Goal: Task Accomplishment & Management: Use online tool/utility

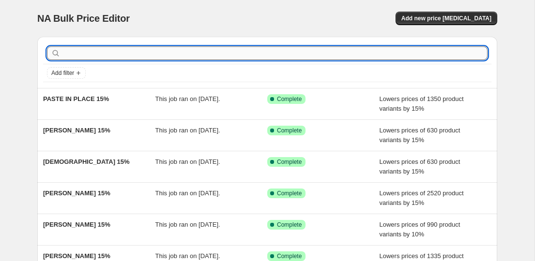
click at [120, 51] on input "text" at bounding box center [274, 53] width 425 height 14
paste input "[PERSON_NAME]"
type input "[PERSON_NAME]"
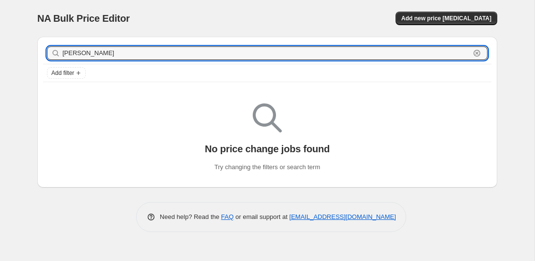
drag, startPoint x: 146, startPoint y: 52, endPoint x: 35, endPoint y: 45, distance: 111.4
click at [35, 45] on div "[PERSON_NAME] Clear Add filter No price change jobs found Try changing the filt…" at bounding box center [263, 108] width 467 height 159
click at [172, 9] on div "NA Bulk Price Editor. This page is ready NA Bulk Price Editor Add new price [ME…" at bounding box center [267, 18] width 460 height 37
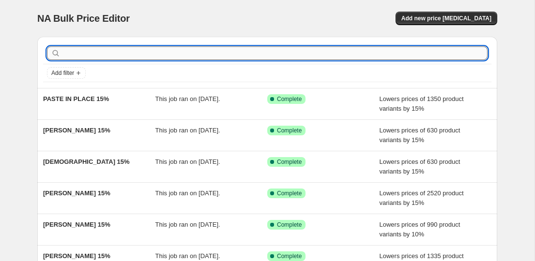
click at [147, 50] on input "text" at bounding box center [274, 53] width 425 height 14
paste input "SHREYA ROY CHOWDARY"
type input "SHREYA ROY CHOWDARY"
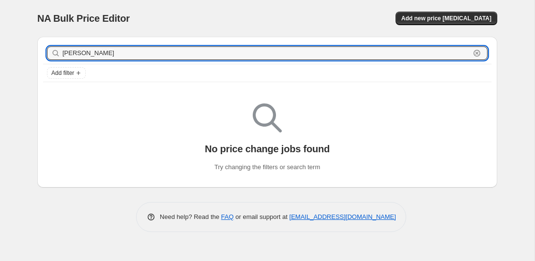
drag, startPoint x: 146, startPoint y: 56, endPoint x: 58, endPoint y: 47, distance: 88.0
click at [58, 47] on div "SHREYA ROY CHOWDARY Clear" at bounding box center [267, 53] width 440 height 14
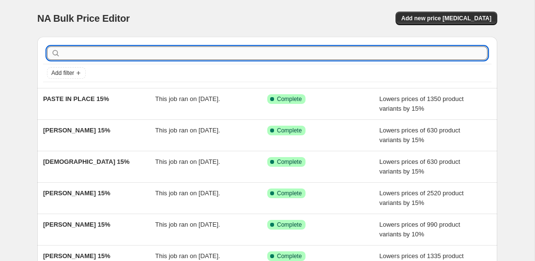
click at [102, 57] on input "text" at bounding box center [274, 53] width 425 height 14
paste input "SHREYA ROY CHOWDARY"
type input "SHREYA ROY CHOWDARY"
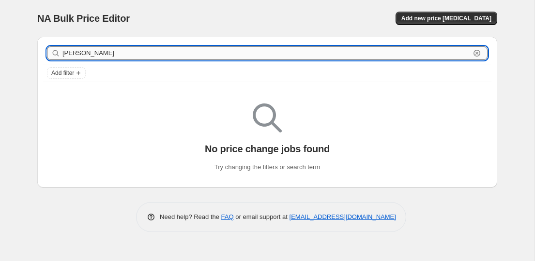
click at [155, 56] on input "SHREYA ROY CHOWDARY" at bounding box center [265, 53] width 407 height 14
type input "SHREYA ROY CHOWDARY"
click at [155, 56] on input "SHREYA ROY CHOWDARY" at bounding box center [265, 53] width 407 height 14
type input "S"
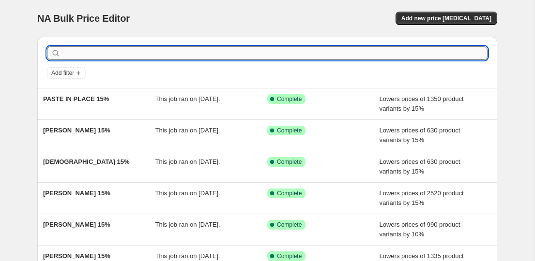
click at [160, 55] on input "text" at bounding box center [274, 53] width 425 height 14
paste input "SHRIYA BHATTACHARYA"
type input "SHRIYA BHATTACHARYA"
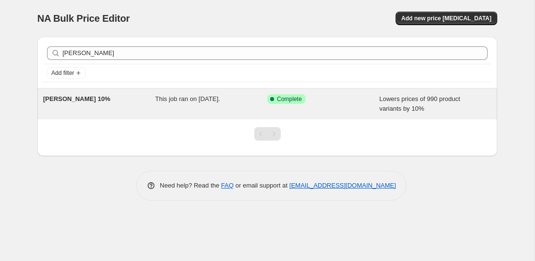
click at [96, 102] on span "SHRIYA BHATTACHARYA 10%" at bounding box center [76, 98] width 67 height 7
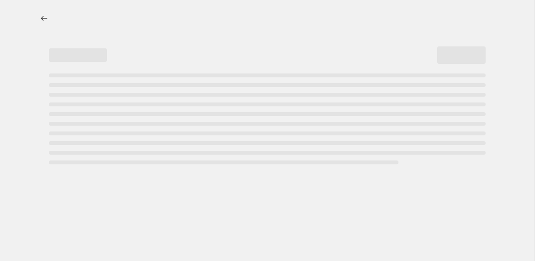
select select "percentage"
select select "collection"
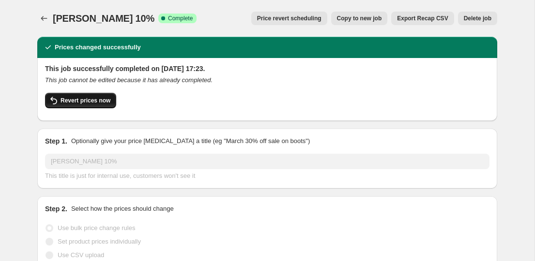
click at [97, 99] on span "Revert prices now" at bounding box center [85, 101] width 50 height 8
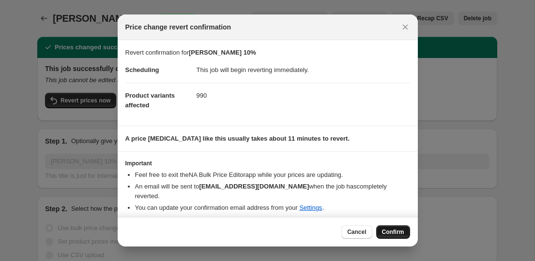
click at [390, 231] on span "Confirm" at bounding box center [393, 232] width 22 height 8
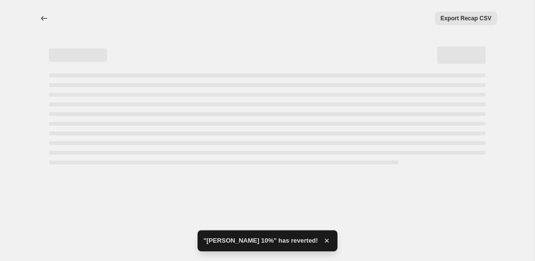
select select "percentage"
select select "collection"
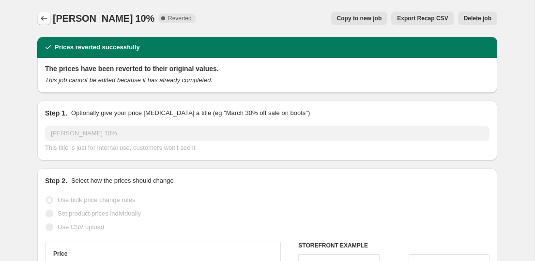
click at [45, 20] on icon "Price change jobs" at bounding box center [44, 19] width 10 height 10
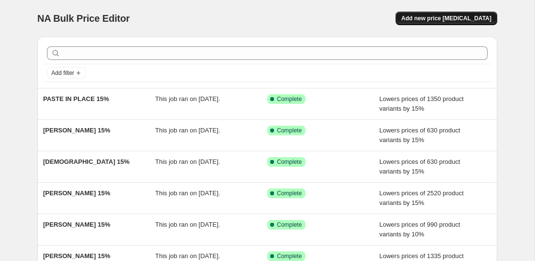
click at [444, 12] on button "Add new price [MEDICAL_DATA]" at bounding box center [446, 19] width 102 height 14
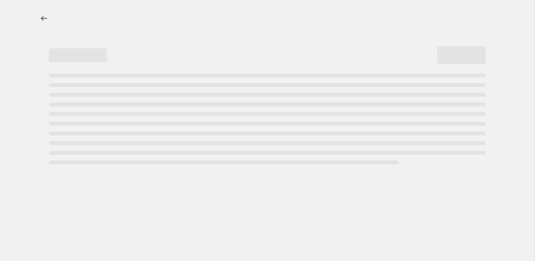
select select "percentage"
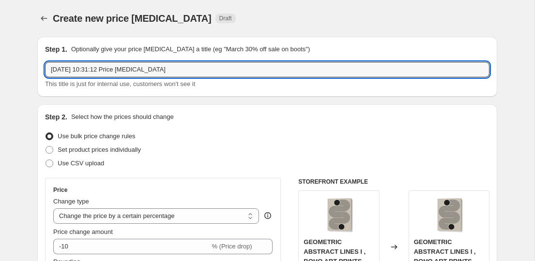
drag, startPoint x: 193, startPoint y: 74, endPoint x: 17, endPoint y: 73, distance: 176.1
paste input "SHRIYA BHATTACHARYA"
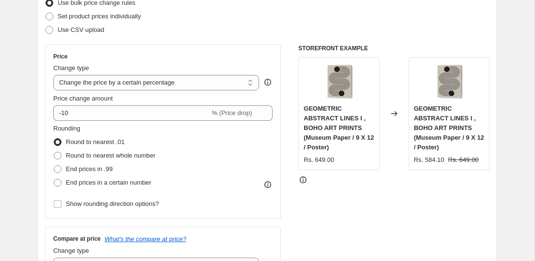
scroll to position [165, 0]
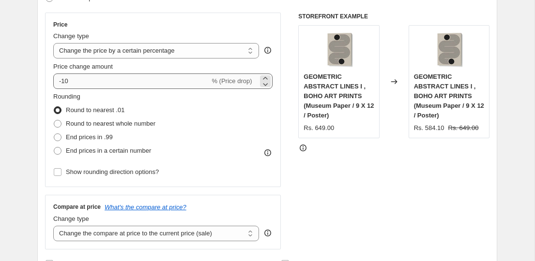
type input "SHRIYA BHATTACHARYA 15%"
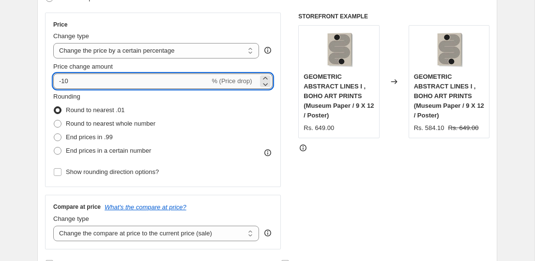
click at [116, 85] on input "-10" at bounding box center [131, 81] width 156 height 15
type input "-15"
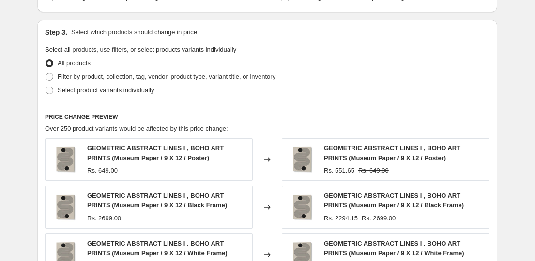
scroll to position [431, 0]
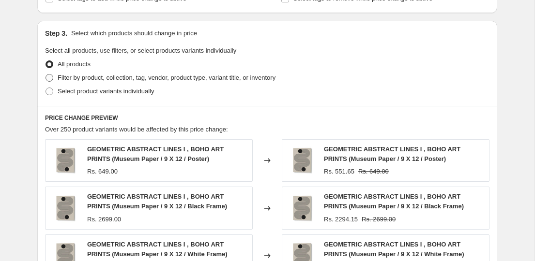
click at [80, 74] on span "Filter by product, collection, tag, vendor, product type, variant title, or inv…" at bounding box center [167, 77] width 218 height 7
click at [46, 74] on input "Filter by product, collection, tag, vendor, product type, variant title, or inv…" at bounding box center [45, 74] width 0 height 0
radio input "true"
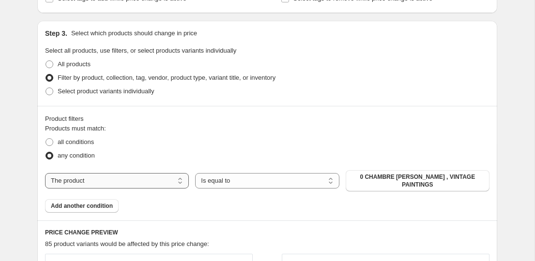
click at [119, 182] on select "The product The product's collection The product's tag The product's vendor The…" at bounding box center [117, 180] width 144 height 15
select select "collection"
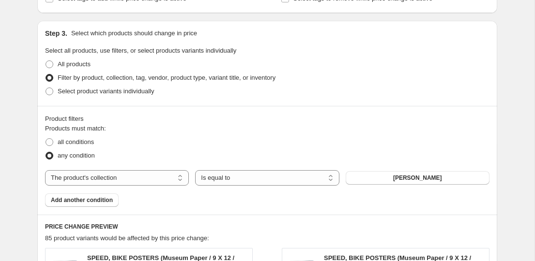
click at [420, 178] on span "ABDELKADER ALLAM" at bounding box center [417, 178] width 49 height 8
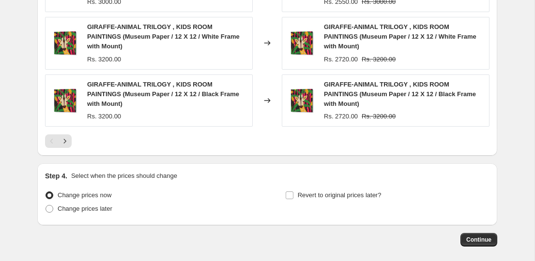
scroll to position [830, 0]
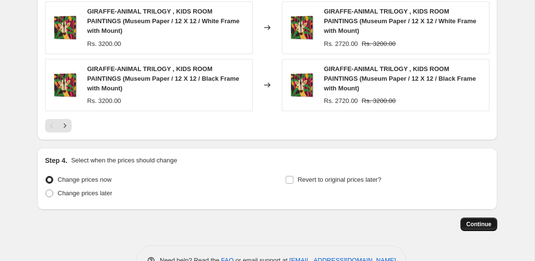
click at [473, 221] on span "Continue" at bounding box center [478, 225] width 25 height 8
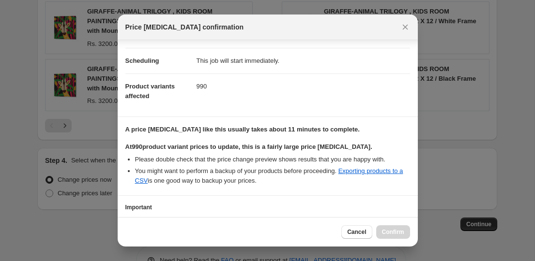
scroll to position [140, 0]
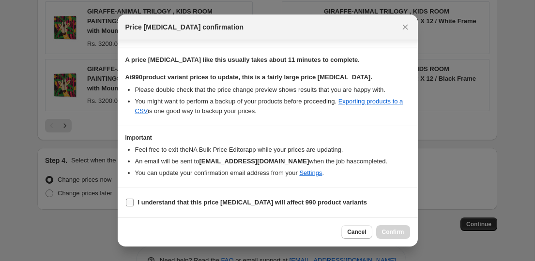
click at [256, 204] on b "I understand that this price change job will affect 990 product variants" at bounding box center [252, 202] width 229 height 7
click at [134, 204] on input "I understand that this price change job will affect 990 product variants" at bounding box center [130, 203] width 8 height 8
checkbox input "true"
click at [387, 232] on span "Confirm" at bounding box center [393, 232] width 22 height 8
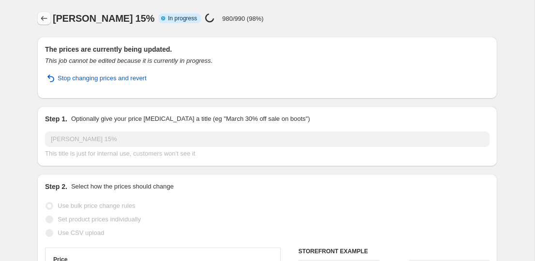
click at [42, 19] on icon "Price change jobs" at bounding box center [44, 18] width 6 height 5
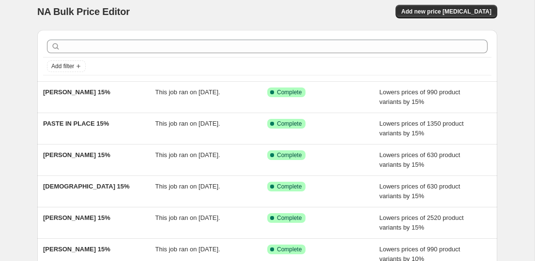
scroll to position [1, 0]
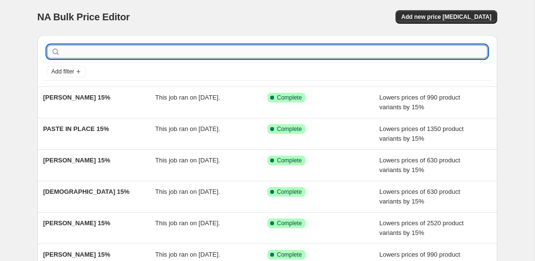
click at [208, 48] on input "text" at bounding box center [274, 52] width 425 height 14
paste input "SALLY ANN MOSS"
type input "SALLY ANN MOSS"
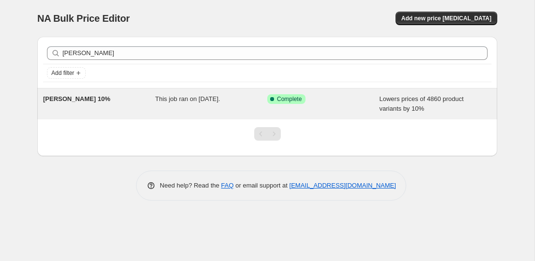
click at [59, 104] on div "SALLY ANN MOSS 10%" at bounding box center [99, 103] width 112 height 19
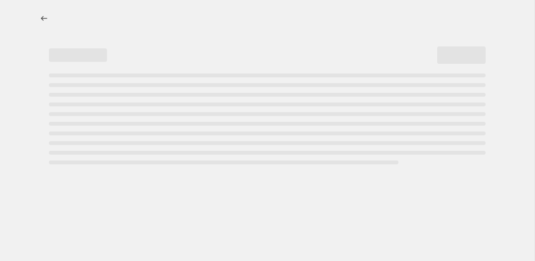
select select "percentage"
select select "collection"
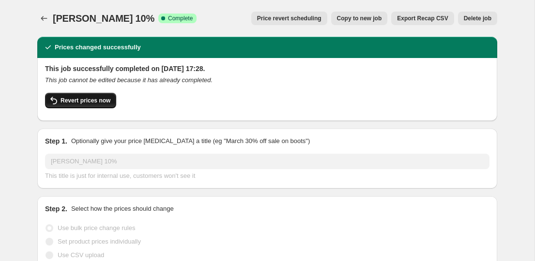
click at [93, 99] on span "Revert prices now" at bounding box center [85, 101] width 50 height 8
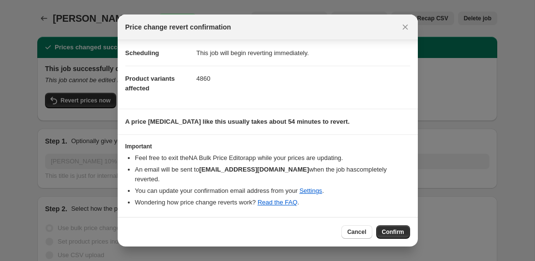
scroll to position [17, 0]
click at [395, 232] on span "Confirm" at bounding box center [393, 232] width 22 height 8
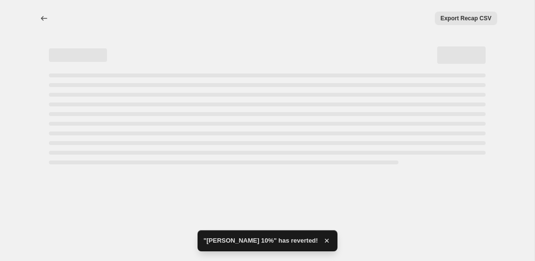
select select "percentage"
select select "collection"
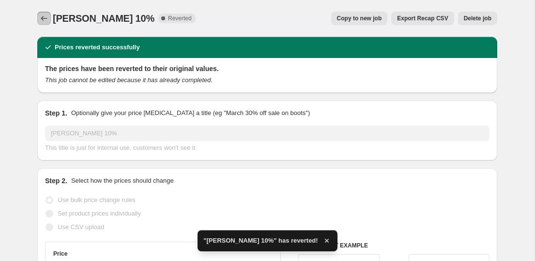
click at [44, 18] on icon "Price change jobs" at bounding box center [44, 19] width 10 height 10
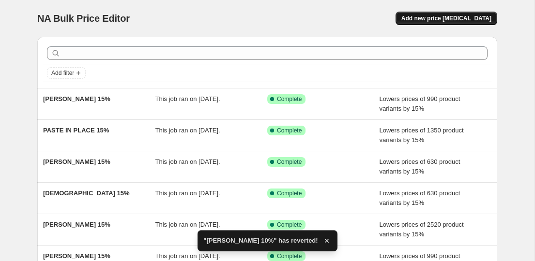
click at [468, 21] on span "Add new price [MEDICAL_DATA]" at bounding box center [446, 19] width 90 height 8
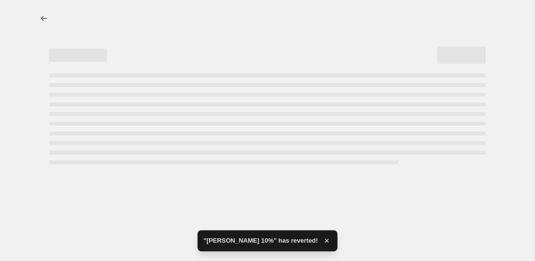
select select "percentage"
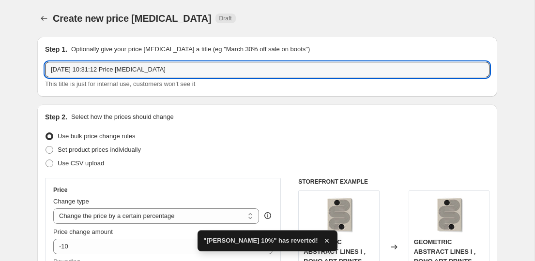
drag, startPoint x: 179, startPoint y: 74, endPoint x: -4, endPoint y: 71, distance: 183.8
click at [0, 71] on html "Home Settings Plans Skip to content Create new price change job. This page is r…" at bounding box center [267, 130] width 535 height 261
paste input "SALLY ANN MOSS"
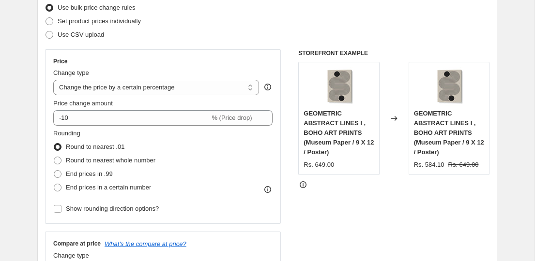
scroll to position [147, 0]
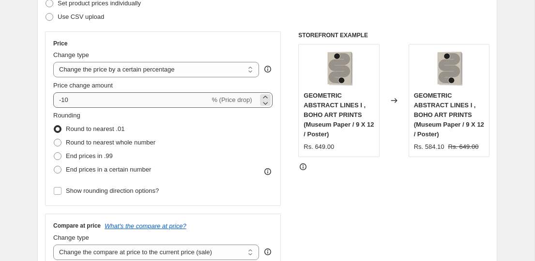
type input "SALLY ANN MOSS 15%"
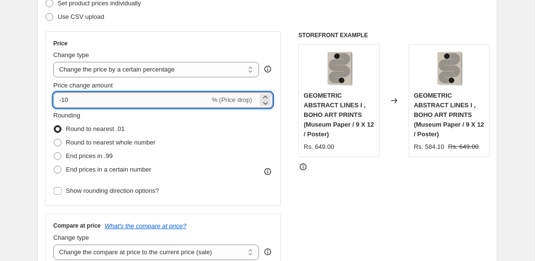
click at [113, 99] on input "-10" at bounding box center [131, 99] width 156 height 15
type input "-15"
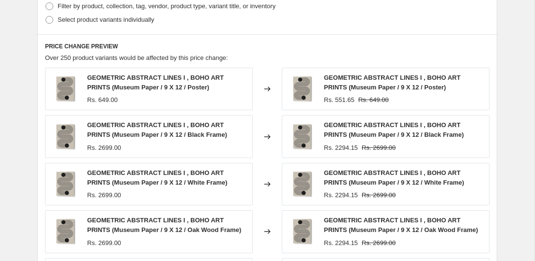
scroll to position [493, 0]
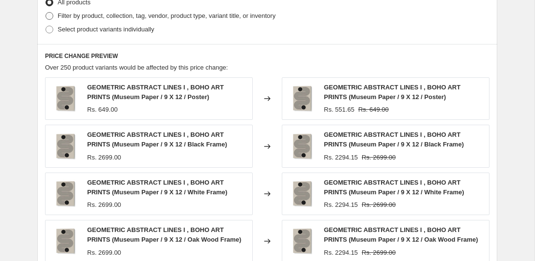
click at [89, 14] on span "Filter by product, collection, tag, vendor, product type, variant title, or inv…" at bounding box center [167, 15] width 218 height 7
click at [46, 13] on input "Filter by product, collection, tag, vendor, product type, variant title, or inv…" at bounding box center [45, 12] width 0 height 0
radio input "true"
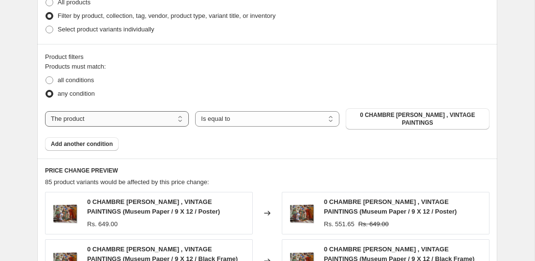
click at [82, 118] on select "The product The product's collection The product's tag The product's vendor The…" at bounding box center [117, 118] width 144 height 15
select select "collection"
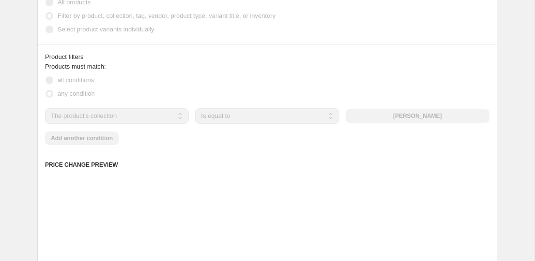
click at [425, 114] on div "The product The product's collection The product's tag The product's vendor The…" at bounding box center [267, 115] width 444 height 15
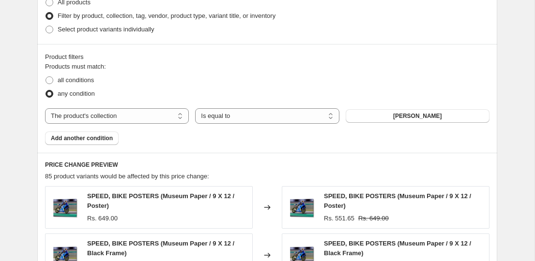
click at [425, 114] on span "ABDELKADER ALLAM" at bounding box center [417, 116] width 49 height 8
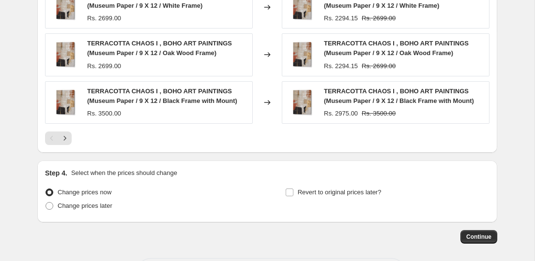
scroll to position [830, 0]
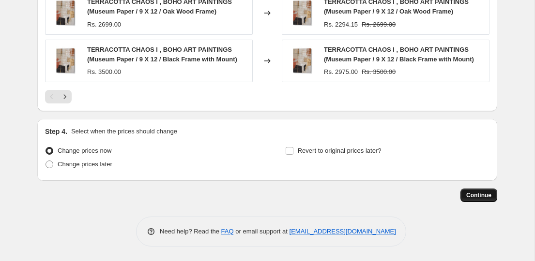
click at [484, 192] on span "Continue" at bounding box center [478, 196] width 25 height 8
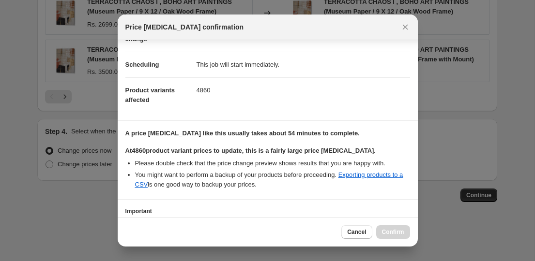
scroll to position [140, 0]
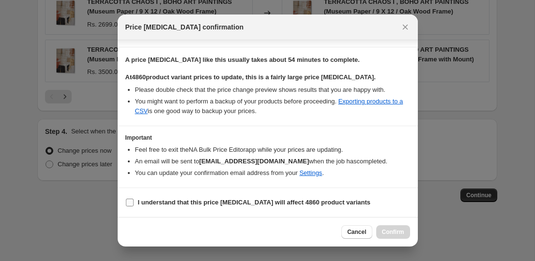
click at [279, 205] on b "I understand that this price change job will affect 4860 product variants" at bounding box center [254, 202] width 233 height 7
click at [134, 205] on input "I understand that this price change job will affect 4860 product variants" at bounding box center [130, 203] width 8 height 8
checkbox input "true"
click at [395, 238] on button "Confirm" at bounding box center [393, 232] width 34 height 14
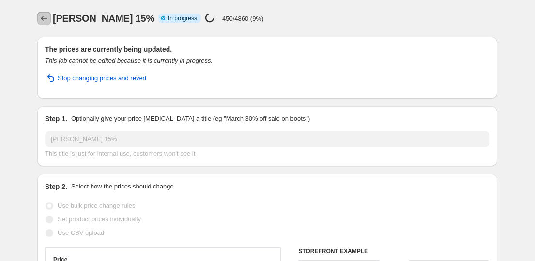
click at [42, 16] on icon "Price change jobs" at bounding box center [44, 19] width 10 height 10
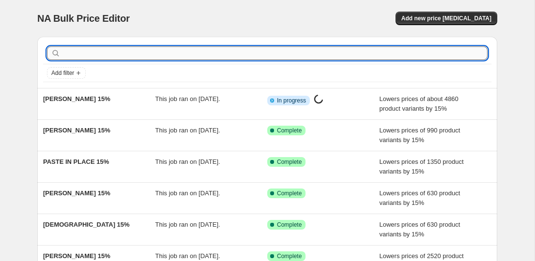
click at [108, 54] on input "text" at bounding box center [274, 53] width 425 height 14
paste input "SARAH OLIVEIRA"
type input "SARAH OLIVEIRA"
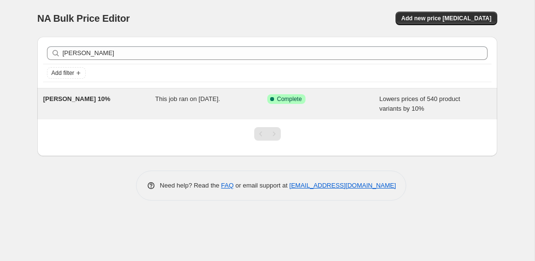
click at [90, 102] on span "SARAH OLIVEIRA 10%" at bounding box center [76, 98] width 67 height 7
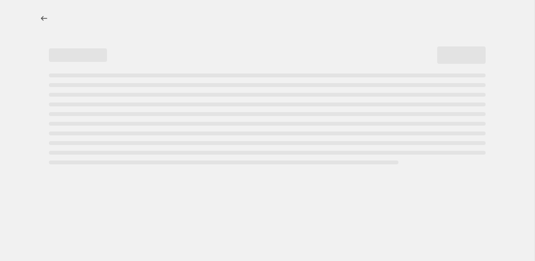
select select "percentage"
select select "collection"
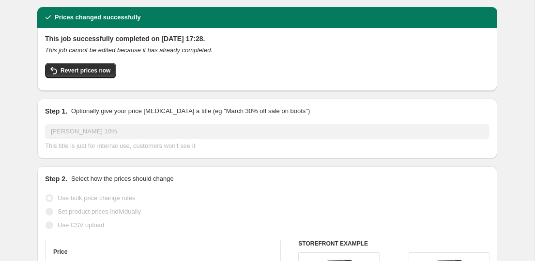
scroll to position [35, 0]
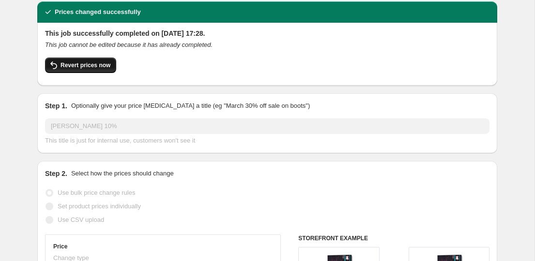
click at [101, 63] on span "Revert prices now" at bounding box center [85, 65] width 50 height 8
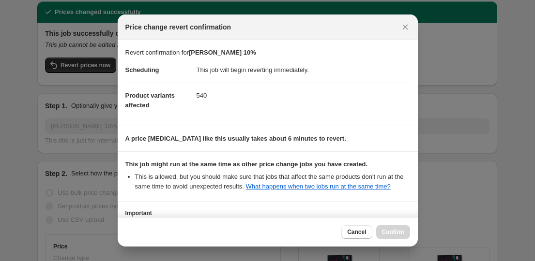
scroll to position [116, 0]
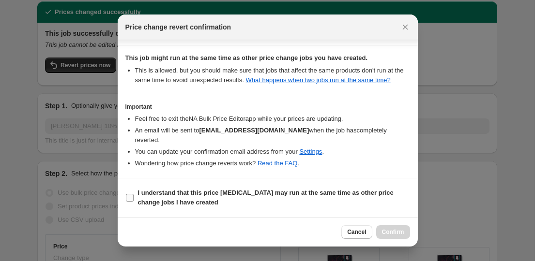
click at [164, 196] on b "I understand that this price change job may run at the same time as other price…" at bounding box center [265, 197] width 255 height 17
click at [134, 196] on input "I understand that this price change job may run at the same time as other price…" at bounding box center [130, 198] width 8 height 8
checkbox input "true"
click at [393, 232] on span "Confirm" at bounding box center [393, 232] width 22 height 8
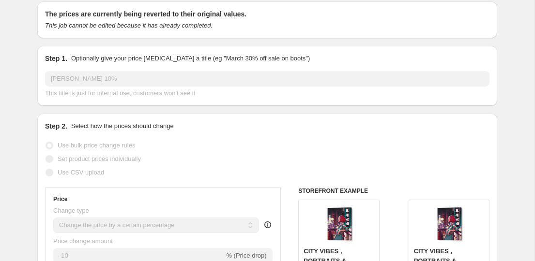
scroll to position [0, 0]
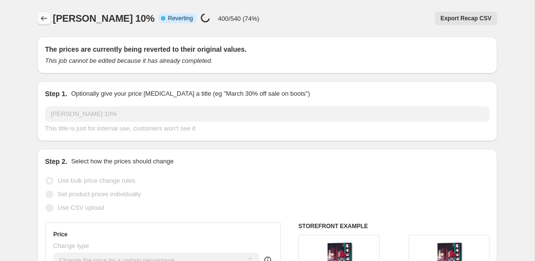
click at [49, 17] on button "Price change jobs" at bounding box center [44, 19] width 14 height 14
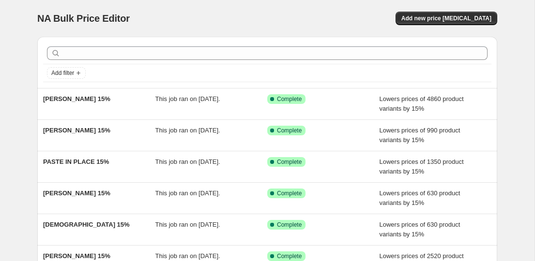
click at [170, 61] on div at bounding box center [267, 53] width 448 height 21
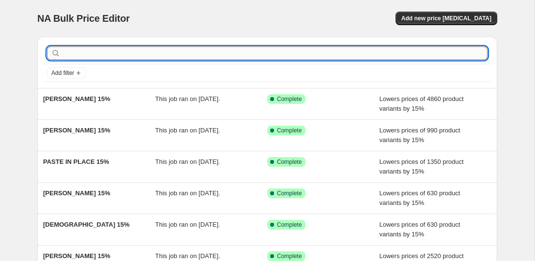
click at [187, 48] on input "text" at bounding box center [274, 53] width 425 height 14
click at [442, 20] on span "Add new price [MEDICAL_DATA]" at bounding box center [446, 19] width 90 height 8
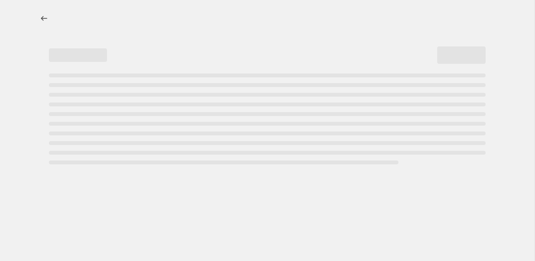
select select "percentage"
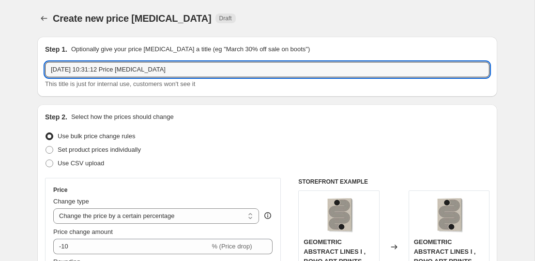
drag, startPoint x: 186, startPoint y: 74, endPoint x: 5, endPoint y: 73, distance: 180.9
paste input "SHREYA ROY CHOWDARY"
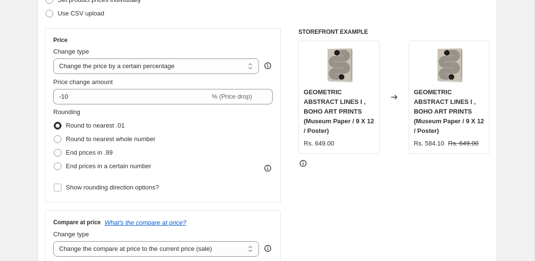
scroll to position [170, 0]
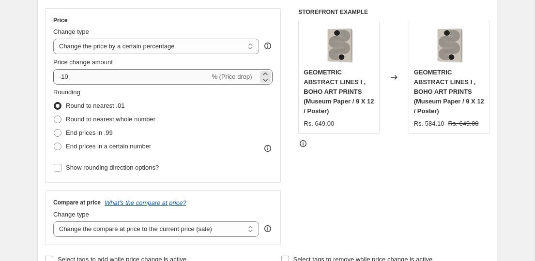
type input "SHREYA ROY CHOWDARY 15%"
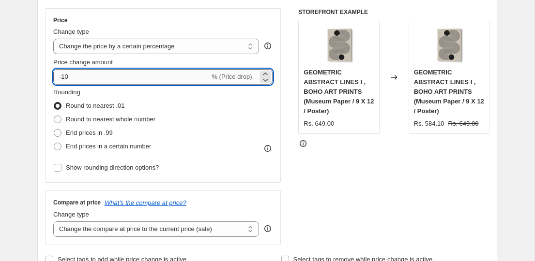
click at [137, 77] on input "-10" at bounding box center [131, 76] width 156 height 15
type input "-15"
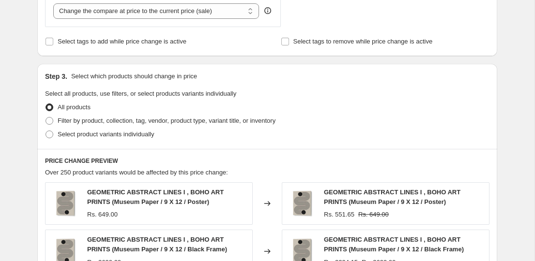
scroll to position [0, 0]
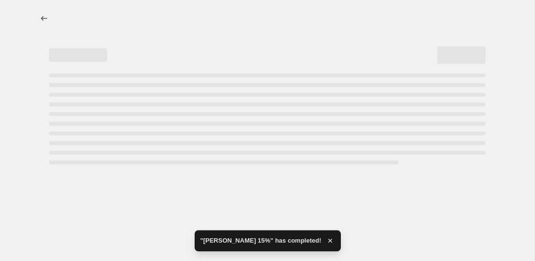
select select "percentage"
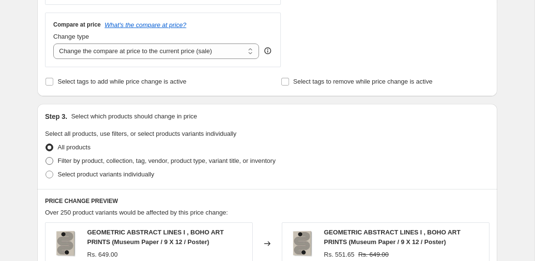
scroll to position [359, 0]
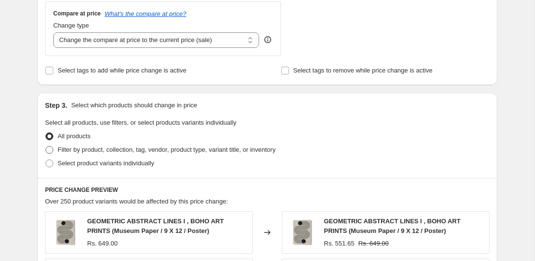
click at [109, 149] on span "Filter by product, collection, tag, vendor, product type, variant title, or inv…" at bounding box center [167, 149] width 218 height 7
click at [46, 147] on input "Filter by product, collection, tag, vendor, product type, variant title, or inv…" at bounding box center [45, 146] width 0 height 0
radio input "true"
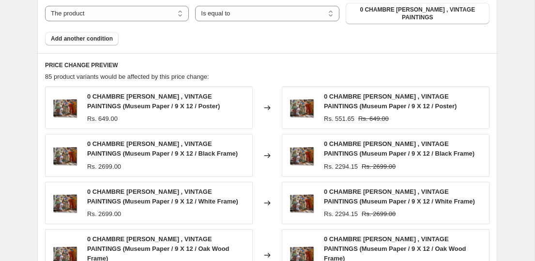
scroll to position [592, 0]
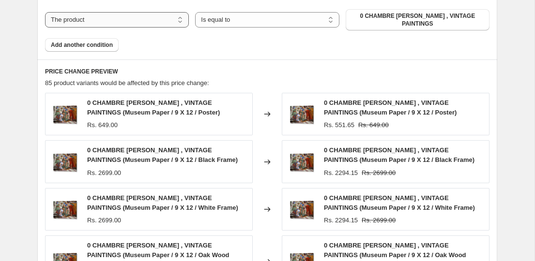
click at [100, 18] on select "The product The product's collection The product's tag The product's vendor The…" at bounding box center [117, 19] width 144 height 15
select select "collection"
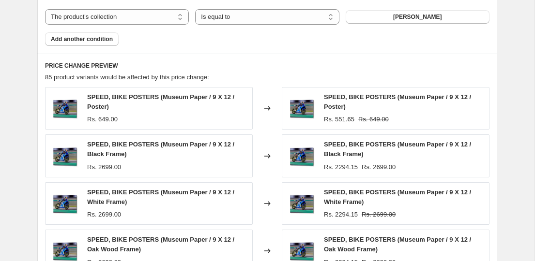
click at [401, 16] on span "ABDELKADER ALLAM" at bounding box center [417, 17] width 49 height 8
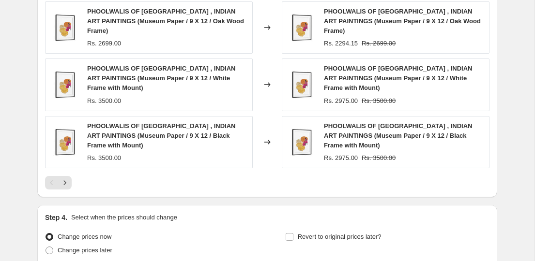
scroll to position [830, 0]
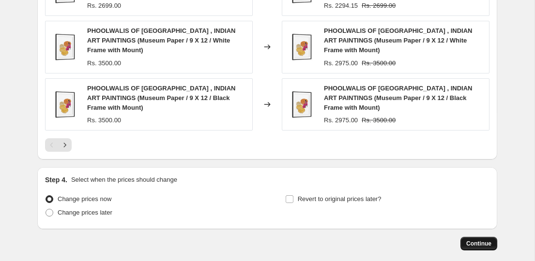
click at [477, 240] on span "Continue" at bounding box center [478, 244] width 25 height 8
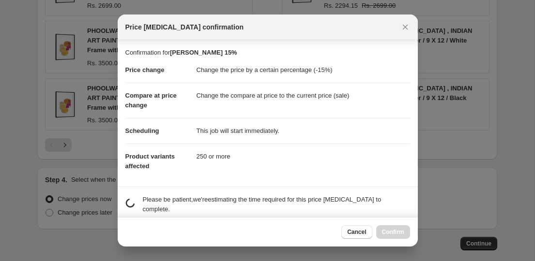
scroll to position [140, 0]
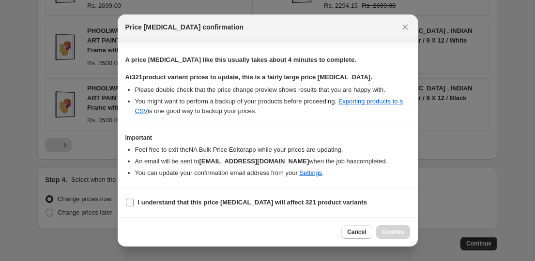
click at [197, 204] on b "I understand that this price change job will affect 321 product variants" at bounding box center [252, 202] width 229 height 7
click at [134, 204] on input "I understand that this price change job will affect 321 product variants" at bounding box center [130, 203] width 8 height 8
checkbox input "true"
click at [403, 233] on button "Confirm" at bounding box center [393, 232] width 34 height 14
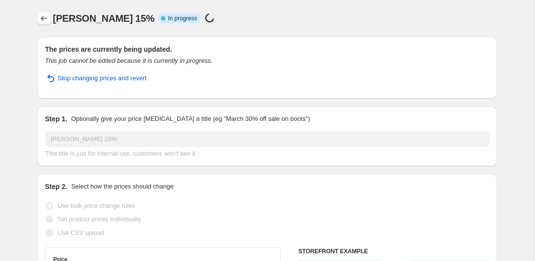
click at [38, 18] on button "Price change jobs" at bounding box center [44, 19] width 14 height 14
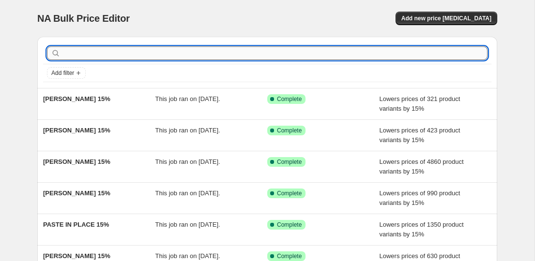
click at [197, 53] on input "text" at bounding box center [274, 53] width 425 height 14
paste input "SARAH OLIVEIRA"
type input "SARAH OLIVEIRA"
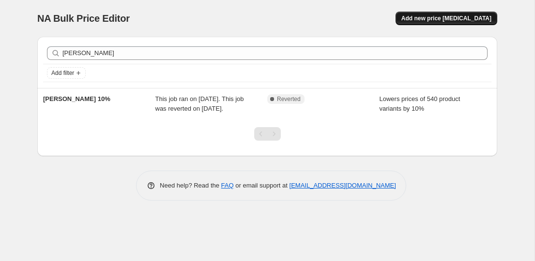
click at [474, 17] on span "Add new price [MEDICAL_DATA]" at bounding box center [446, 19] width 90 height 8
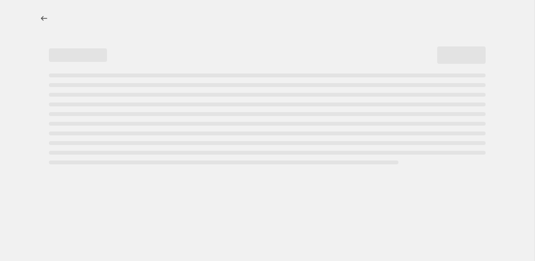
select select "percentage"
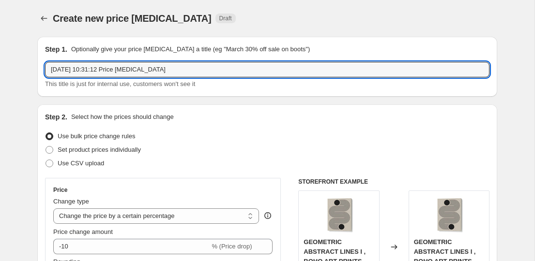
drag, startPoint x: 225, startPoint y: 66, endPoint x: 49, endPoint y: 53, distance: 177.1
click at [49, 53] on div "Step 1. Optionally give your price change job a title (eg "March 30% off sale o…" at bounding box center [267, 67] width 444 height 45
paste input "SARAH OLIVEIRA"
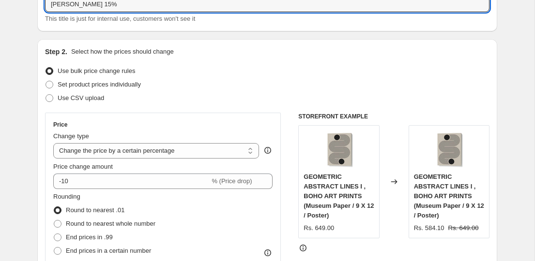
scroll to position [99, 0]
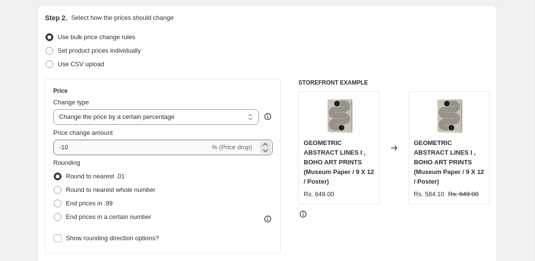
type input "SARAH OLIVEIRA 15%"
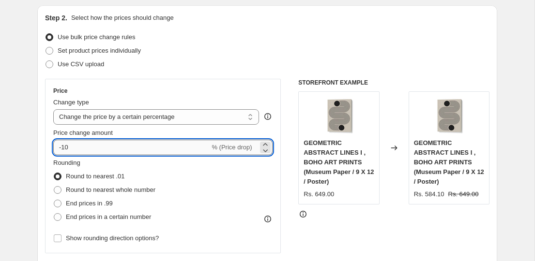
click at [103, 150] on input "-10" at bounding box center [131, 147] width 156 height 15
type input "-15"
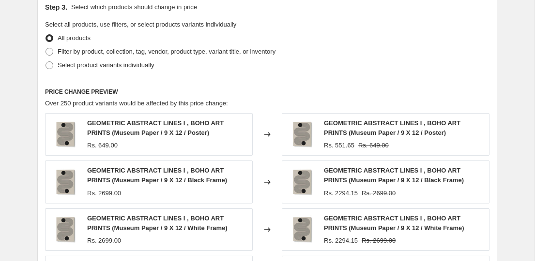
scroll to position [451, 0]
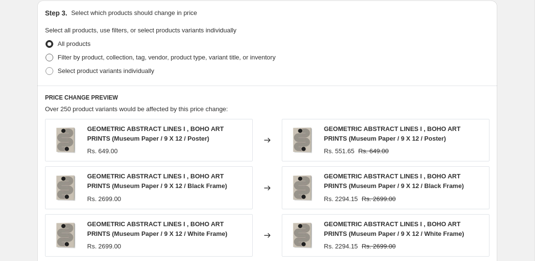
click at [94, 56] on span "Filter by product, collection, tag, vendor, product type, variant title, or inv…" at bounding box center [167, 57] width 218 height 7
click at [46, 54] on input "Filter by product, collection, tag, vendor, product type, variant title, or inv…" at bounding box center [45, 54] width 0 height 0
radio input "true"
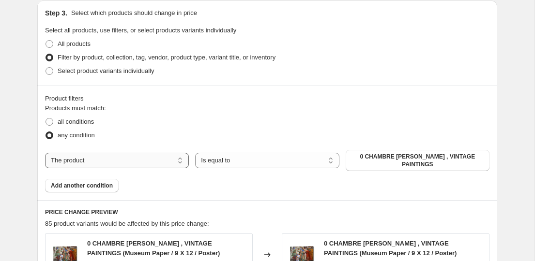
click at [110, 164] on select "The product The product's collection The product's tag The product's vendor The…" at bounding box center [117, 160] width 144 height 15
select select "collection"
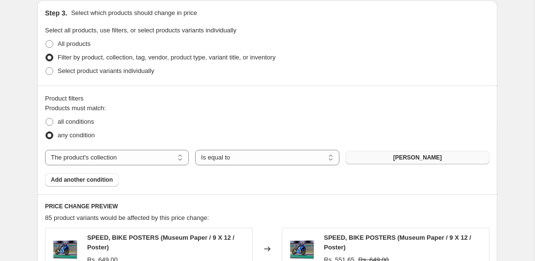
click at [437, 158] on span "ABDELKADER ALLAM" at bounding box center [417, 158] width 49 height 8
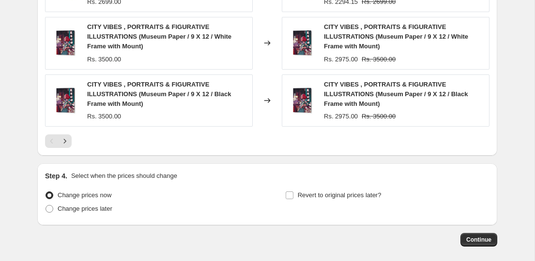
scroll to position [878, 0]
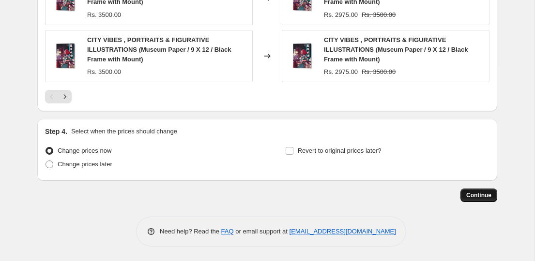
click at [487, 192] on span "Continue" at bounding box center [478, 196] width 25 height 8
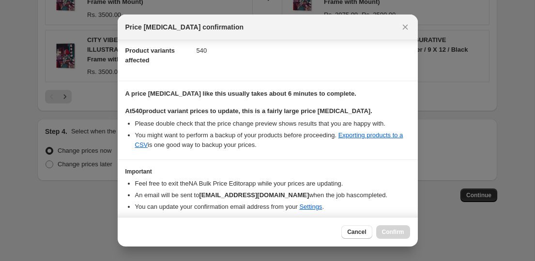
scroll to position [140, 0]
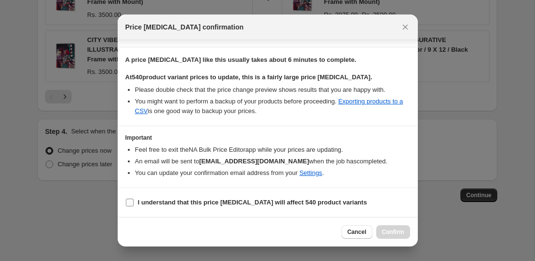
click at [238, 207] on span "I understand that this price change job will affect 540 product variants" at bounding box center [252, 203] width 229 height 10
click at [134, 207] on input "I understand that this price change job will affect 540 product variants" at bounding box center [130, 203] width 8 height 8
checkbox input "true"
click at [396, 228] on button "Confirm" at bounding box center [393, 232] width 34 height 14
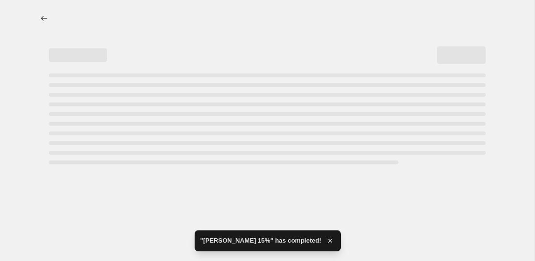
select select "percentage"
select select "collection"
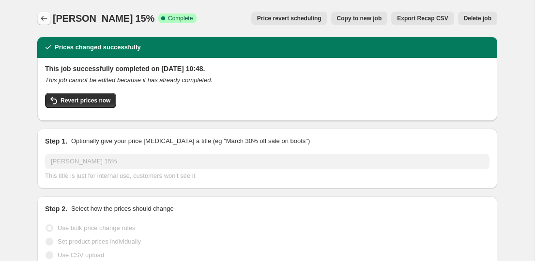
click at [46, 21] on icon "Price change jobs" at bounding box center [44, 19] width 10 height 10
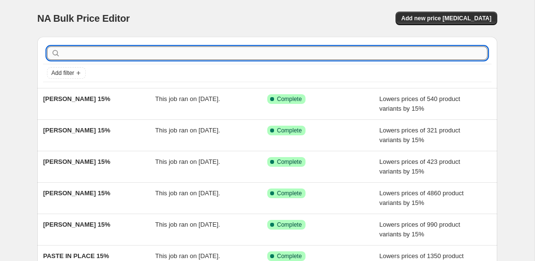
click at [118, 54] on input "text" at bounding box center [274, 53] width 425 height 14
paste input "SERGIO ORTIZ"
type input "SERGIO ORTIZ"
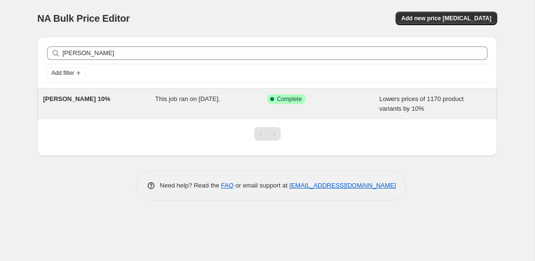
click at [80, 103] on div "SERGIO ORTIZ 10%" at bounding box center [99, 103] width 112 height 19
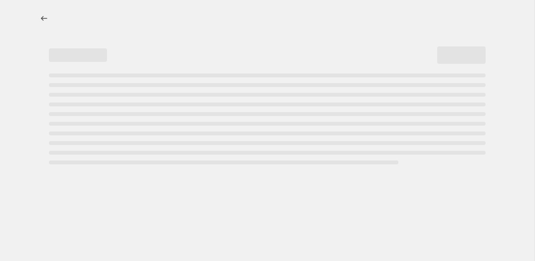
select select "percentage"
select select "collection"
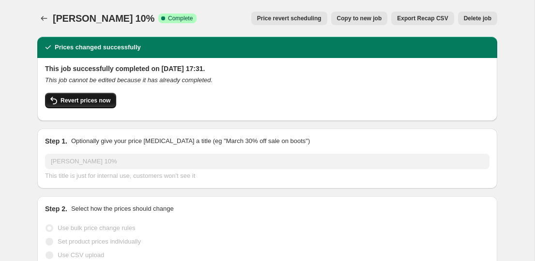
click at [88, 103] on span "Revert prices now" at bounding box center [85, 101] width 50 height 8
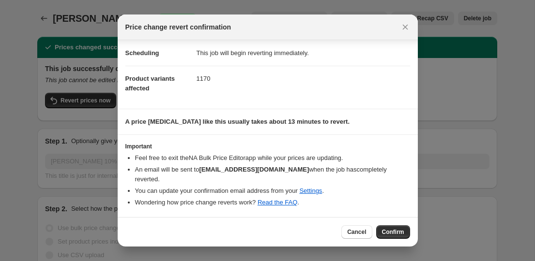
scroll to position [17, 0]
click at [396, 228] on span "Confirm" at bounding box center [393, 232] width 22 height 8
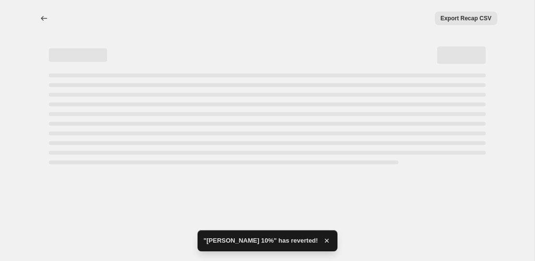
select select "percentage"
select select "collection"
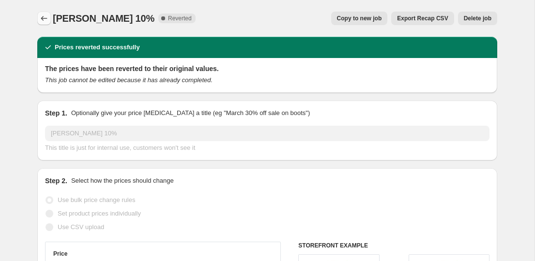
click at [44, 20] on icon "Price change jobs" at bounding box center [44, 19] width 10 height 10
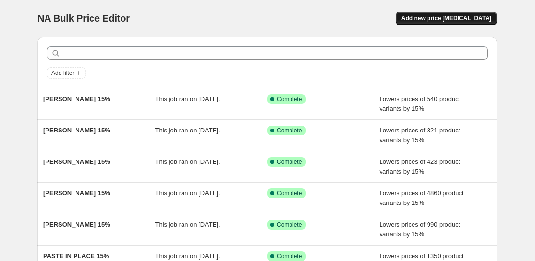
click at [445, 16] on span "Add new price [MEDICAL_DATA]" at bounding box center [446, 19] width 90 height 8
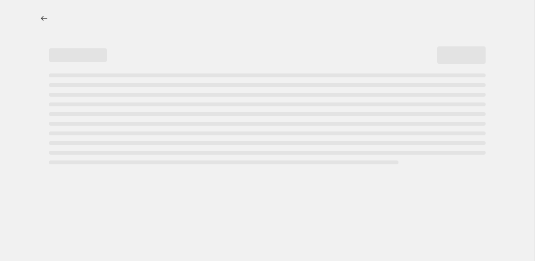
select select "percentage"
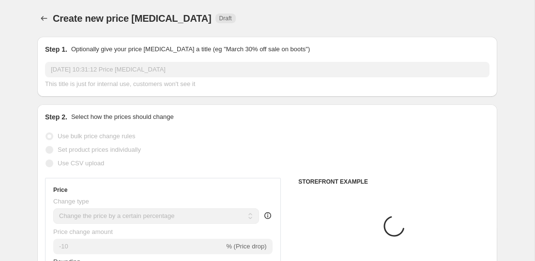
click at [235, 51] on p "Optionally give your price change job a title (eg "March 30% off sale on boots")" at bounding box center [190, 50] width 238 height 10
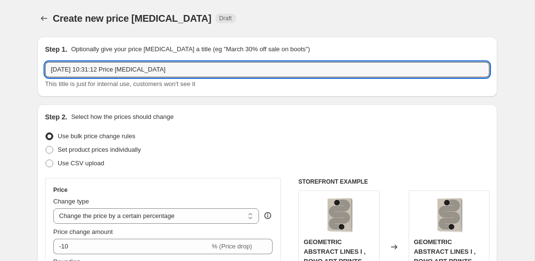
drag, startPoint x: 244, startPoint y: 66, endPoint x: 38, endPoint y: 64, distance: 206.6
click at [38, 64] on div "Step 1. Optionally give your price change job a title (eg "March 30% off sale o…" at bounding box center [267, 67] width 460 height 60
paste input "SERGIO ORTIZ"
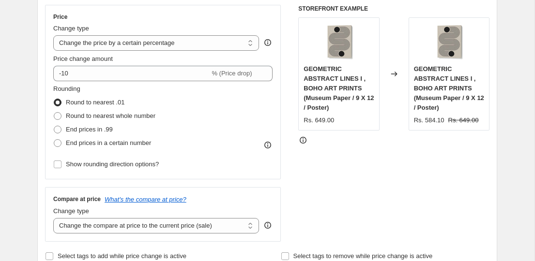
scroll to position [167, 0]
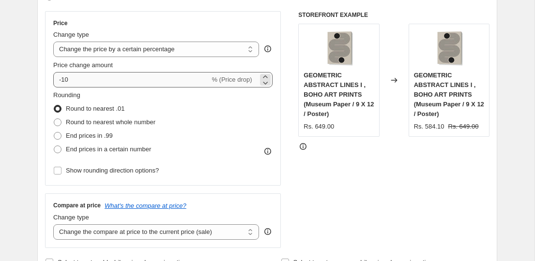
type input "SERGIO ORTIZ 15%"
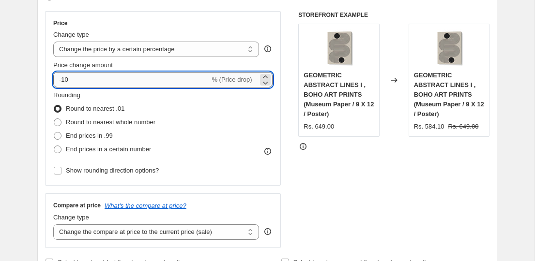
click at [91, 83] on input "-10" at bounding box center [131, 79] width 156 height 15
type input "-15"
click at [211, 121] on div "Rounding Round to nearest .01 Round to nearest whole number End prices in .99 E…" at bounding box center [162, 123] width 219 height 66
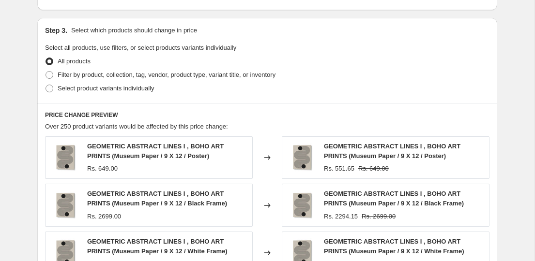
scroll to position [436, 0]
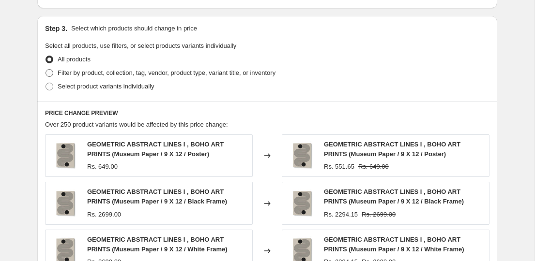
click at [149, 76] on span "Filter by product, collection, tag, vendor, product type, variant title, or inv…" at bounding box center [167, 72] width 218 height 7
click at [46, 70] on input "Filter by product, collection, tag, vendor, product type, variant title, or inv…" at bounding box center [45, 69] width 0 height 0
radio input "true"
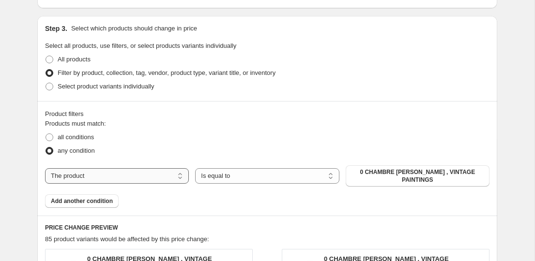
click at [125, 174] on select "The product The product's collection The product's tag The product's vendor The…" at bounding box center [117, 175] width 144 height 15
select select "collection"
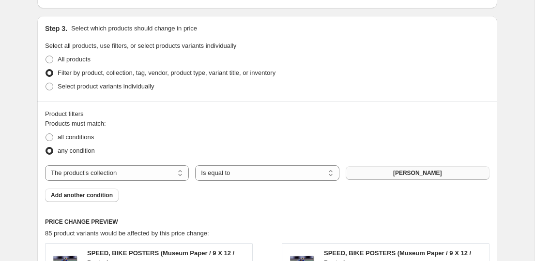
click at [407, 171] on span "ABDELKADER ALLAM" at bounding box center [417, 173] width 49 height 8
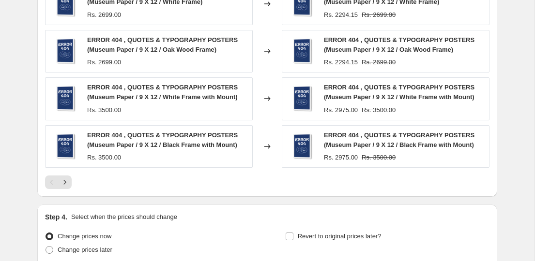
scroll to position [830, 0]
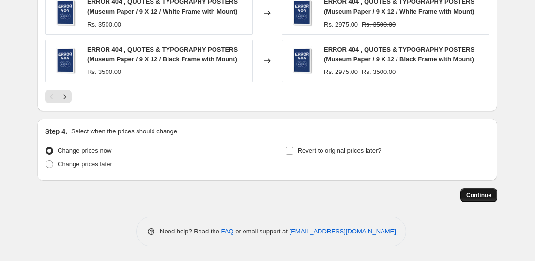
click at [477, 197] on span "Continue" at bounding box center [478, 196] width 25 height 8
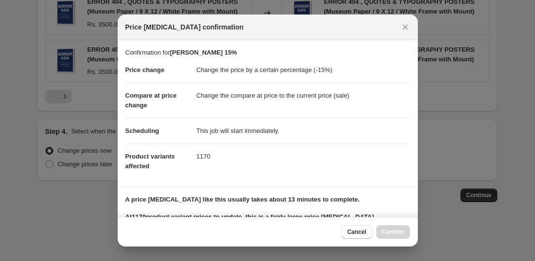
scroll to position [140, 0]
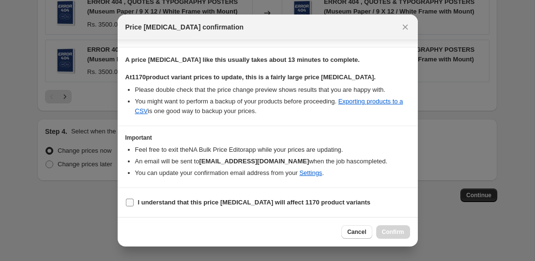
click at [244, 199] on b "I understand that this price change job will affect 1170 product variants" at bounding box center [254, 202] width 233 height 7
click at [134, 199] on input "I understand that this price change job will affect 1170 product variants" at bounding box center [130, 203] width 8 height 8
checkbox input "true"
click at [387, 228] on span "Confirm" at bounding box center [393, 232] width 22 height 8
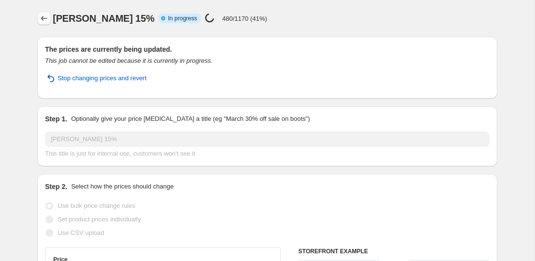
click at [43, 20] on icon "Price change jobs" at bounding box center [44, 19] width 10 height 10
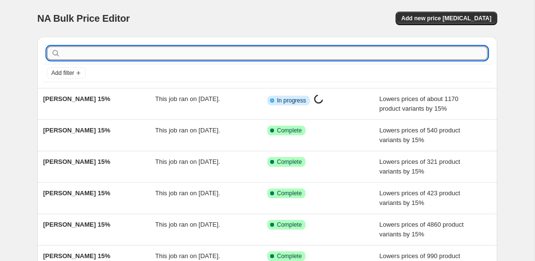
click at [183, 53] on input "text" at bounding box center [274, 53] width 425 height 14
paste input "STUDIO MANDARIINI"
type input "STUDIO MANDARIINI"
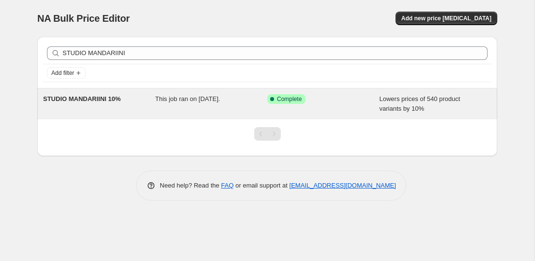
click at [119, 92] on div "STUDIO MANDARIINI 10% This job ran on 6 September 2025. Success Complete Comple…" at bounding box center [267, 104] width 460 height 31
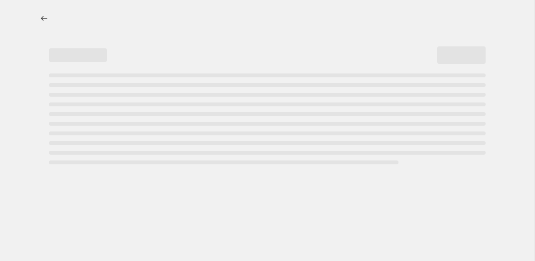
select select "percentage"
select select "collection"
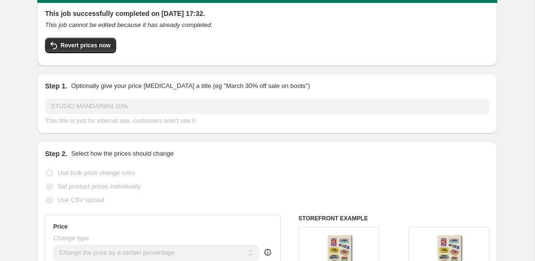
scroll to position [69, 0]
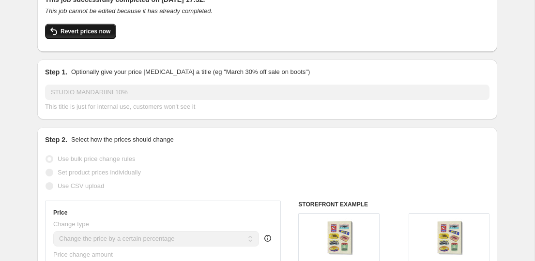
click at [85, 31] on span "Revert prices now" at bounding box center [85, 32] width 50 height 8
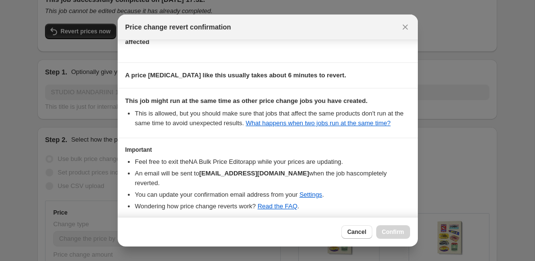
scroll to position [116, 0]
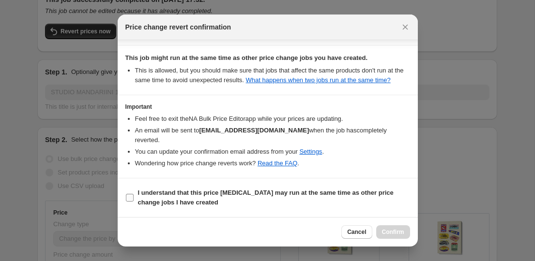
click at [212, 195] on b "I understand that this price change job may run at the same time as other price…" at bounding box center [265, 197] width 255 height 17
click at [134, 195] on input "I understand that this price change job may run at the same time as other price…" at bounding box center [130, 198] width 8 height 8
checkbox input "true"
click at [396, 228] on button "Confirm" at bounding box center [393, 232] width 34 height 14
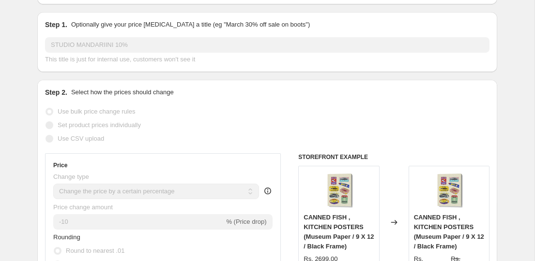
scroll to position [0, 0]
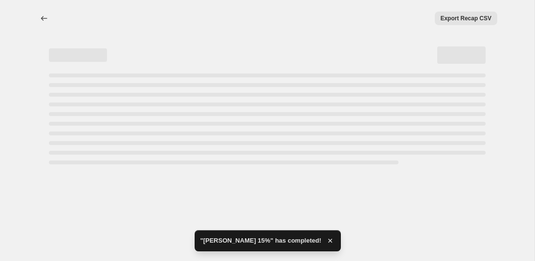
select select "percentage"
select select "collection"
select select "percentage"
select select "collection"
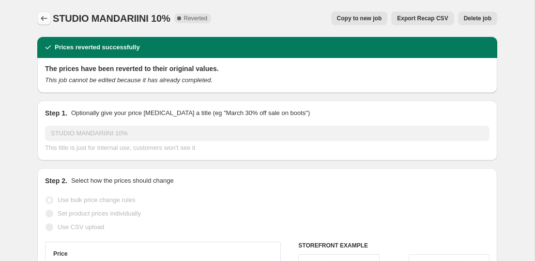
click at [46, 20] on icon "Price change jobs" at bounding box center [44, 19] width 10 height 10
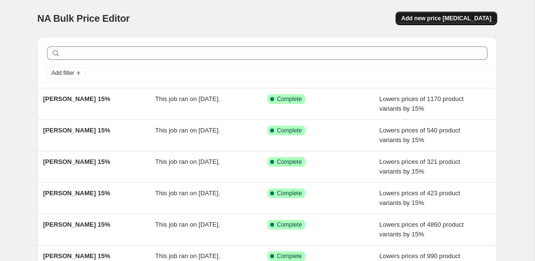
click at [448, 20] on span "Add new price [MEDICAL_DATA]" at bounding box center [446, 19] width 90 height 8
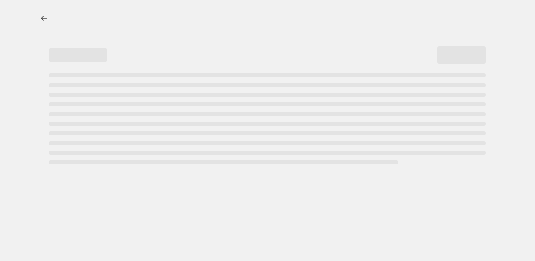
select select "percentage"
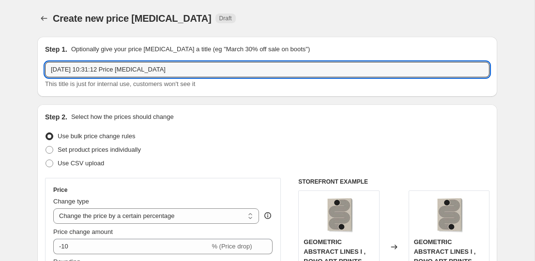
drag, startPoint x: 182, startPoint y: 71, endPoint x: 8, endPoint y: 70, distance: 174.1
paste input "STUDIO MANDARIINI"
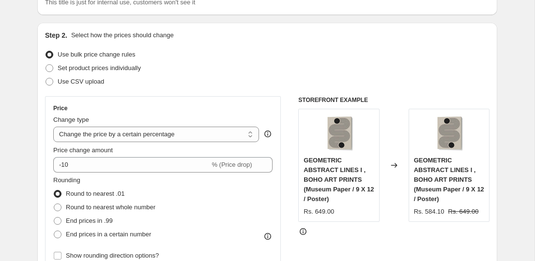
scroll to position [114, 0]
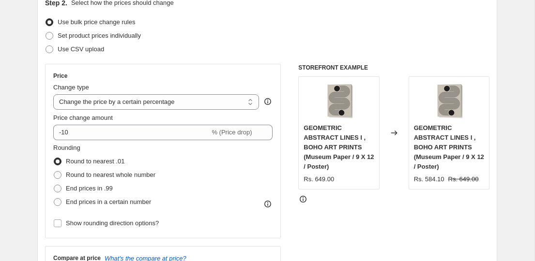
type input "STUDIO MANDARIINI 15%"
click at [103, 144] on fieldset "Rounding Round to nearest .01 Round to nearest whole number End prices in .99 E…" at bounding box center [104, 176] width 102 height 66
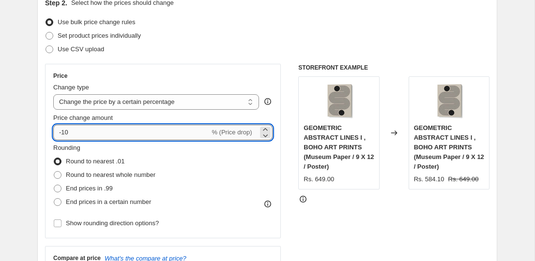
click at [105, 129] on input "-10" at bounding box center [131, 132] width 156 height 15
type input "-15"
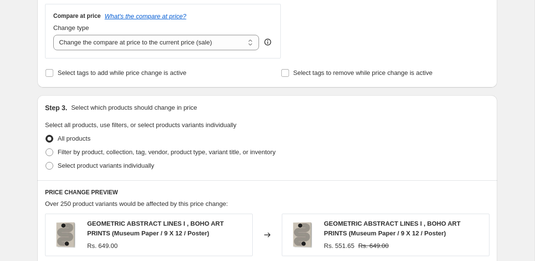
scroll to position [388, 0]
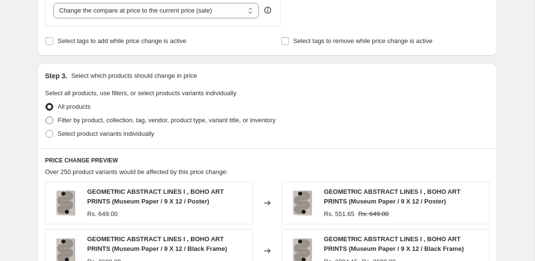
click at [117, 120] on span "Filter by product, collection, tag, vendor, product type, variant title, or inv…" at bounding box center [167, 120] width 218 height 7
click at [46, 117] on input "Filter by product, collection, tag, vendor, product type, variant title, or inv…" at bounding box center [45, 117] width 0 height 0
radio input "true"
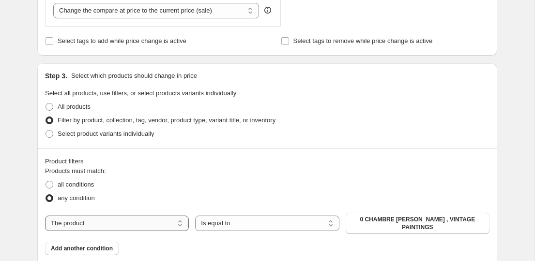
click at [130, 226] on select "The product The product's collection The product's tag The product's vendor The…" at bounding box center [117, 223] width 144 height 15
select select "collection"
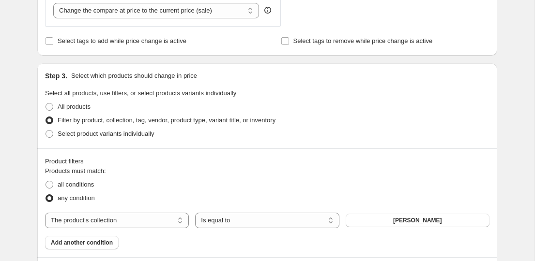
click at [433, 220] on span "ABDELKADER ALLAM" at bounding box center [417, 221] width 49 height 8
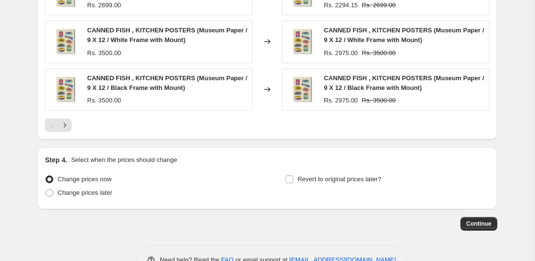
scroll to position [830, 0]
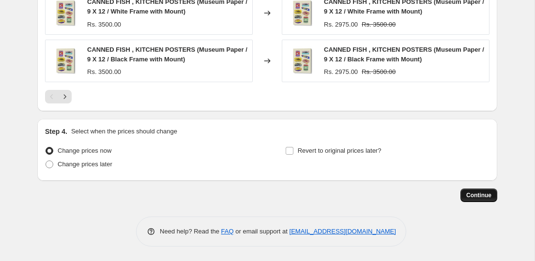
click at [480, 199] on button "Continue" at bounding box center [478, 196] width 37 height 14
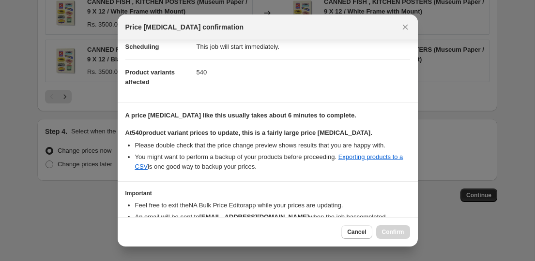
scroll to position [140, 0]
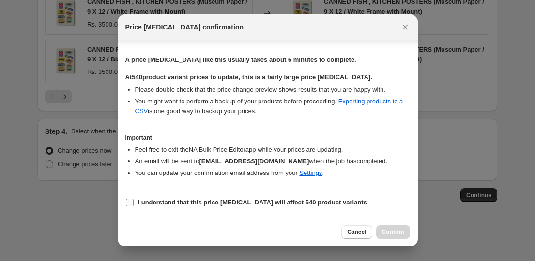
click at [263, 203] on b "I understand that this price change job will affect 540 product variants" at bounding box center [252, 202] width 229 height 7
click at [134, 203] on input "I understand that this price change job will affect 540 product variants" at bounding box center [130, 203] width 8 height 8
checkbox input "true"
click at [398, 233] on span "Confirm" at bounding box center [393, 232] width 22 height 8
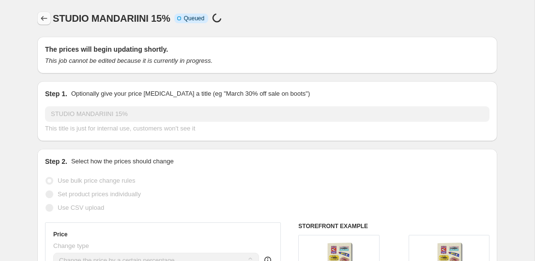
click at [40, 15] on icon "Price change jobs" at bounding box center [44, 19] width 10 height 10
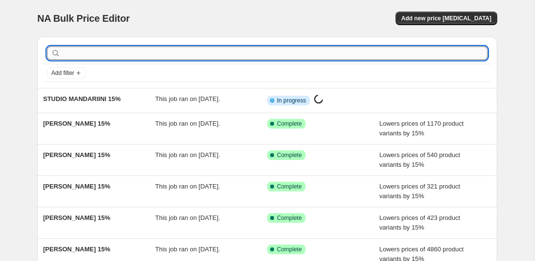
click at [148, 50] on input "text" at bounding box center [274, 53] width 425 height 14
paste input "SUSANA COSTA"
type input "SUSANA COSTA"
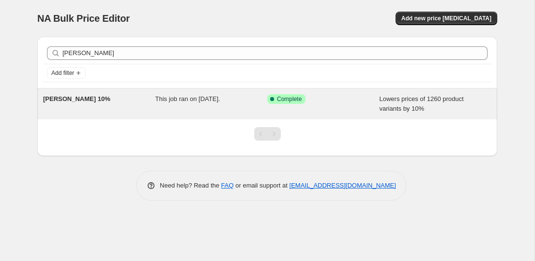
click at [121, 110] on div "SUSANA COSTA 10%" at bounding box center [99, 103] width 112 height 19
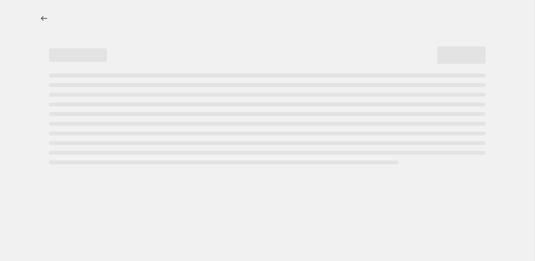
select select "percentage"
select select "collection"
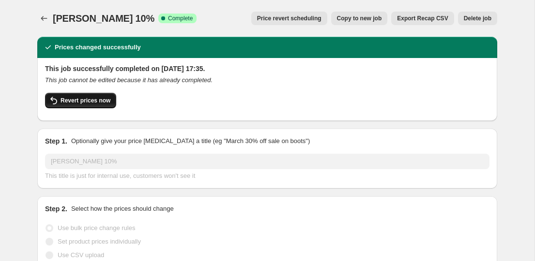
click at [105, 93] on button "Revert prices now" at bounding box center [80, 100] width 71 height 15
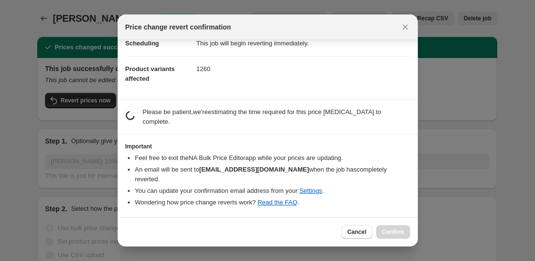
scroll to position [17, 0]
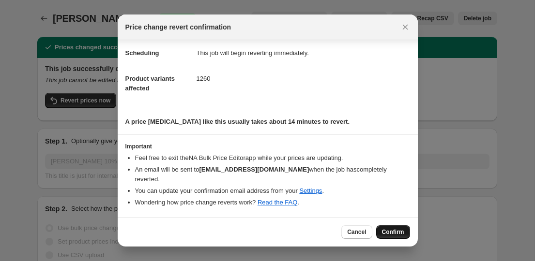
click at [402, 231] on span "Confirm" at bounding box center [393, 232] width 22 height 8
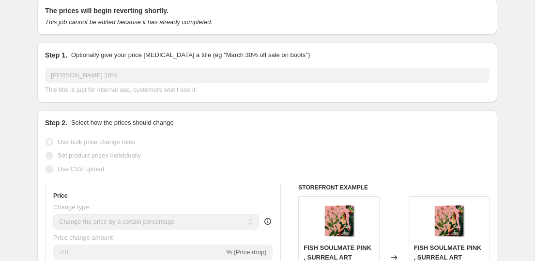
scroll to position [0, 0]
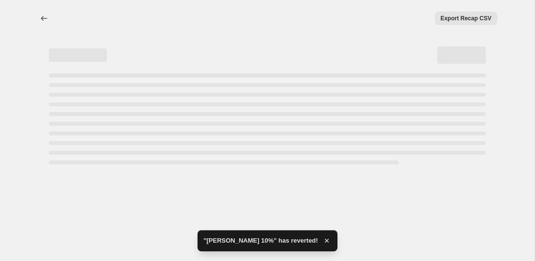
select select "percentage"
select select "collection"
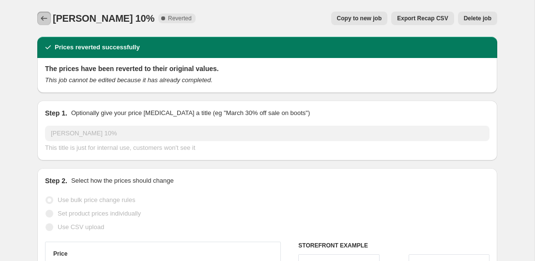
click at [44, 16] on icon "Price change jobs" at bounding box center [44, 19] width 10 height 10
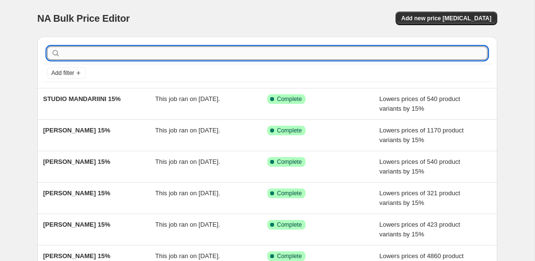
click at [124, 59] on input "text" at bounding box center [274, 53] width 425 height 14
paste input "SUSANA COSTA"
type input "SUSANA COSTA"
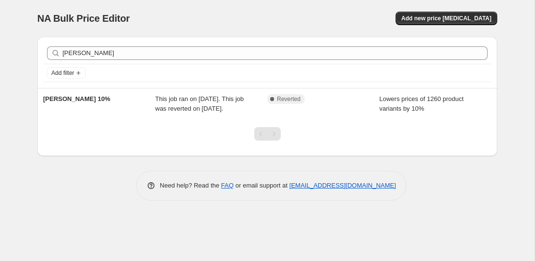
click at [215, 23] on div "NA Bulk Price Editor" at bounding box center [147, 19] width 221 height 14
click at [488, 11] on div "NA Bulk Price Editor. This page is ready NA Bulk Price Editor Add new price cha…" at bounding box center [267, 18] width 460 height 37
click at [484, 15] on span "Add new price [MEDICAL_DATA]" at bounding box center [446, 19] width 90 height 8
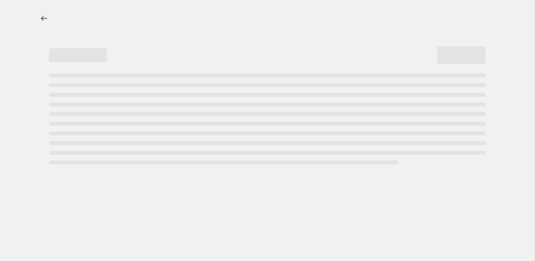
select select "percentage"
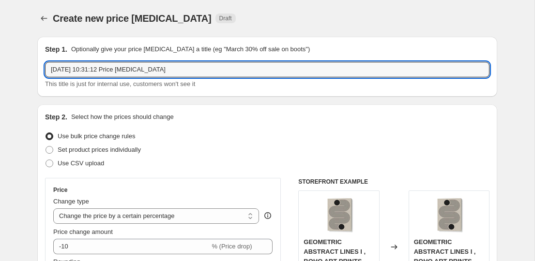
drag, startPoint x: 178, startPoint y: 73, endPoint x: -1, endPoint y: 54, distance: 180.0
click at [0, 54] on html "Home Settings Plans Skip to content Create new price change job. This page is r…" at bounding box center [267, 130] width 535 height 261
paste input "SUSANA COSTA"
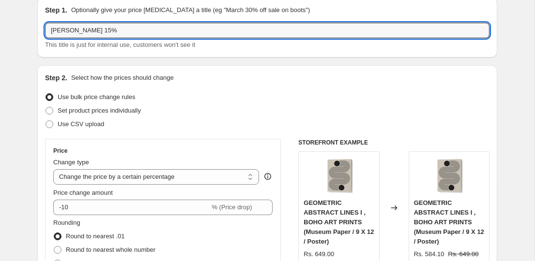
scroll to position [109, 0]
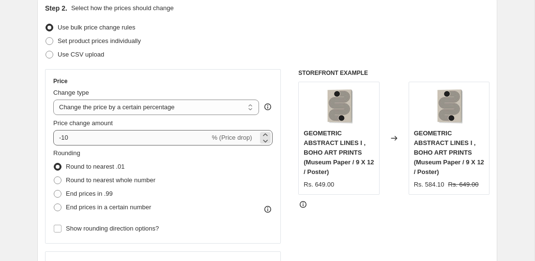
type input "SUSANA COSTA 15%"
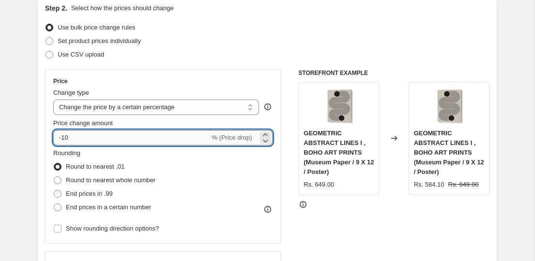
click at [115, 136] on input "-10" at bounding box center [131, 137] width 156 height 15
type input "-15"
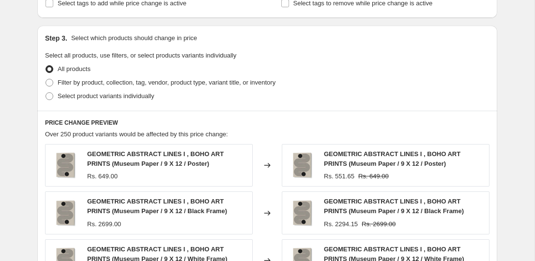
scroll to position [441, 0]
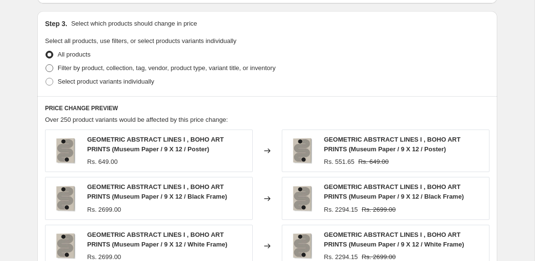
click at [82, 65] on span "Filter by product, collection, tag, vendor, product type, variant title, or inv…" at bounding box center [167, 67] width 218 height 7
click at [46, 65] on input "Filter by product, collection, tag, vendor, product type, variant title, or inv…" at bounding box center [45, 64] width 0 height 0
radio input "true"
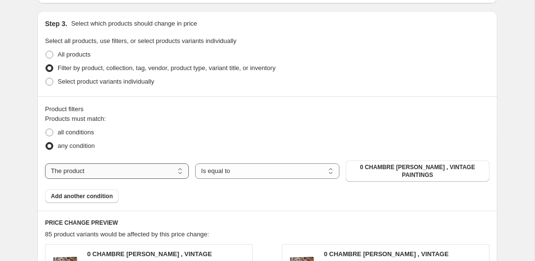
click at [108, 165] on select "The product The product's collection The product's tag The product's vendor The…" at bounding box center [117, 171] width 144 height 15
select select "collection"
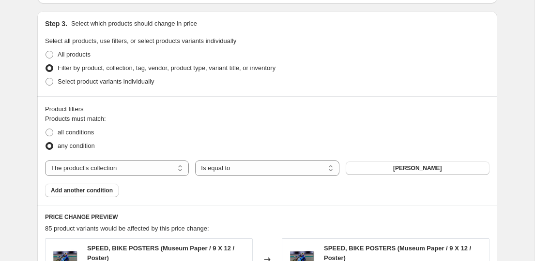
click at [417, 165] on span "ABDELKADER ALLAM" at bounding box center [417, 168] width 49 height 8
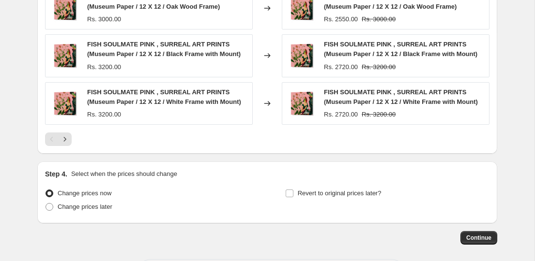
scroll to position [830, 0]
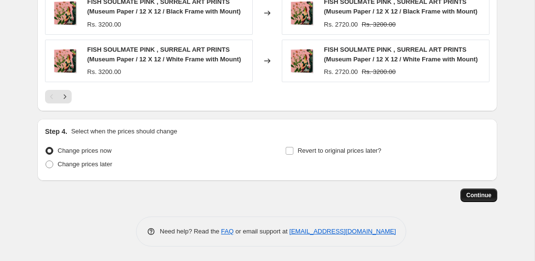
click at [478, 192] on span "Continue" at bounding box center [478, 196] width 25 height 8
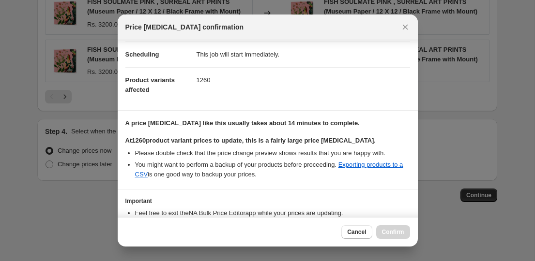
scroll to position [140, 0]
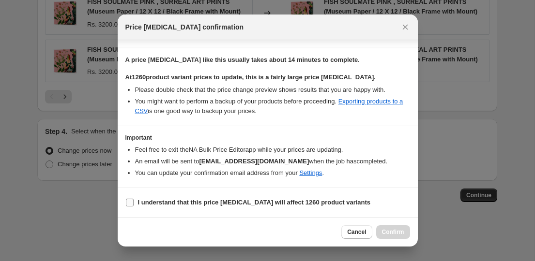
click at [314, 206] on b "I understand that this price change job will affect 1260 product variants" at bounding box center [254, 202] width 233 height 7
click at [134, 206] on input "I understand that this price change job will affect 1260 product variants" at bounding box center [130, 203] width 8 height 8
checkbox input "true"
click at [384, 231] on span "Confirm" at bounding box center [393, 232] width 22 height 8
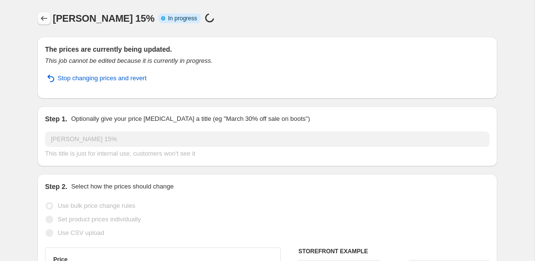
click at [43, 20] on icon "Price change jobs" at bounding box center [44, 18] width 6 height 5
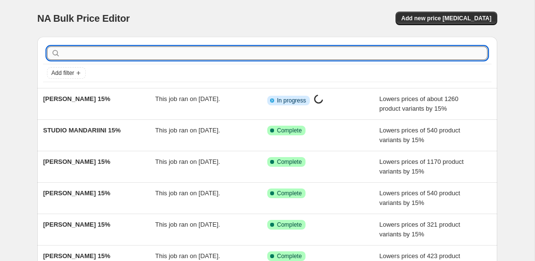
click at [179, 51] on input "text" at bounding box center [274, 53] width 425 height 14
paste input "SIMONA GOCAN"
type input "SIMONA GOCAN"
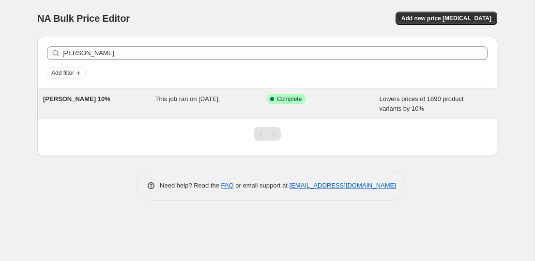
click at [84, 100] on span "SIMONA GOCAN 10%" at bounding box center [76, 98] width 67 height 7
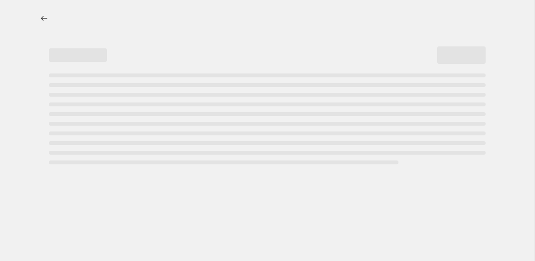
select select "percentage"
select select "collection"
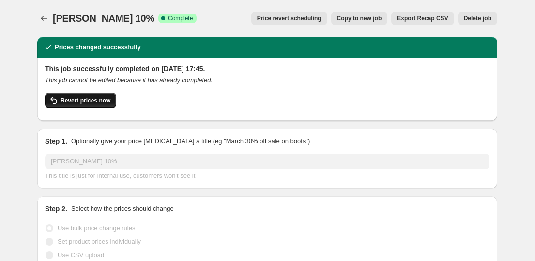
click at [99, 101] on span "Revert prices now" at bounding box center [85, 101] width 50 height 8
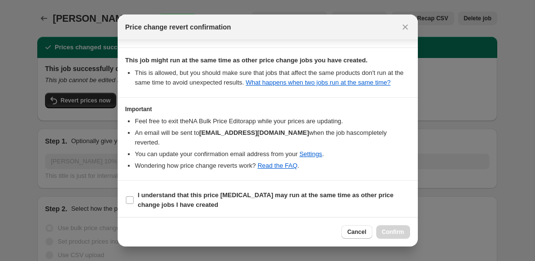
scroll to position [116, 0]
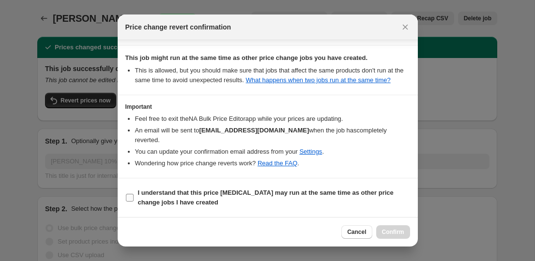
click at [288, 196] on b "I understand that this price change job may run at the same time as other price…" at bounding box center [265, 197] width 255 height 17
click at [134, 196] on input "I understand that this price change job may run at the same time as other price…" at bounding box center [130, 198] width 8 height 8
checkbox input "true"
click at [395, 236] on span "Confirm" at bounding box center [393, 232] width 22 height 8
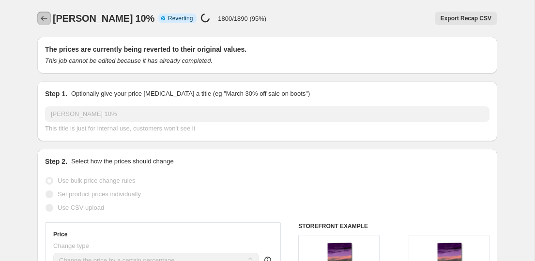
click at [39, 15] on icon "Price change jobs" at bounding box center [44, 19] width 10 height 10
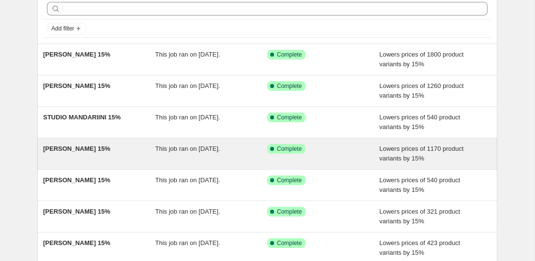
scroll to position [44, 0]
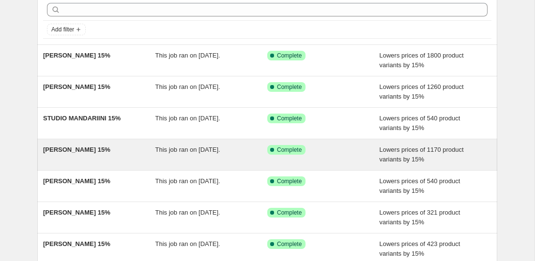
click at [85, 59] on span "MONIKA STRIGEL 15%" at bounding box center [76, 55] width 67 height 7
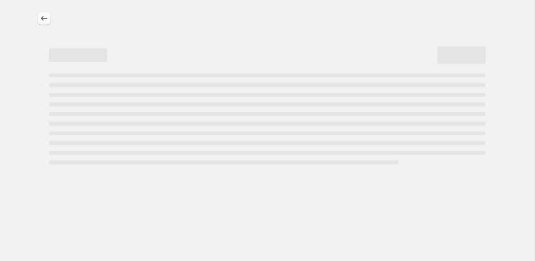
select select "percentage"
select select "collection"
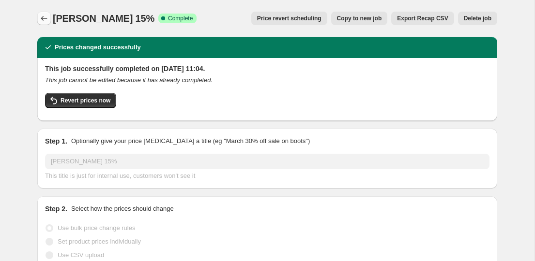
click at [42, 17] on icon "Price change jobs" at bounding box center [44, 19] width 10 height 10
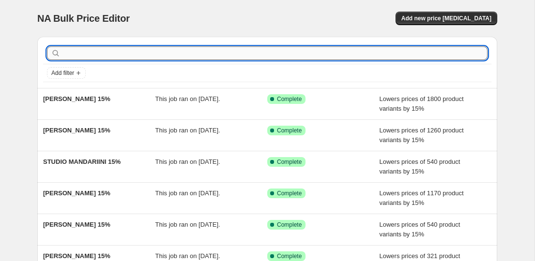
click at [195, 53] on input "text" at bounding box center [274, 53] width 425 height 14
paste input "SIMONA GOCAN"
type input "SIMONA GOCAN"
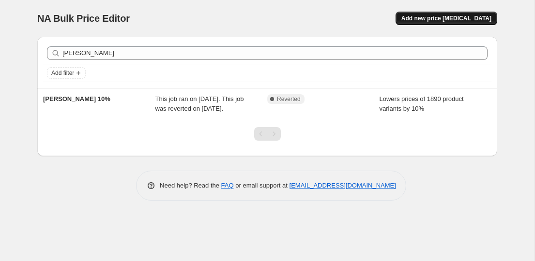
click at [426, 19] on span "Add new price [MEDICAL_DATA]" at bounding box center [446, 19] width 90 height 8
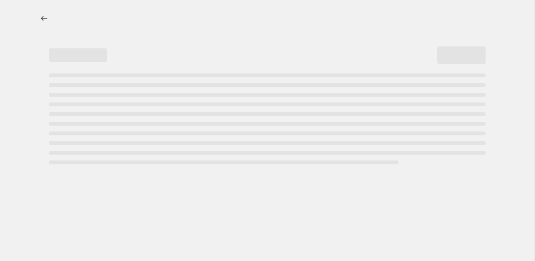
select select "percentage"
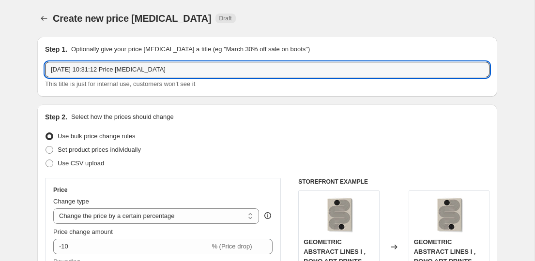
drag, startPoint x: 204, startPoint y: 67, endPoint x: 15, endPoint y: 59, distance: 188.8
paste input "SIMONA GOCAN"
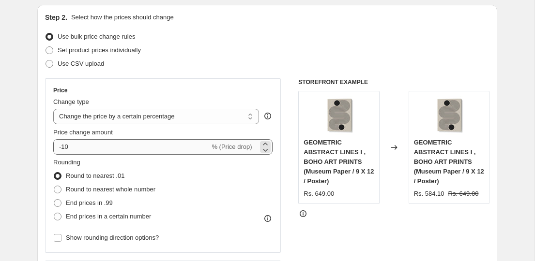
scroll to position [120, 0]
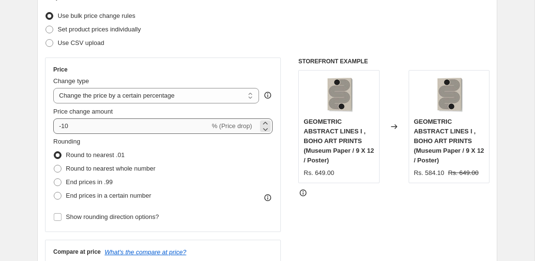
type input "SIMONA GOCAN 15%"
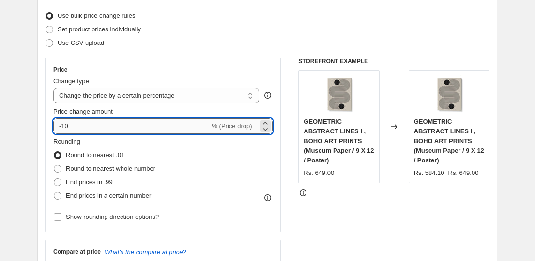
click at [117, 128] on input "-10" at bounding box center [131, 126] width 156 height 15
type input "-15"
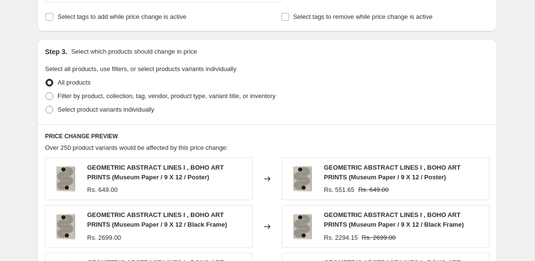
scroll to position [414, 0]
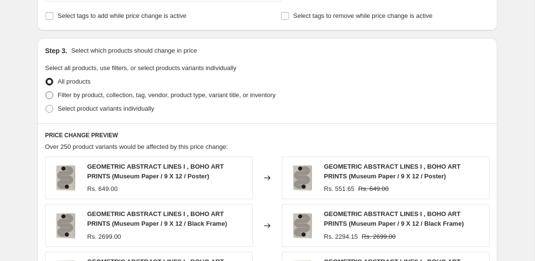
click at [83, 91] on span "Filter by product, collection, tag, vendor, product type, variant title, or inv…" at bounding box center [167, 94] width 218 height 7
click at [46, 91] on input "Filter by product, collection, tag, vendor, product type, variant title, or inv…" at bounding box center [45, 91] width 0 height 0
radio input "true"
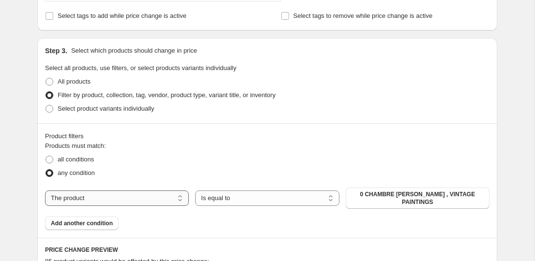
click at [135, 195] on select "The product The product's collection The product's tag The product's vendor The…" at bounding box center [117, 198] width 144 height 15
select select "collection"
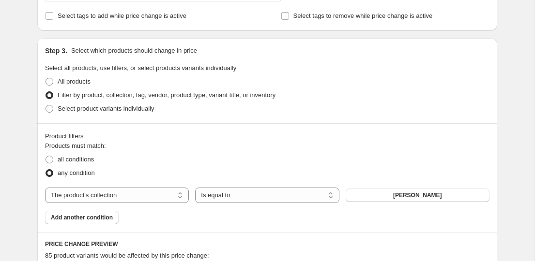
click at [441, 195] on span "ABDELKADER ALLAM" at bounding box center [417, 196] width 49 height 8
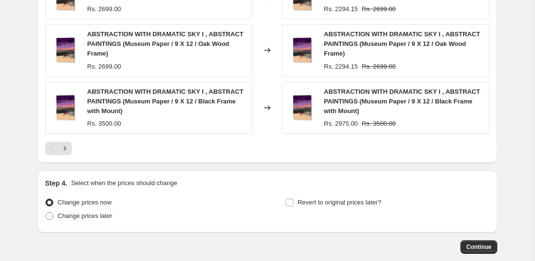
scroll to position [849, 0]
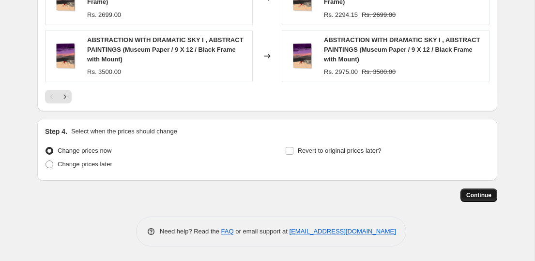
click at [496, 198] on button "Continue" at bounding box center [478, 196] width 37 height 14
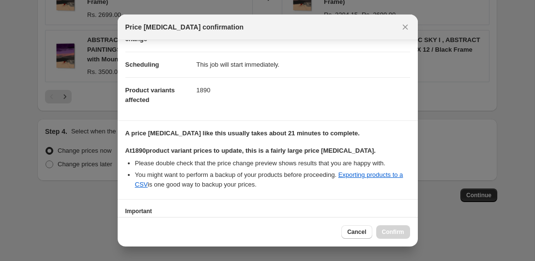
scroll to position [140, 0]
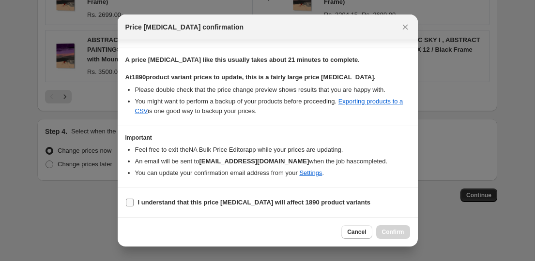
click at [228, 198] on span "I understand that this price change job will affect 1890 product variants" at bounding box center [254, 203] width 233 height 10
click at [134, 199] on input "I understand that this price change job will affect 1890 product variants" at bounding box center [130, 203] width 8 height 8
checkbox input "true"
click at [399, 231] on span "Confirm" at bounding box center [393, 232] width 22 height 8
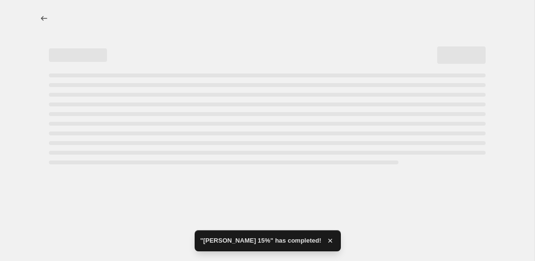
select select "percentage"
select select "collection"
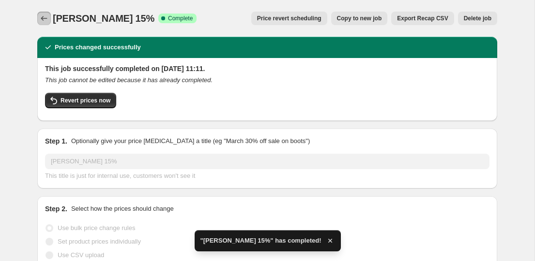
click at [39, 17] on button "Price change jobs" at bounding box center [44, 19] width 14 height 14
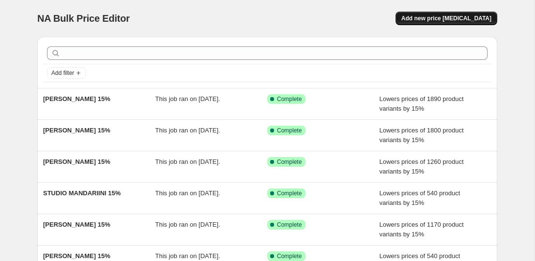
click at [423, 22] on span "Add new price [MEDICAL_DATA]" at bounding box center [446, 19] width 90 height 8
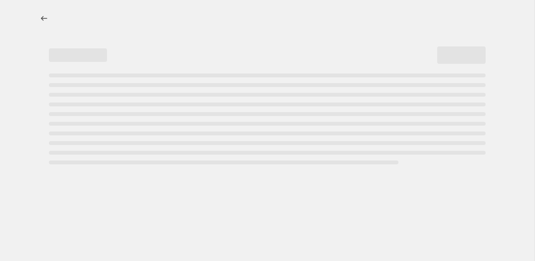
select select "percentage"
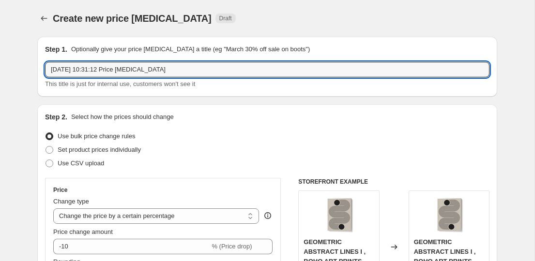
drag, startPoint x: 185, startPoint y: 71, endPoint x: 15, endPoint y: 65, distance: 170.9
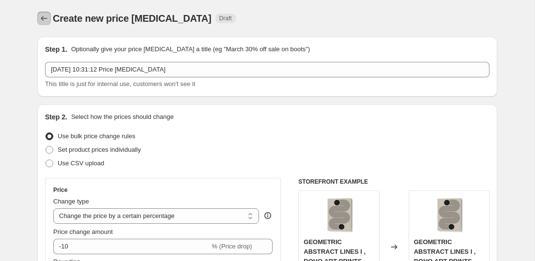
click at [44, 19] on icon "Price change jobs" at bounding box center [44, 19] width 10 height 10
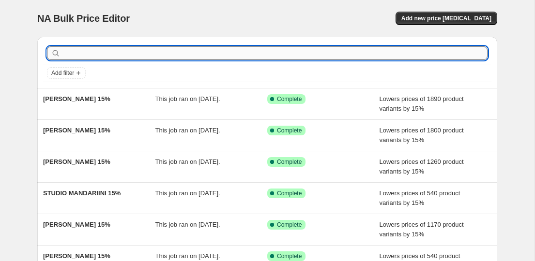
click at [120, 50] on input "text" at bounding box center [274, 53] width 425 height 14
paste input "SHOT BY CLINT"
type input "SHOT BY CLINT"
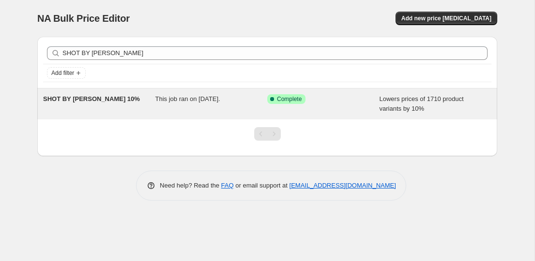
click at [97, 107] on div "SHOT BY CLINT 10%" at bounding box center [99, 103] width 112 height 19
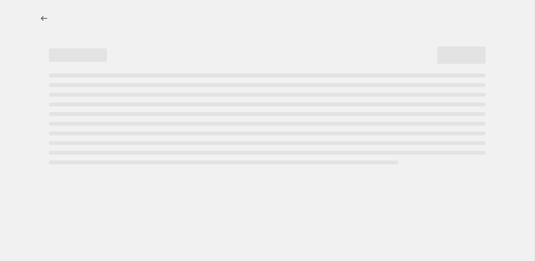
select select "percentage"
select select "collection"
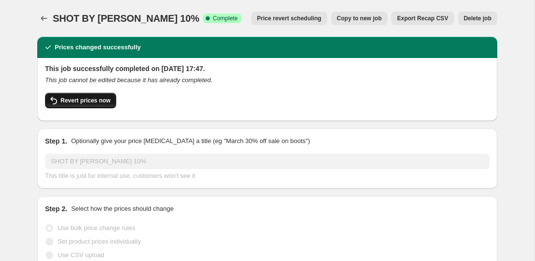
click at [100, 105] on button "Revert prices now" at bounding box center [80, 100] width 71 height 15
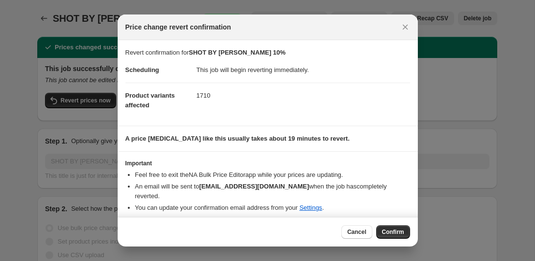
scroll to position [17, 0]
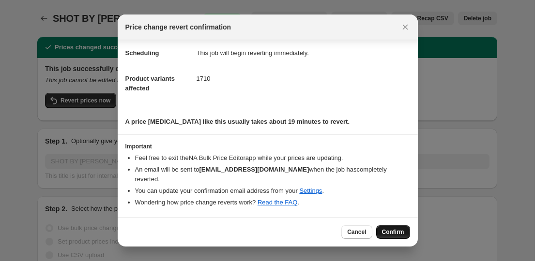
click at [397, 234] on span "Confirm" at bounding box center [393, 232] width 22 height 8
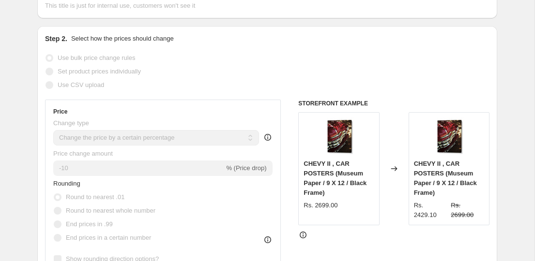
scroll to position [0, 0]
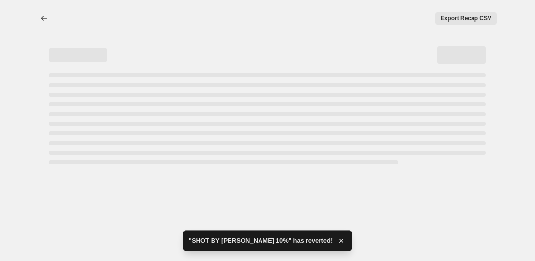
select select "percentage"
select select "collection"
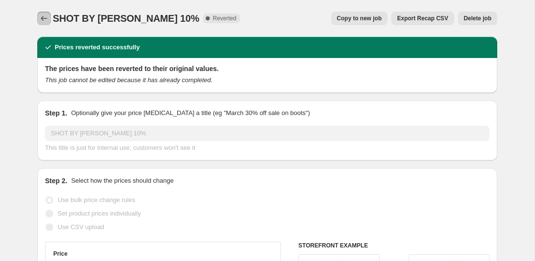
click at [44, 14] on icon "Price change jobs" at bounding box center [44, 19] width 10 height 10
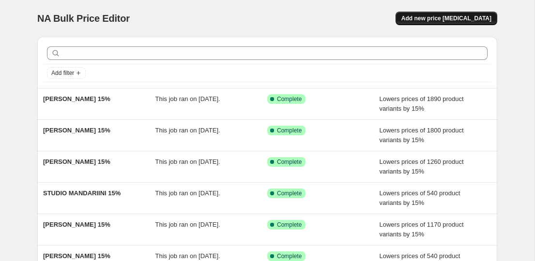
click at [421, 17] on span "Add new price [MEDICAL_DATA]" at bounding box center [446, 19] width 90 height 8
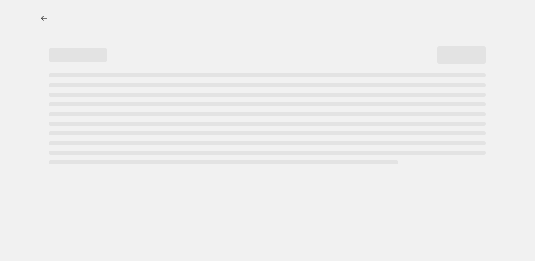
select select "percentage"
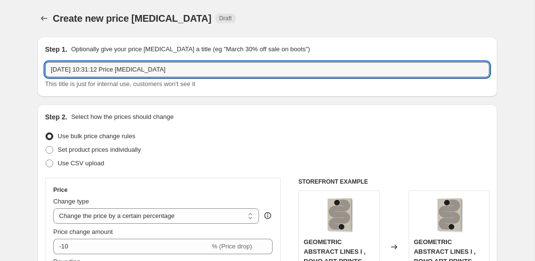
drag, startPoint x: 178, startPoint y: 68, endPoint x: -1, endPoint y: 68, distance: 179.5
click at [0, 68] on html "Home Settings Plans Skip to content Create new price change job. This page is r…" at bounding box center [267, 130] width 535 height 261
paste input "SHOT BY CLINT"
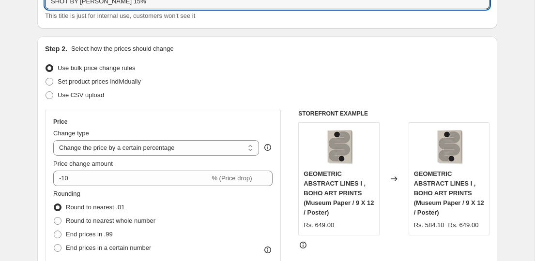
scroll to position [85, 0]
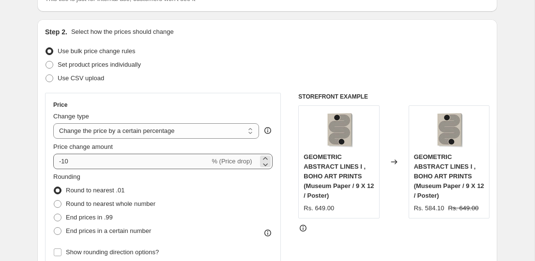
type input "SHOT BY CLINT 15%"
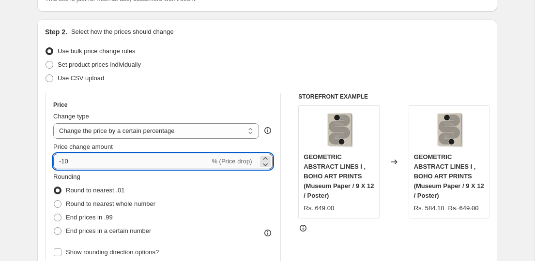
click at [126, 163] on input "-10" at bounding box center [131, 161] width 156 height 15
type input "-15"
click at [221, 59] on div "Set product prices individually" at bounding box center [267, 65] width 444 height 14
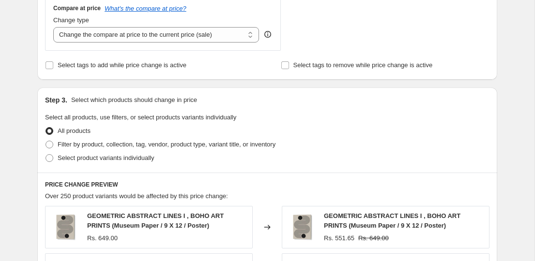
scroll to position [365, 0]
click at [80, 147] on span "Filter by product, collection, tag, vendor, product type, variant title, or inv…" at bounding box center [167, 143] width 218 height 7
click at [46, 141] on input "Filter by product, collection, tag, vendor, product type, variant title, or inv…" at bounding box center [45, 140] width 0 height 0
radio input "true"
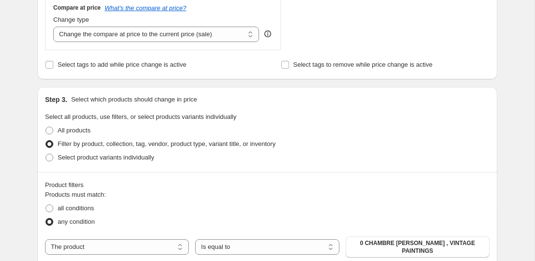
click at [94, 145] on span "Filter by product, collection, tag, vendor, product type, variant title, or inv…" at bounding box center [167, 143] width 218 height 7
click at [46, 141] on input "Filter by product, collection, tag, vendor, product type, variant title, or inv…" at bounding box center [45, 140] width 0 height 0
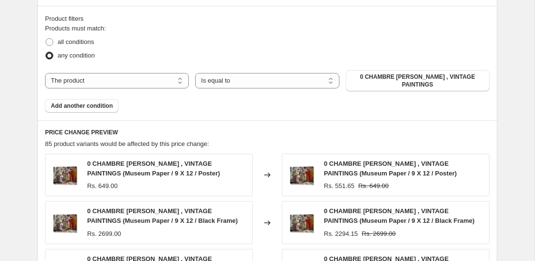
scroll to position [534, 0]
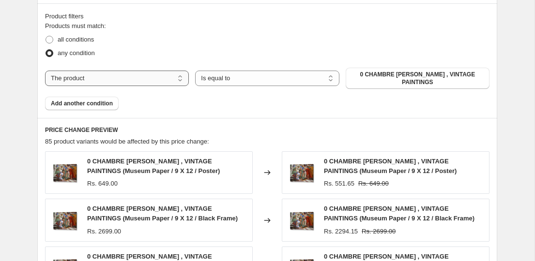
click at [104, 77] on select "The product The product's collection The product's tag The product's vendor The…" at bounding box center [117, 78] width 144 height 15
select select "collection"
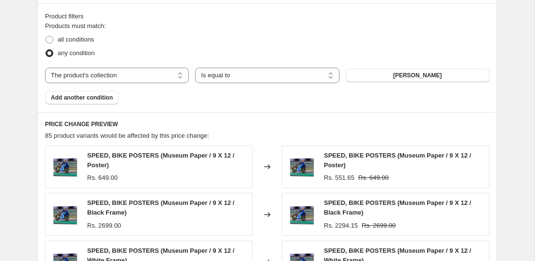
click at [393, 73] on span "ABDELKADER ALLAM" at bounding box center [417, 76] width 49 height 8
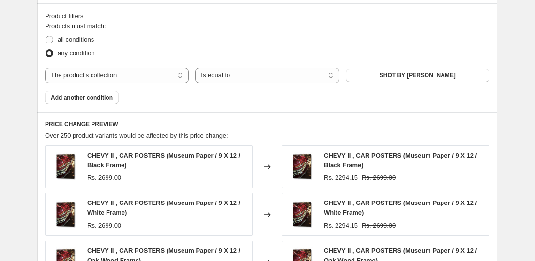
scroll to position [830, 0]
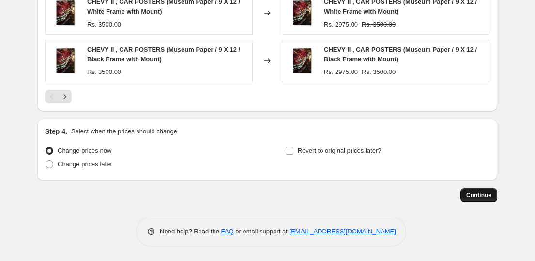
click at [476, 198] on span "Continue" at bounding box center [478, 196] width 25 height 8
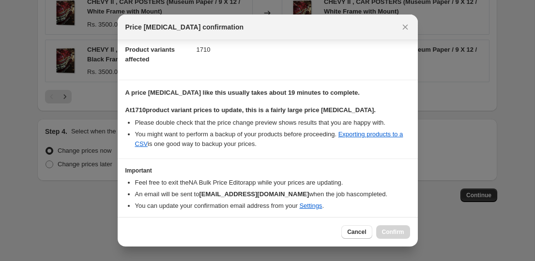
scroll to position [140, 0]
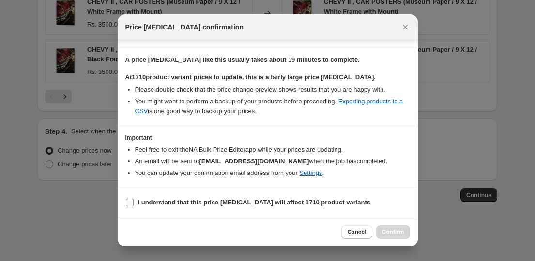
click at [323, 203] on b "I understand that this price change job will affect 1710 product variants" at bounding box center [254, 202] width 233 height 7
click at [134, 203] on input "I understand that this price change job will affect 1710 product variants" at bounding box center [130, 203] width 8 height 8
checkbox input "true"
click at [384, 232] on span "Confirm" at bounding box center [393, 232] width 22 height 8
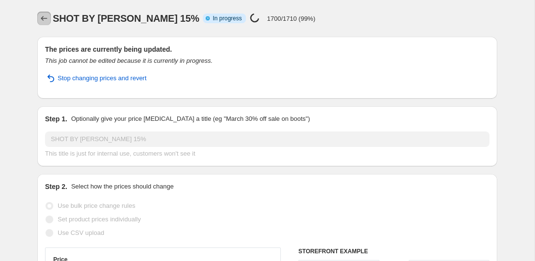
click at [37, 17] on button "Price change jobs" at bounding box center [44, 19] width 14 height 14
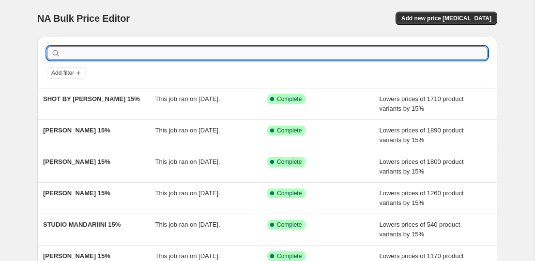
click at [138, 57] on input "text" at bounding box center [274, 53] width 425 height 14
paste input "SOPHIA NOVOSEL"
type input "SOPHIA NOVOSEL"
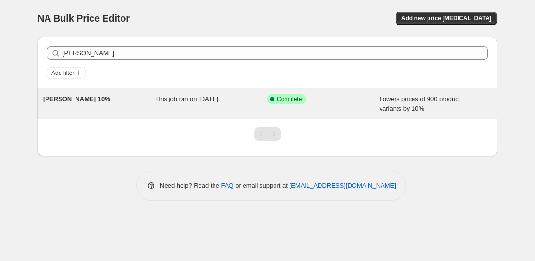
click at [114, 99] on div "SOPHIA NOVOSEL 10%" at bounding box center [99, 103] width 112 height 19
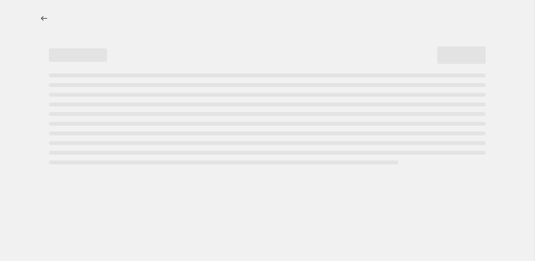
select select "percentage"
select select "collection"
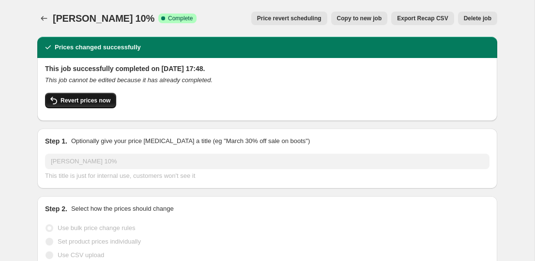
click at [105, 99] on span "Revert prices now" at bounding box center [85, 101] width 50 height 8
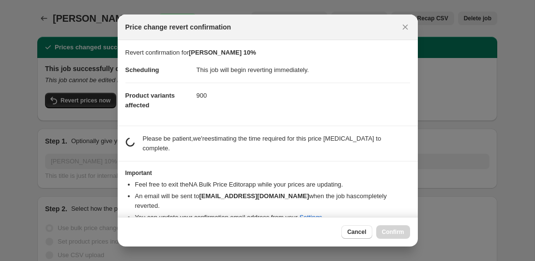
scroll to position [17, 0]
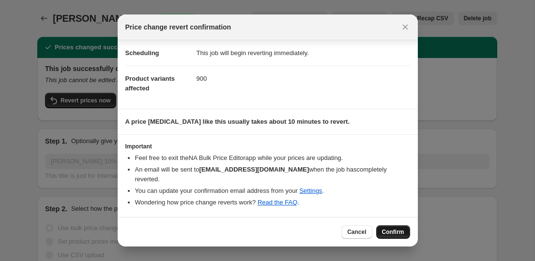
click at [398, 231] on span "Confirm" at bounding box center [393, 232] width 22 height 8
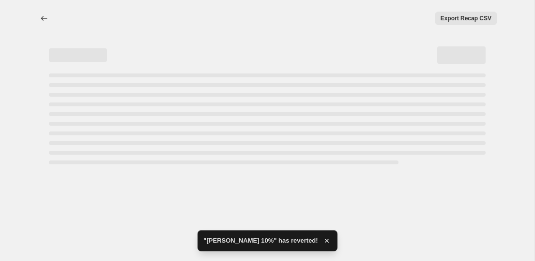
select select "percentage"
select select "collection"
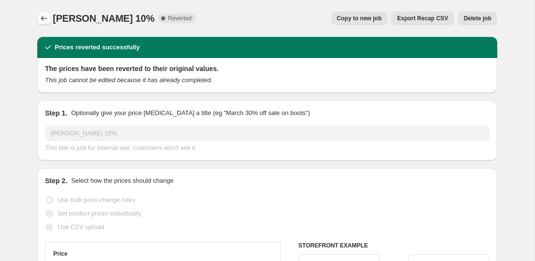
click at [47, 14] on icon "Price change jobs" at bounding box center [44, 19] width 10 height 10
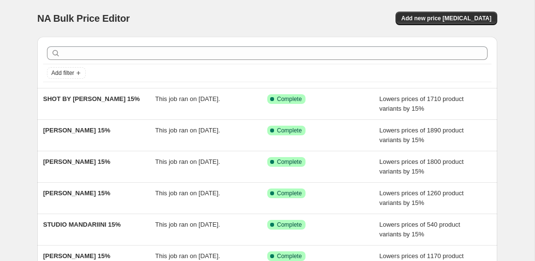
click at [444, 11] on div "NA Bulk Price Editor. This page is ready NA Bulk Price Editor Add new price cha…" at bounding box center [267, 18] width 460 height 37
click at [446, 18] on span "Add new price [MEDICAL_DATA]" at bounding box center [446, 19] width 90 height 8
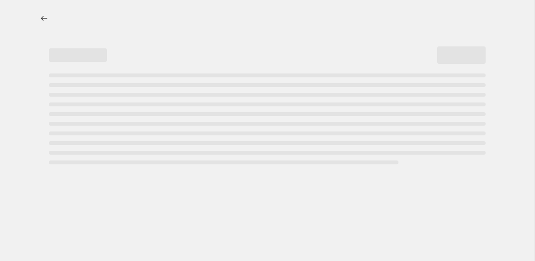
select select "percentage"
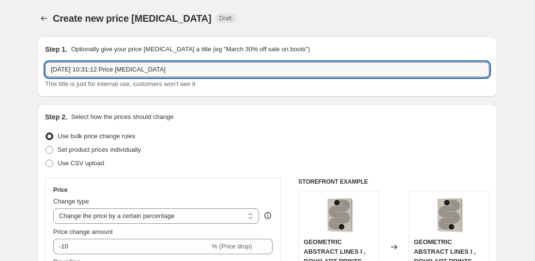
drag, startPoint x: 181, startPoint y: 75, endPoint x: 35, endPoint y: 58, distance: 147.1
paste input "SOPHIA NOVOSEL"
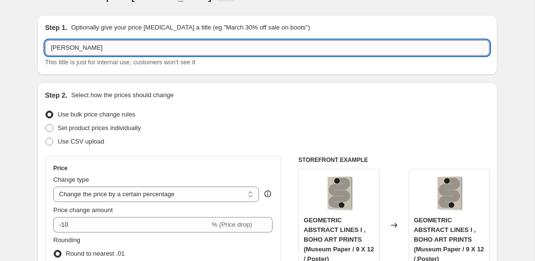
scroll to position [25, 0]
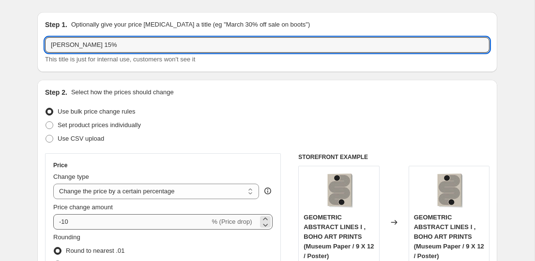
type input "SOPHIA NOVOSEL 15%"
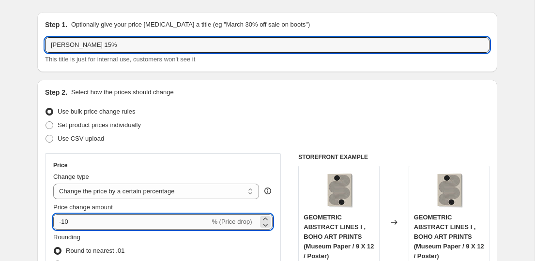
click at [102, 223] on input "-10" at bounding box center [131, 221] width 156 height 15
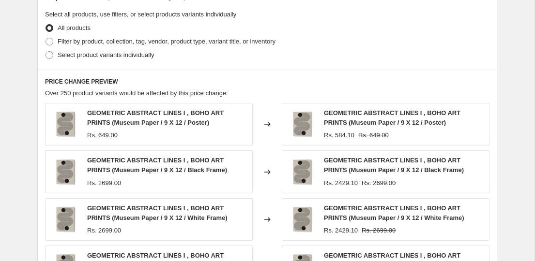
scroll to position [481, 0]
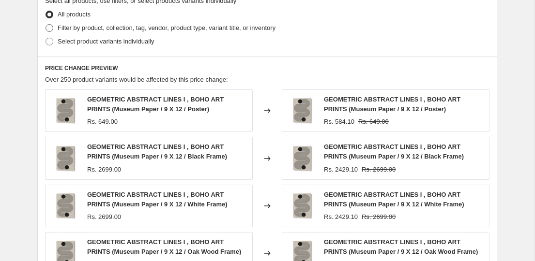
type input "-15"
click at [100, 30] on span "Filter by product, collection, tag, vendor, product type, variant title, or inv…" at bounding box center [167, 27] width 218 height 7
click at [46, 25] on input "Filter by product, collection, tag, vendor, product type, variant title, or inv…" at bounding box center [45, 24] width 0 height 0
radio input "true"
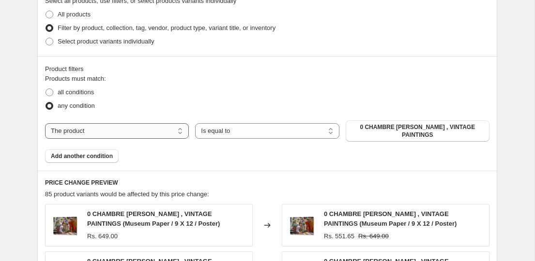
click at [104, 131] on select "The product The product's collection The product's tag The product's vendor The…" at bounding box center [117, 130] width 144 height 15
select select "collection"
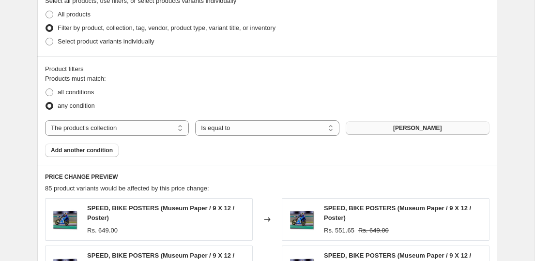
click at [447, 131] on button "ABDELKADER ALLAM" at bounding box center [417, 128] width 144 height 14
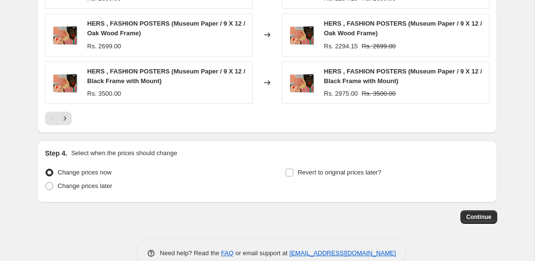
scroll to position [830, 0]
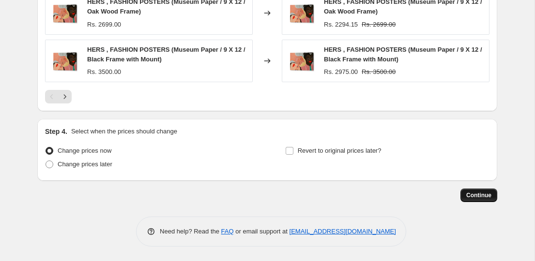
click at [476, 197] on span "Continue" at bounding box center [478, 196] width 25 height 8
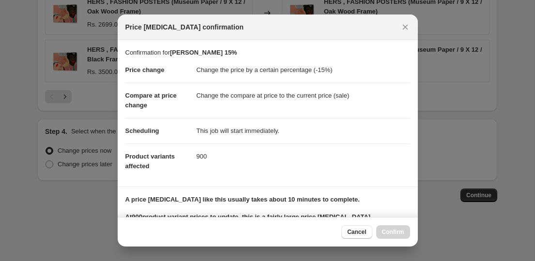
scroll to position [140, 0]
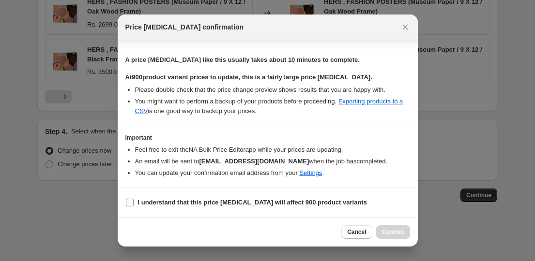
click at [251, 203] on b "I understand that this price change job will affect 900 product variants" at bounding box center [252, 202] width 229 height 7
click at [134, 203] on input "I understand that this price change job will affect 900 product variants" at bounding box center [130, 203] width 8 height 8
checkbox input "true"
click at [407, 231] on button "Confirm" at bounding box center [393, 232] width 34 height 14
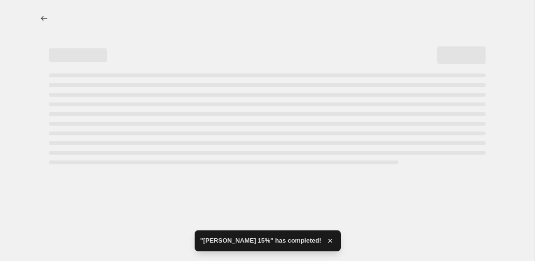
select select "percentage"
select select "collection"
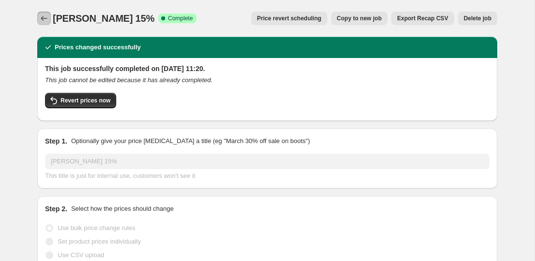
click at [44, 16] on icon "Price change jobs" at bounding box center [44, 19] width 10 height 10
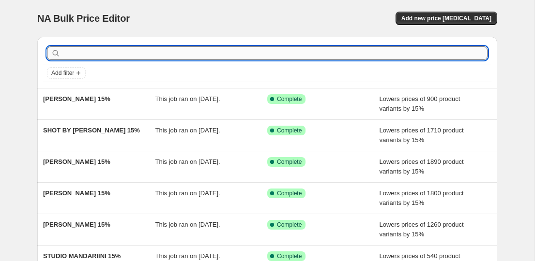
click at [161, 47] on input "text" at bounding box center [274, 53] width 425 height 14
paste input "SANNEL LARSON"
type input "SANNEL LARSON"
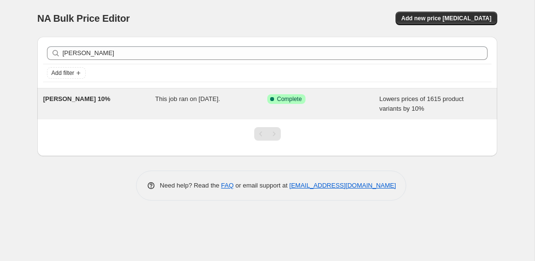
click at [104, 104] on div "SANNEL LARSON 10%" at bounding box center [99, 103] width 112 height 19
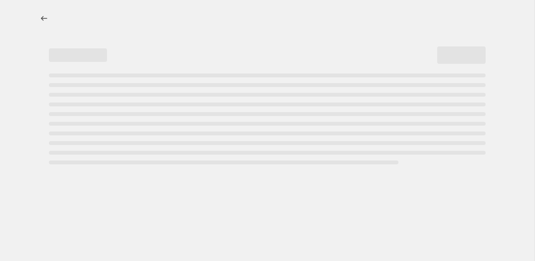
select select "percentage"
select select "collection"
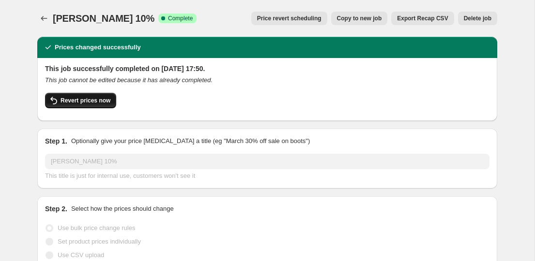
click at [90, 106] on button "Revert prices now" at bounding box center [80, 100] width 71 height 15
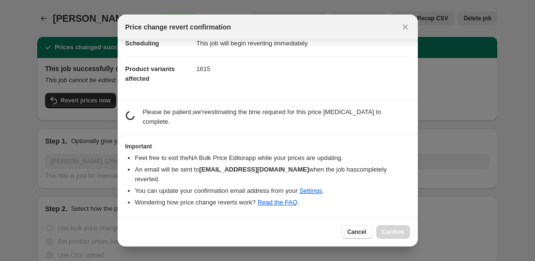
scroll to position [17, 0]
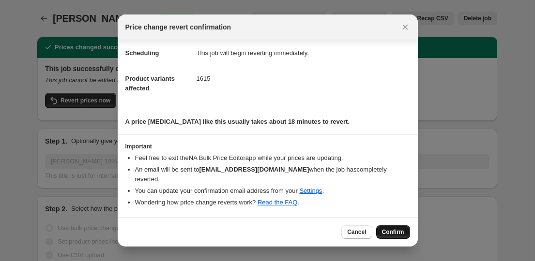
click at [394, 228] on button "Confirm" at bounding box center [393, 232] width 34 height 14
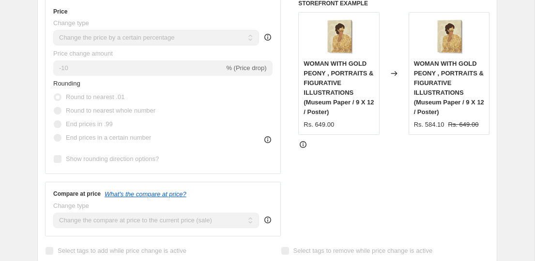
scroll to position [0, 0]
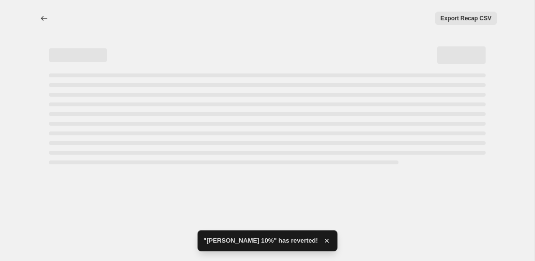
select select "percentage"
select select "collection"
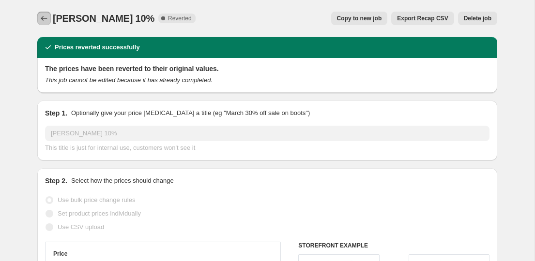
click at [48, 18] on icon "Price change jobs" at bounding box center [44, 19] width 10 height 10
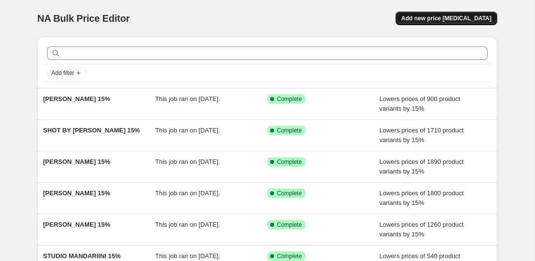
click at [433, 12] on button "Add new price [MEDICAL_DATA]" at bounding box center [446, 19] width 102 height 14
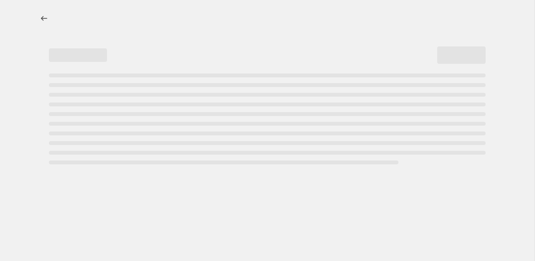
select select "percentage"
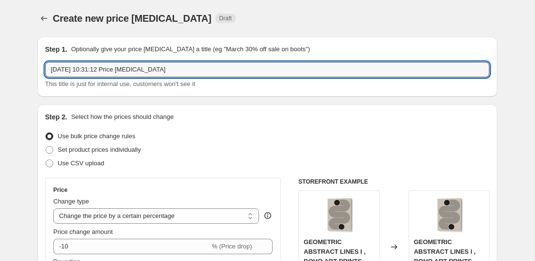
drag, startPoint x: 180, startPoint y: 70, endPoint x: 16, endPoint y: 44, distance: 166.1
paste input "SANNEL LARSON"
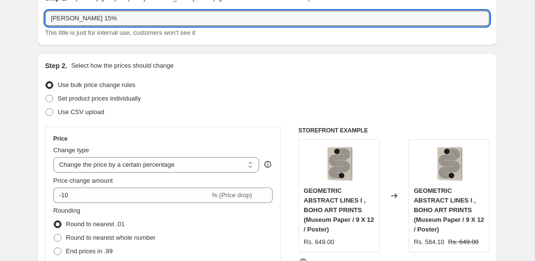
scroll to position [161, 0]
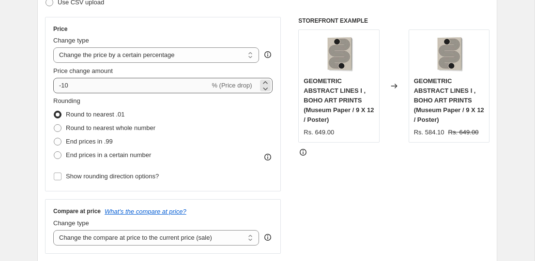
type input "SANNEL LARSON 15%"
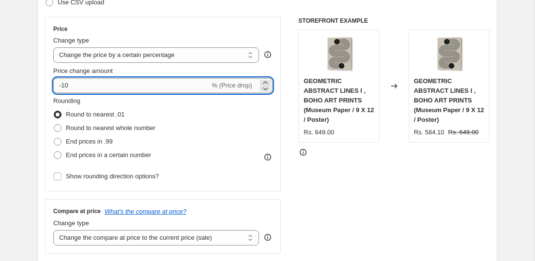
click at [127, 81] on input "-10" at bounding box center [131, 85] width 156 height 15
type input "-15"
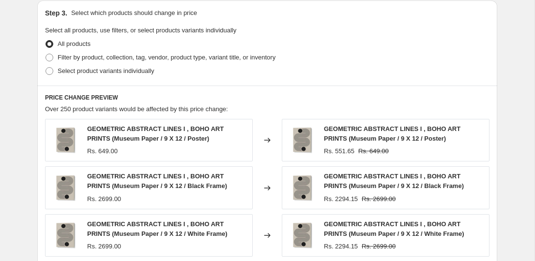
scroll to position [461, 0]
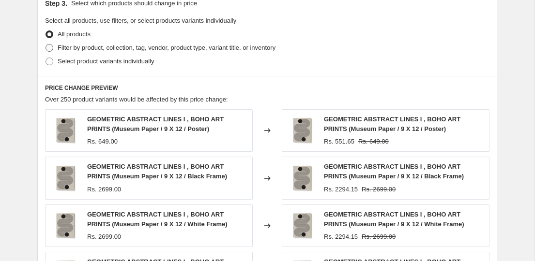
click at [101, 45] on span "Filter by product, collection, tag, vendor, product type, variant title, or inv…" at bounding box center [167, 47] width 218 height 7
click at [46, 45] on input "Filter by product, collection, tag, vendor, product type, variant title, or inv…" at bounding box center [45, 44] width 0 height 0
radio input "true"
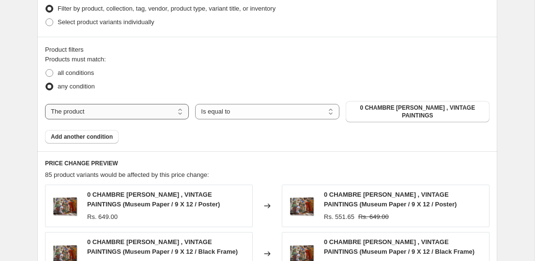
scroll to position [503, 0]
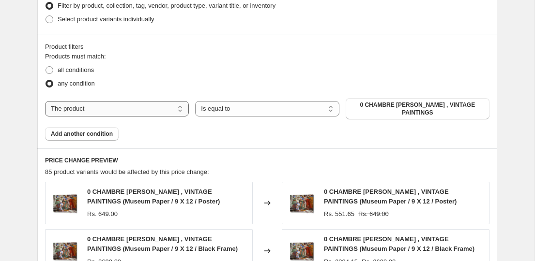
click at [107, 112] on select "The product The product's collection The product's tag The product's vendor The…" at bounding box center [117, 108] width 144 height 15
select select "collection"
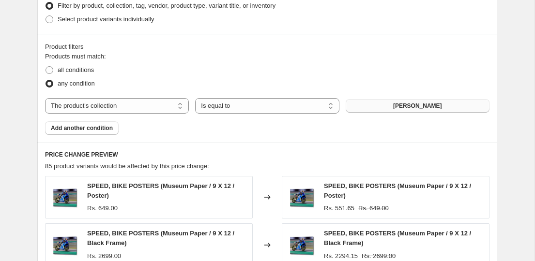
click at [383, 104] on button "ABDELKADER ALLAM" at bounding box center [417, 106] width 144 height 14
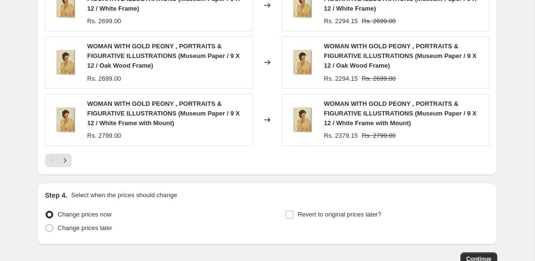
scroll to position [878, 0]
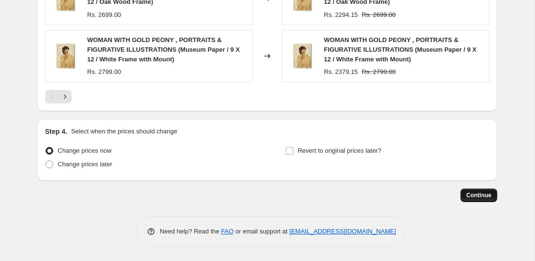
click at [478, 194] on span "Continue" at bounding box center [478, 196] width 25 height 8
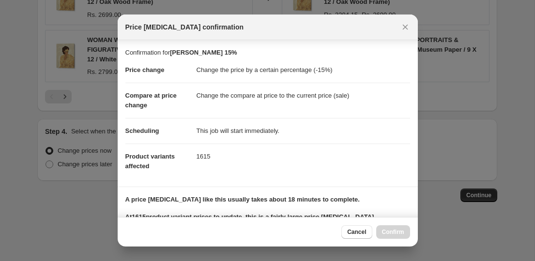
scroll to position [140, 0]
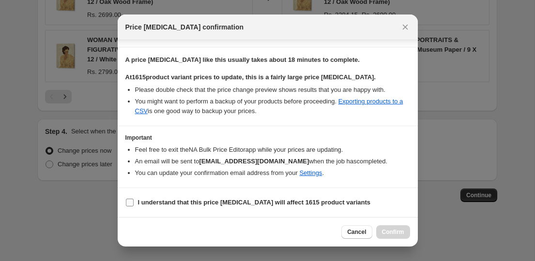
click at [302, 198] on span "I understand that this price change job will affect 1615 product variants" at bounding box center [254, 203] width 233 height 10
click at [134, 199] on input "I understand that this price change job will affect 1615 product variants" at bounding box center [130, 203] width 8 height 8
checkbox input "true"
click at [384, 229] on span "Confirm" at bounding box center [393, 232] width 22 height 8
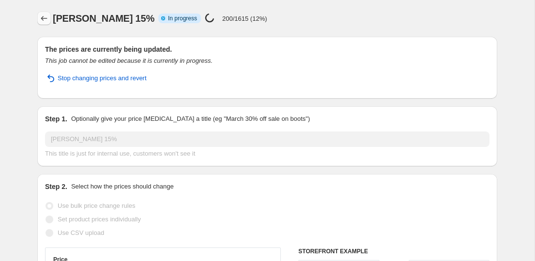
click at [45, 19] on icon "Price change jobs" at bounding box center [44, 19] width 10 height 10
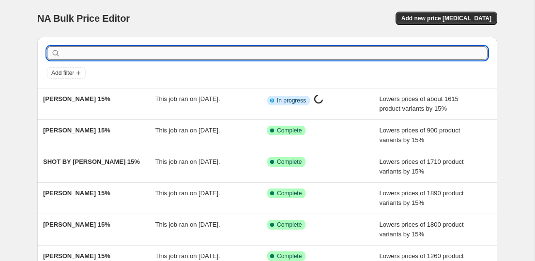
click at [153, 48] on input "text" at bounding box center [274, 53] width 425 height 14
paste input "SASKIA MICHELE"
type input "SASKIA MICHELE"
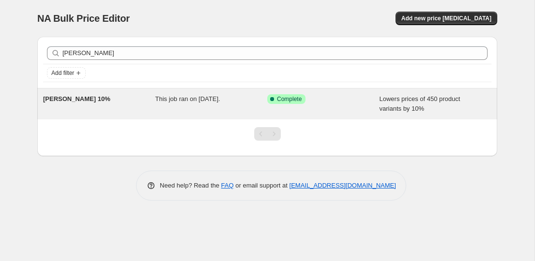
click at [88, 108] on div "SASKIA MICHELE 10%" at bounding box center [99, 103] width 112 height 19
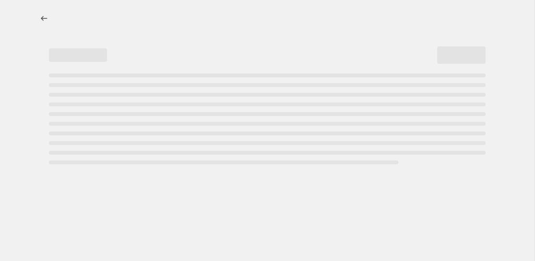
select select "percentage"
select select "collection"
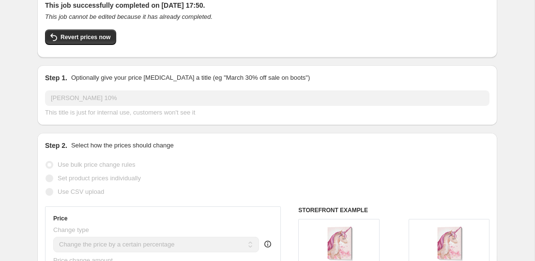
scroll to position [69, 0]
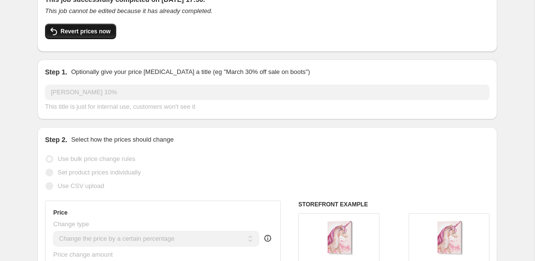
click at [77, 29] on span "Revert prices now" at bounding box center [85, 32] width 50 height 8
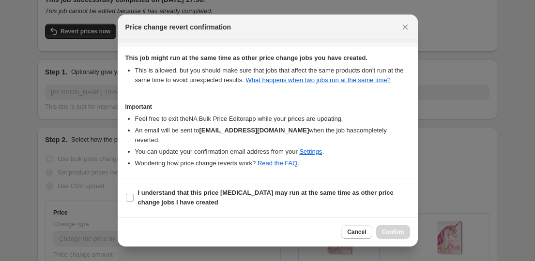
scroll to position [116, 0]
click at [223, 197] on span "I understand that this price change job may run at the same time as other price…" at bounding box center [274, 197] width 272 height 19
click at [134, 197] on input "I understand that this price change job may run at the same time as other price…" at bounding box center [130, 198] width 8 height 8
checkbox input "true"
click at [391, 229] on span "Confirm" at bounding box center [393, 232] width 22 height 8
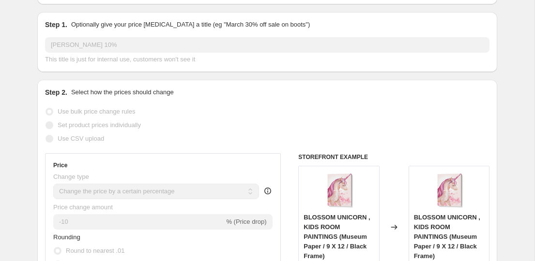
scroll to position [0, 0]
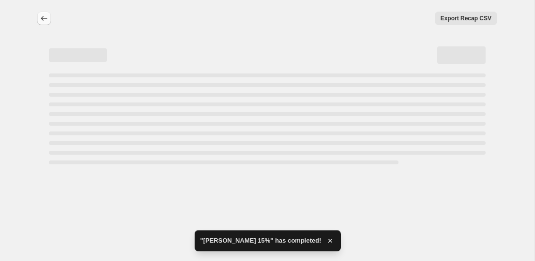
select select "percentage"
select select "collection"
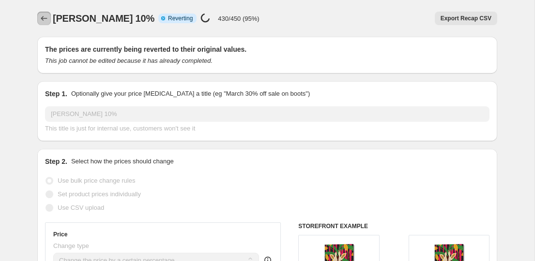
click at [41, 16] on icon "Price change jobs" at bounding box center [44, 19] width 10 height 10
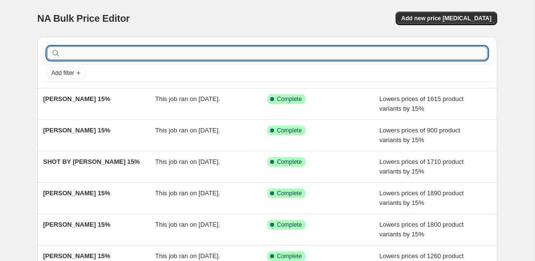
click at [146, 50] on input "text" at bounding box center [274, 53] width 425 height 14
paste input "SOL FUMIS"
type input "SOL FUMIS"
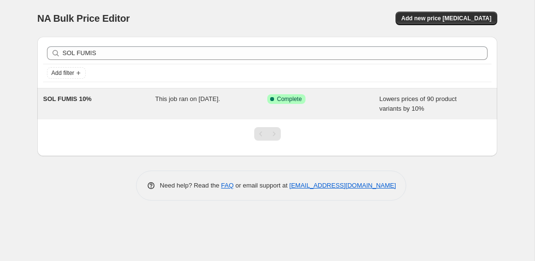
click at [79, 106] on div "SOL FUMIS 10%" at bounding box center [99, 103] width 112 height 19
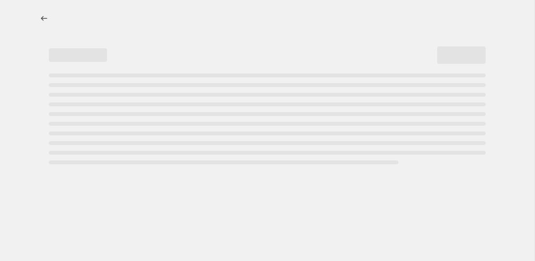
select select "percentage"
select select "collection"
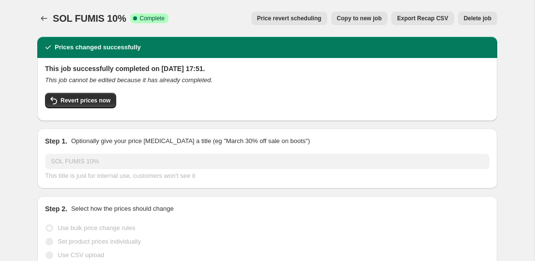
scroll to position [18, 0]
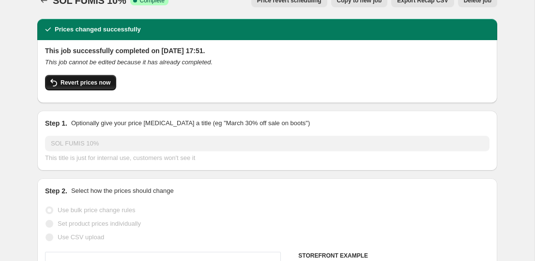
click at [102, 84] on span "Revert prices now" at bounding box center [85, 83] width 50 height 8
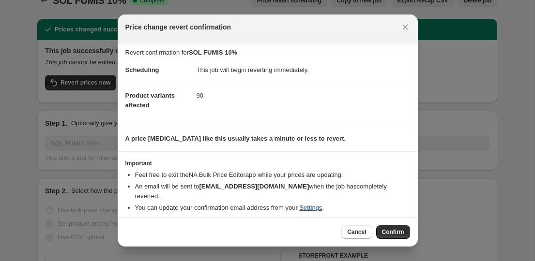
scroll to position [17, 0]
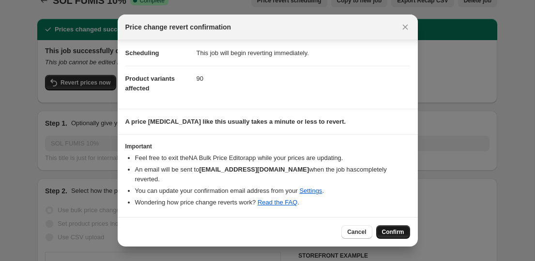
click at [392, 227] on button "Confirm" at bounding box center [393, 232] width 34 height 14
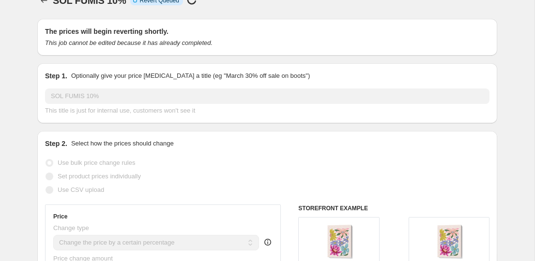
scroll to position [0, 0]
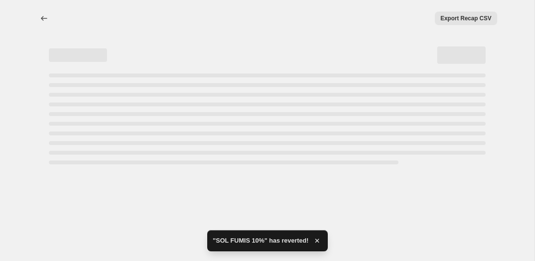
select select "percentage"
select select "collection"
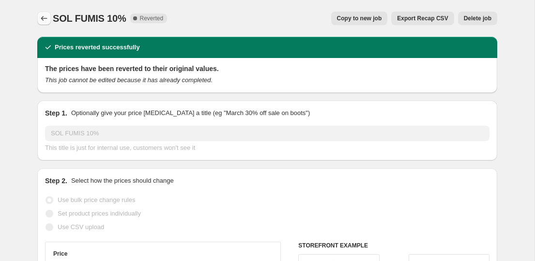
click at [44, 16] on icon "Price change jobs" at bounding box center [44, 19] width 10 height 10
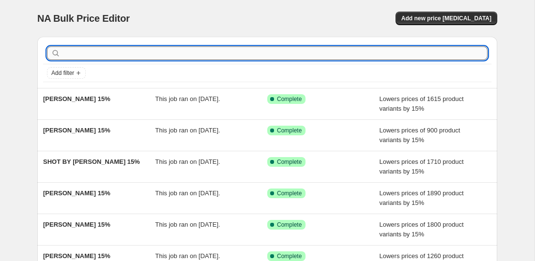
click at [100, 58] on input "text" at bounding box center [274, 53] width 425 height 14
paste input "SENNA-MIA RAHNER"
type input "SENNA-MIA RAHNER"
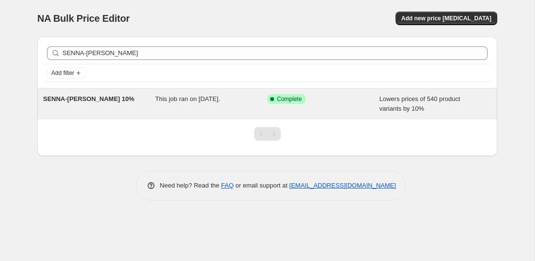
click at [81, 100] on span "SENNA-MIA RAHNER 10%" at bounding box center [88, 98] width 91 height 7
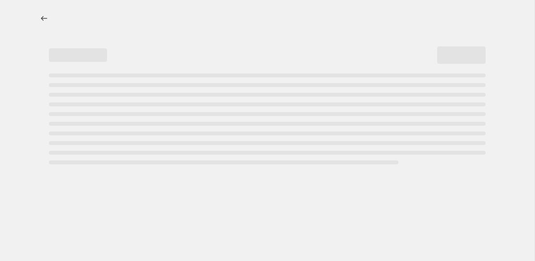
select select "percentage"
select select "collection"
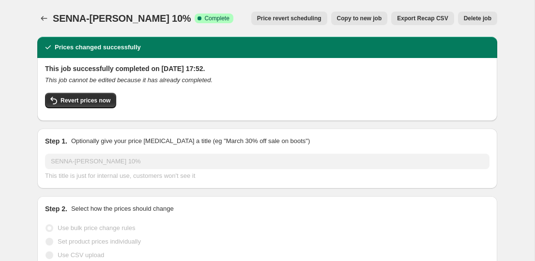
scroll to position [15, 0]
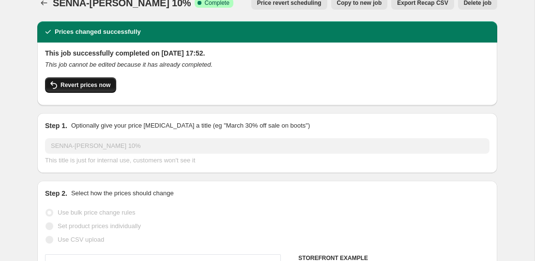
click at [106, 86] on span "Revert prices now" at bounding box center [85, 85] width 50 height 8
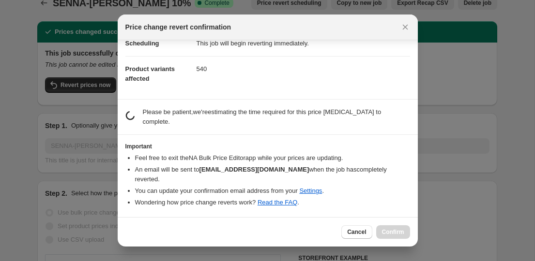
scroll to position [17, 0]
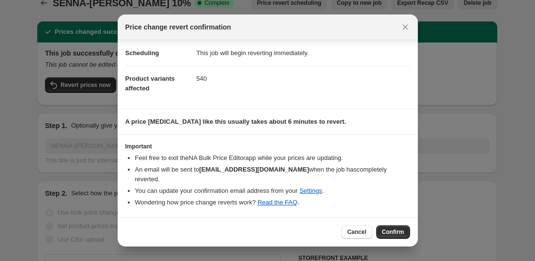
click at [387, 224] on div "Cancel Confirm" at bounding box center [268, 232] width 300 height 30
click at [388, 227] on button "Confirm" at bounding box center [393, 232] width 34 height 14
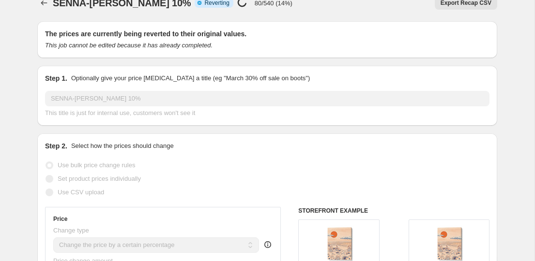
scroll to position [0, 0]
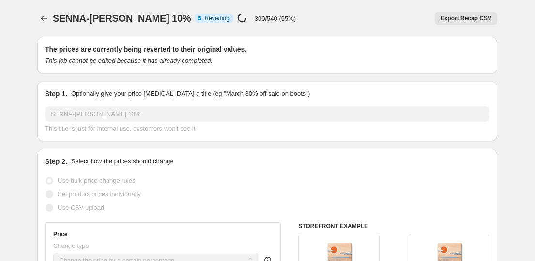
select select "percentage"
select select "collection"
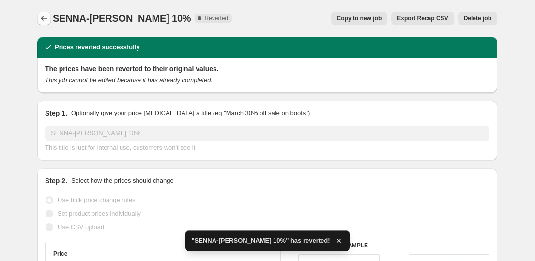
click at [42, 16] on icon "Price change jobs" at bounding box center [44, 19] width 10 height 10
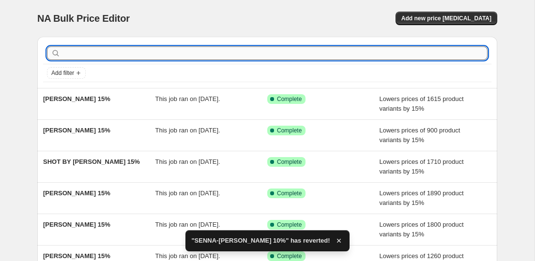
click at [145, 56] on input "text" at bounding box center [274, 53] width 425 height 14
paste input "SASKIA MICHELE"
type input "SASKIA MICHELE"
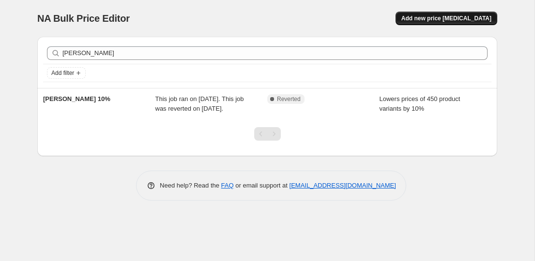
click at [440, 13] on button "Add new price [MEDICAL_DATA]" at bounding box center [446, 19] width 102 height 14
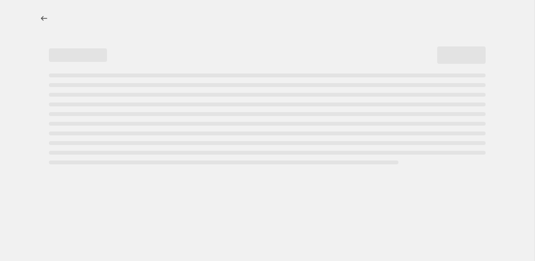
select select "percentage"
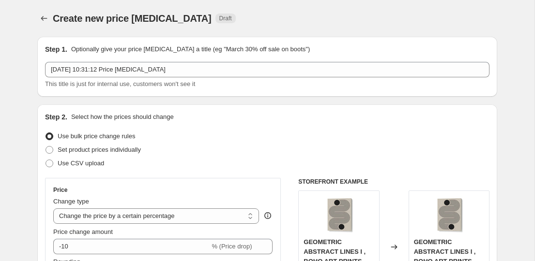
click at [207, 61] on div "Step 1. Optionally give your price change job a title (eg "March 30% off sale o…" at bounding box center [267, 67] width 444 height 45
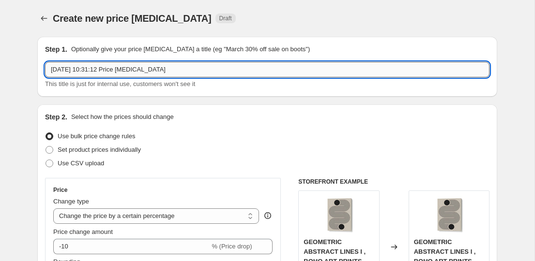
drag, startPoint x: 207, startPoint y: 69, endPoint x: 46, endPoint y: 62, distance: 160.3
click at [46, 62] on input "17 Sept 2025, 10:31:12 Price change job" at bounding box center [267, 69] width 444 height 15
paste input "SASKIA MICHELE"
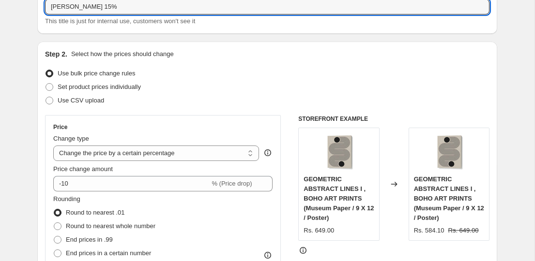
scroll to position [100, 0]
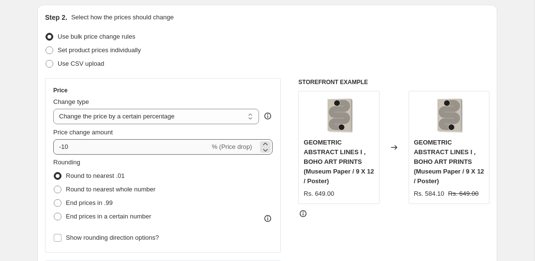
type input "SASKIA MICHELE 15%"
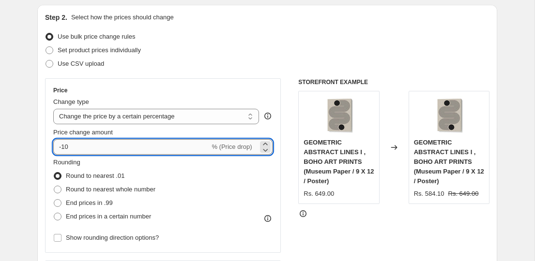
click at [104, 149] on input "-10" at bounding box center [131, 146] width 156 height 15
type input "-15"
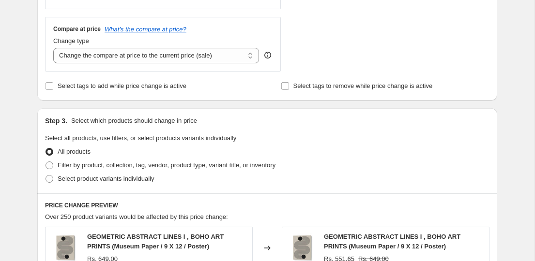
scroll to position [364, 0]
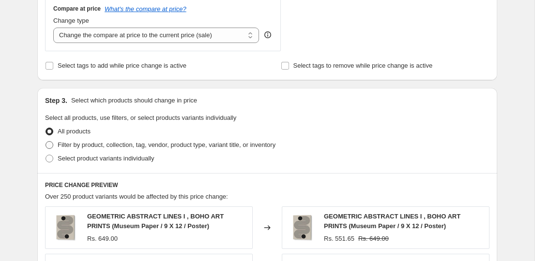
click at [84, 147] on span "Filter by product, collection, tag, vendor, product type, variant title, or inv…" at bounding box center [167, 144] width 218 height 7
click at [46, 142] on input "Filter by product, collection, tag, vendor, product type, variant title, or inv…" at bounding box center [45, 141] width 0 height 0
radio input "true"
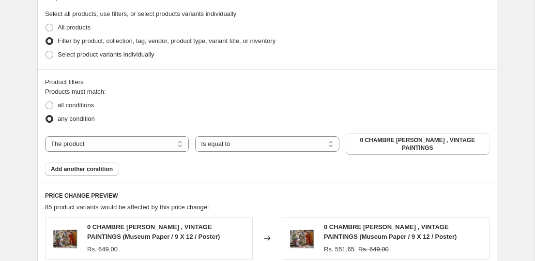
scroll to position [477, 0]
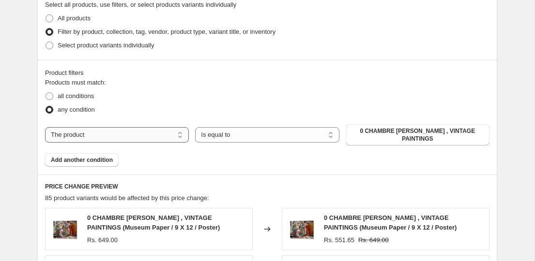
click at [124, 141] on select "The product The product's collection The product's tag The product's vendor The…" at bounding box center [117, 134] width 144 height 15
select select "collection"
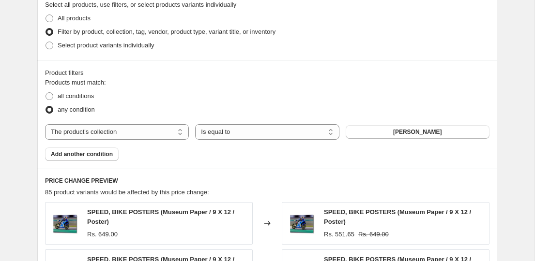
click at [397, 130] on span "ABDELKADER ALLAM" at bounding box center [417, 132] width 49 height 8
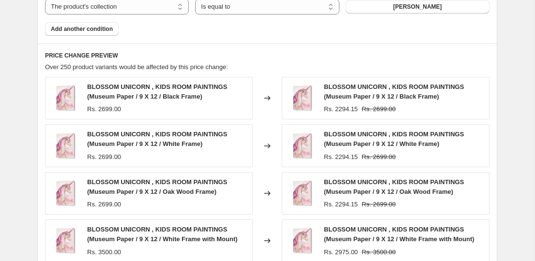
scroll to position [830, 0]
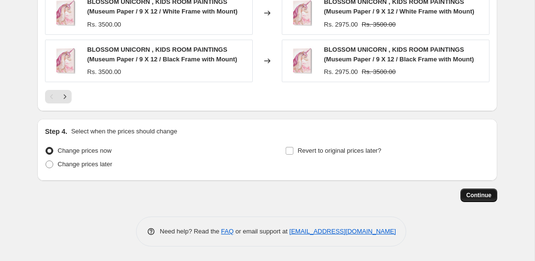
click at [471, 194] on span "Continue" at bounding box center [478, 196] width 25 height 8
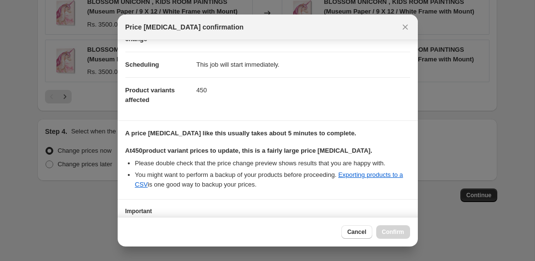
scroll to position [140, 0]
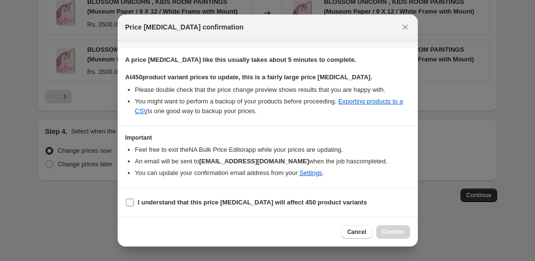
click at [233, 196] on label "I understand that this price change job will affect 450 product variants" at bounding box center [245, 203] width 241 height 14
click at [134, 199] on input "I understand that this price change job will affect 450 product variants" at bounding box center [130, 203] width 8 height 8
checkbox input "true"
click at [387, 237] on button "Confirm" at bounding box center [393, 232] width 34 height 14
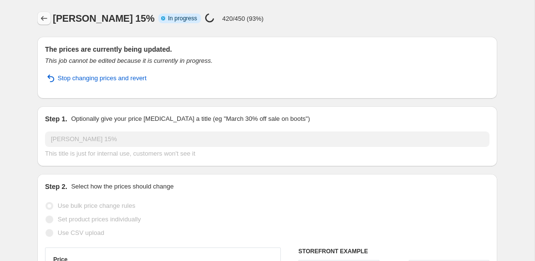
click at [40, 21] on icon "Price change jobs" at bounding box center [44, 19] width 10 height 10
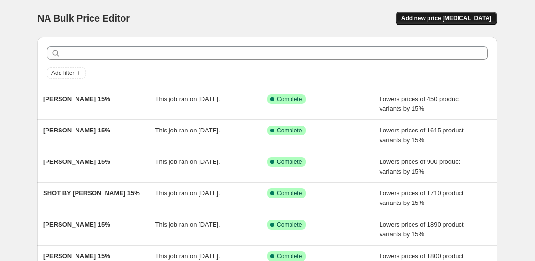
click at [425, 15] on span "Add new price [MEDICAL_DATA]" at bounding box center [446, 19] width 90 height 8
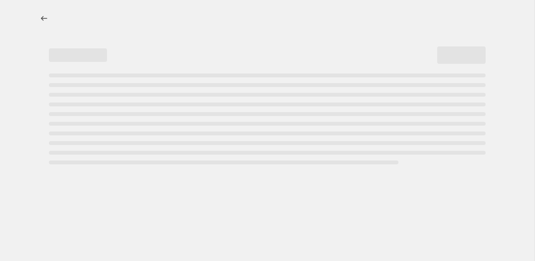
select select "percentage"
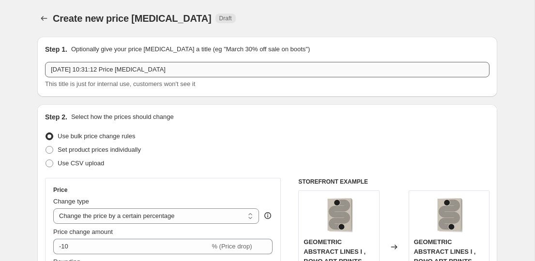
click at [180, 72] on input "17 Sept 2025, 10:31:12 Price change job" at bounding box center [267, 69] width 444 height 15
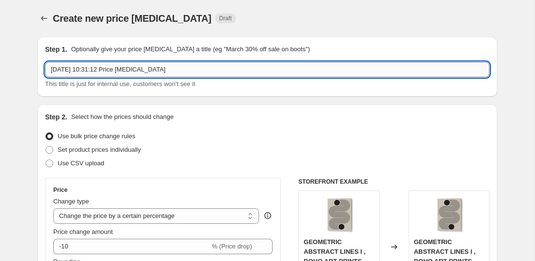
drag, startPoint x: 180, startPoint y: 72, endPoint x: 48, endPoint y: 70, distance: 132.1
click at [48, 70] on input "17 Sept 2025, 10:31:12 Price change job" at bounding box center [267, 69] width 444 height 15
paste input "SOL FUMIS"
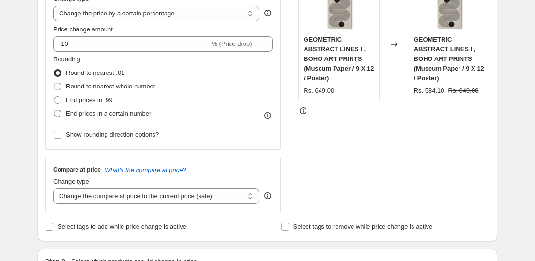
scroll to position [162, 0]
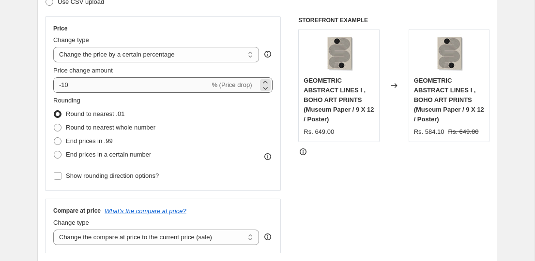
type input "SOL FUMIS 15%"
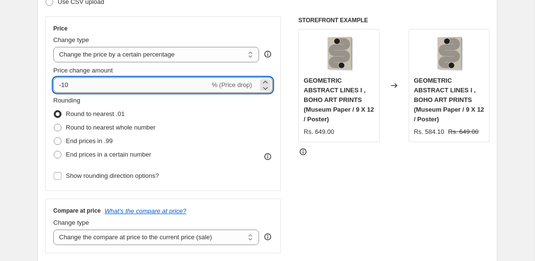
click at [92, 80] on input "-10" at bounding box center [131, 84] width 156 height 15
click at [95, 85] on input "-10" at bounding box center [131, 84] width 156 height 15
type input "-15"
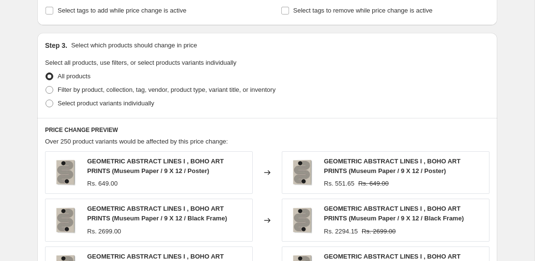
scroll to position [422, 0]
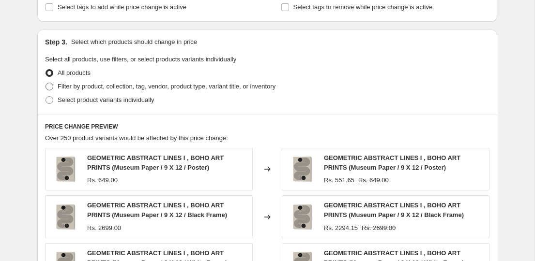
click at [93, 83] on span "Filter by product, collection, tag, vendor, product type, variant title, or inv…" at bounding box center [167, 86] width 218 height 7
click at [46, 83] on input "Filter by product, collection, tag, vendor, product type, variant title, or inv…" at bounding box center [45, 83] width 0 height 0
radio input "true"
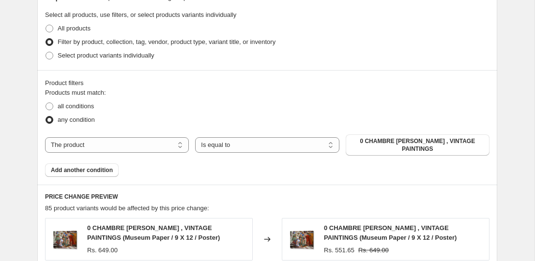
scroll to position [471, 0]
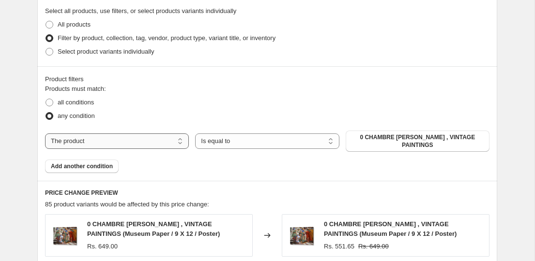
click at [138, 143] on select "The product The product's collection The product's tag The product's vendor The…" at bounding box center [117, 141] width 144 height 15
select select "collection"
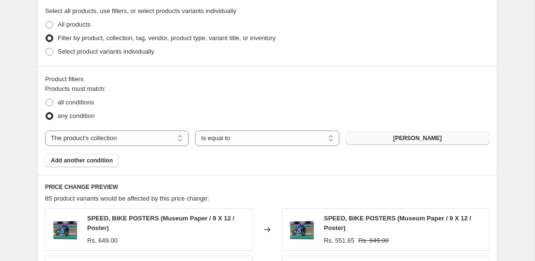
click at [386, 137] on button "ABDELKADER ALLAM" at bounding box center [417, 139] width 144 height 14
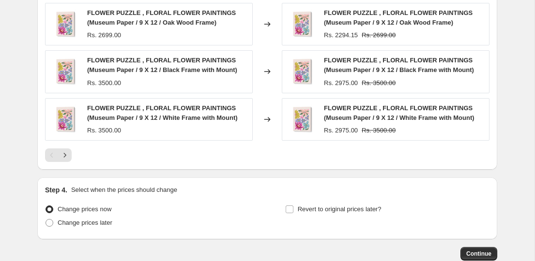
scroll to position [830, 0]
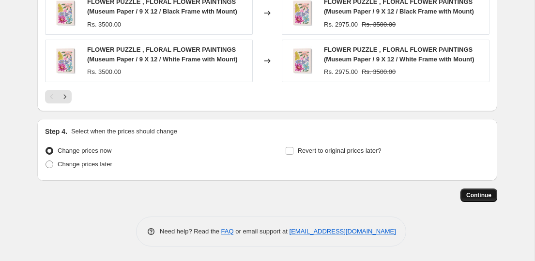
click at [475, 198] on span "Continue" at bounding box center [478, 196] width 25 height 8
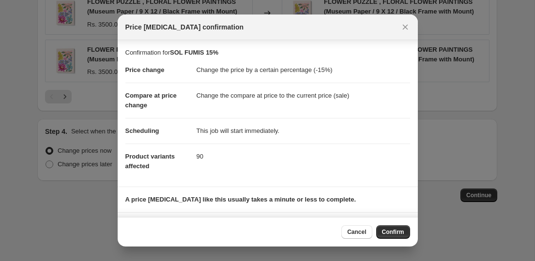
scroll to position [57, 0]
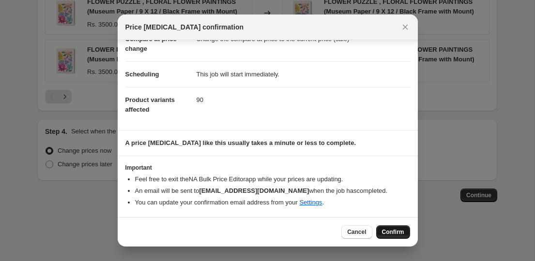
click at [389, 228] on button "Confirm" at bounding box center [393, 232] width 34 height 14
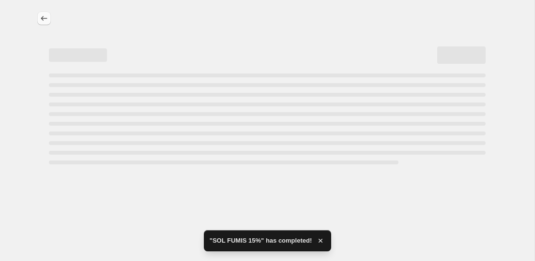
select select "percentage"
select select "collection"
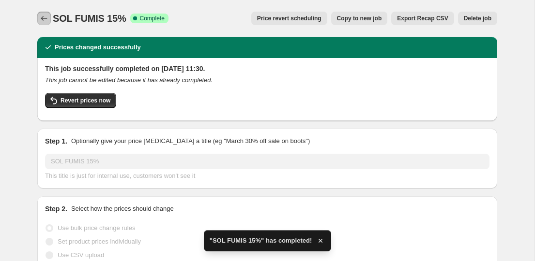
click at [41, 15] on icon "Price change jobs" at bounding box center [44, 19] width 10 height 10
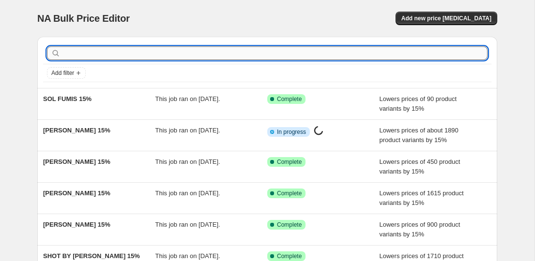
click at [210, 51] on input "text" at bounding box center [274, 53] width 425 height 14
paste input "SENNA-MIA RAHNER"
type input "SENNA-MIA RAHNER"
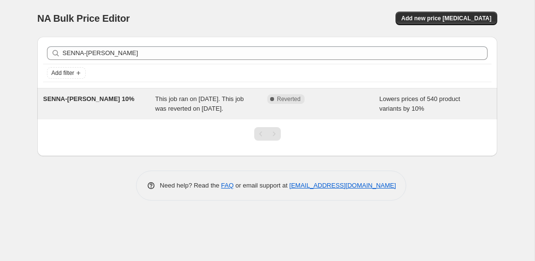
click at [104, 106] on div "SENNA-MIA RAHNER 10%" at bounding box center [99, 103] width 112 height 19
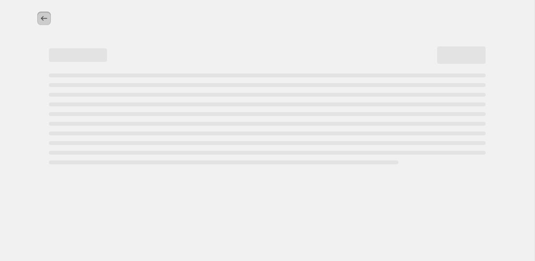
click at [45, 14] on icon "Price change jobs" at bounding box center [44, 19] width 10 height 10
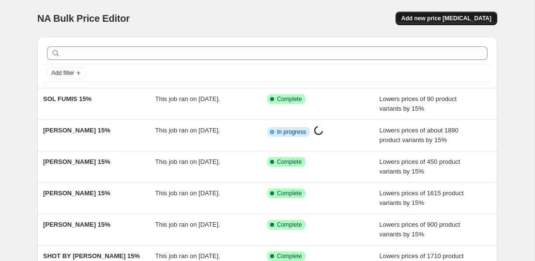
click at [430, 21] on span "Add new price [MEDICAL_DATA]" at bounding box center [446, 19] width 90 height 8
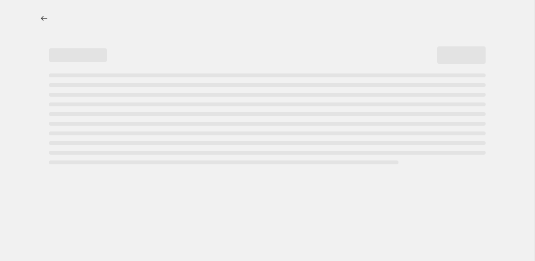
select select "percentage"
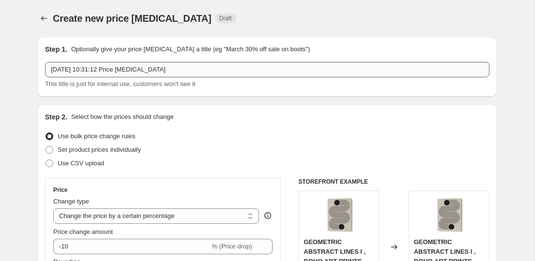
click at [189, 74] on input "17 Sept 2025, 10:31:12 Price change job" at bounding box center [267, 69] width 444 height 15
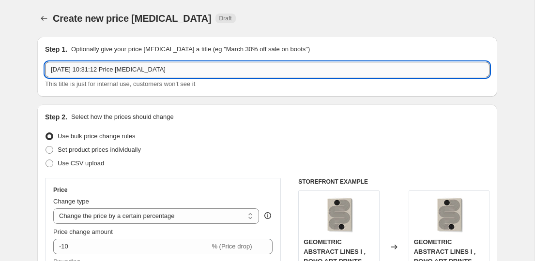
drag, startPoint x: 188, startPoint y: 73, endPoint x: 56, endPoint y: 63, distance: 132.0
click at [56, 63] on input "17 Sept 2025, 10:31:12 Price change job" at bounding box center [267, 69] width 444 height 15
paste input "SENNA-MIA RAHNER"
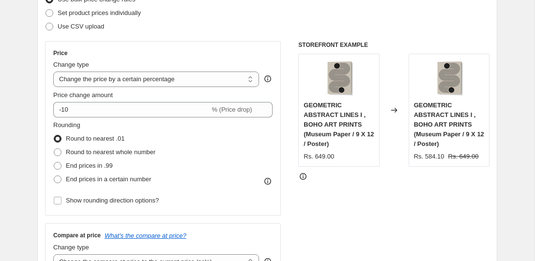
scroll to position [148, 0]
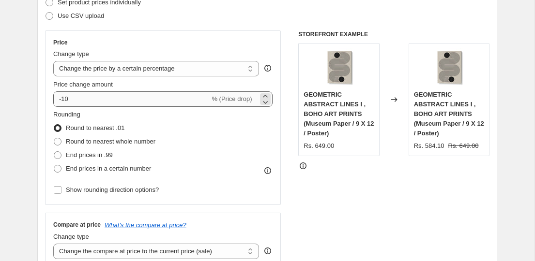
type input "SENNA-[PERSON_NAME] 15%"
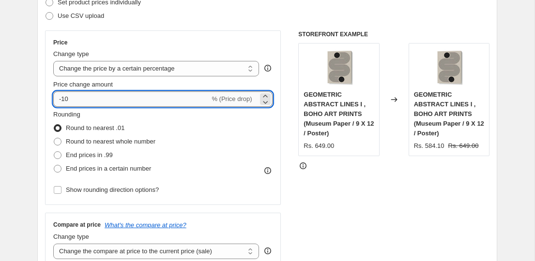
click at [106, 102] on input "-10" at bounding box center [131, 98] width 156 height 15
type input "-15"
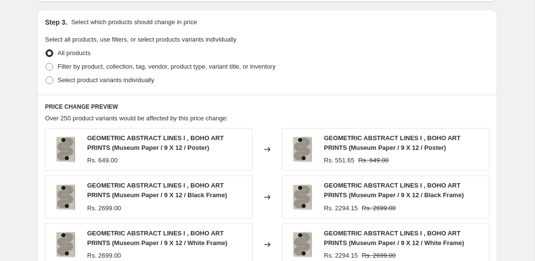
scroll to position [446, 0]
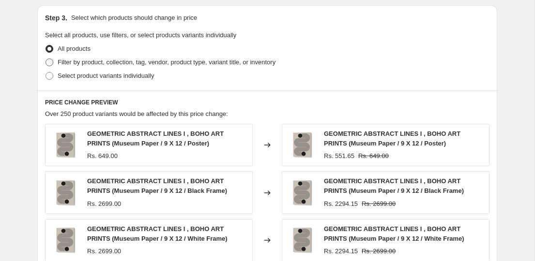
click at [127, 59] on span "Filter by product, collection, tag, vendor, product type, variant title, or inv…" at bounding box center [167, 62] width 218 height 7
click at [46, 59] on input "Filter by product, collection, tag, vendor, product type, variant title, or inv…" at bounding box center [45, 59] width 0 height 0
radio input "true"
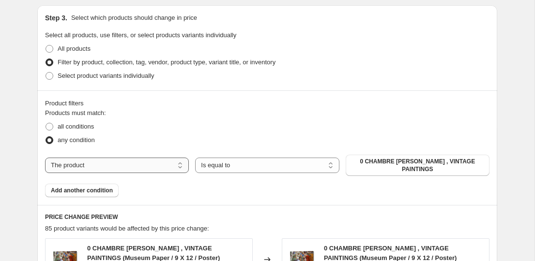
click at [138, 169] on select "The product The product's collection The product's tag The product's vendor The…" at bounding box center [117, 165] width 144 height 15
select select "collection"
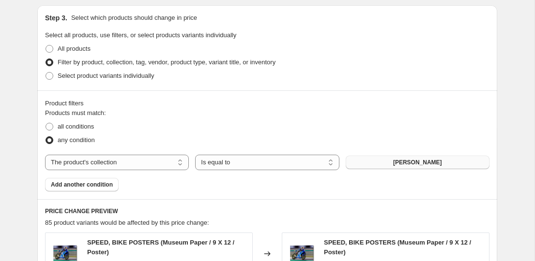
click at [393, 161] on span "ABDELKADER ALLAM" at bounding box center [417, 163] width 49 height 8
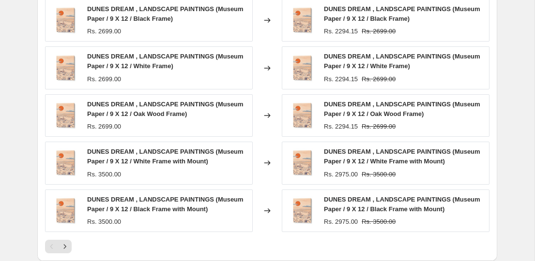
scroll to position [830, 0]
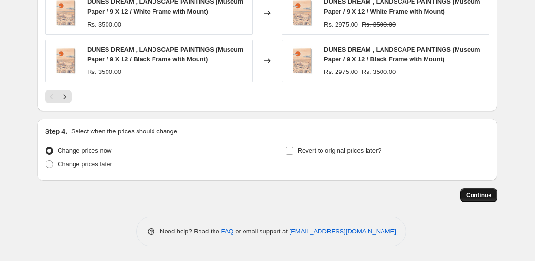
click at [488, 198] on span "Continue" at bounding box center [478, 196] width 25 height 8
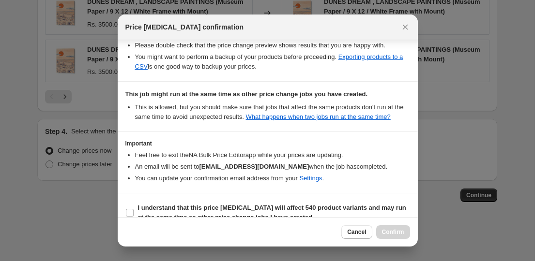
scroll to position [209, 0]
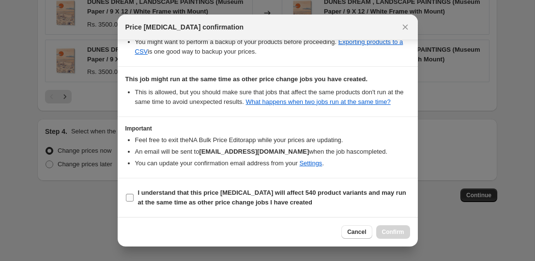
click at [338, 195] on b "I understand that this price change job will affect 540 product variants and ma…" at bounding box center [272, 197] width 268 height 17
click at [134, 195] on input "I understand that this price change job will affect 540 product variants and ma…" at bounding box center [130, 198] width 8 height 8
checkbox input "true"
click at [387, 238] on button "Confirm" at bounding box center [393, 232] width 34 height 14
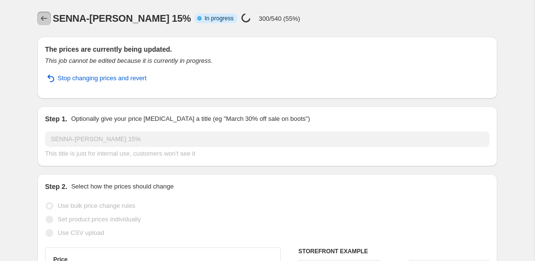
click at [45, 20] on icon "Price change jobs" at bounding box center [44, 19] width 10 height 10
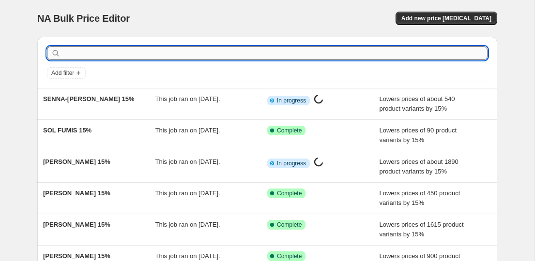
click at [178, 49] on input "text" at bounding box center [274, 53] width 425 height 14
paste input "TIAGO LEITAO"
type input "TIAGO LEITAO"
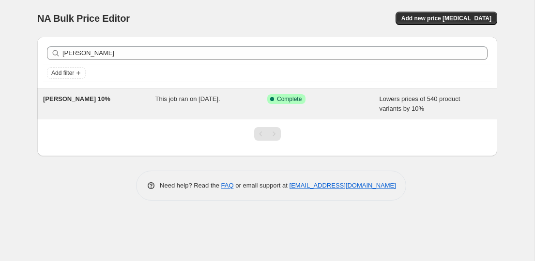
click at [96, 90] on div "TIAGO LEITAO 10% This job ran on 6 September 2025. Success Complete Complete Lo…" at bounding box center [267, 104] width 460 height 31
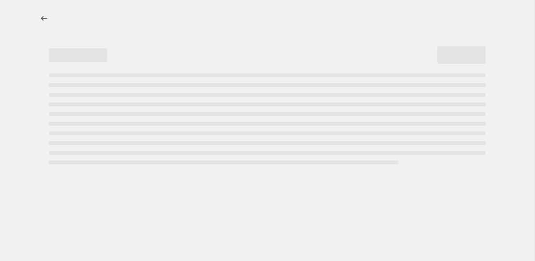
select select "percentage"
select select "collection"
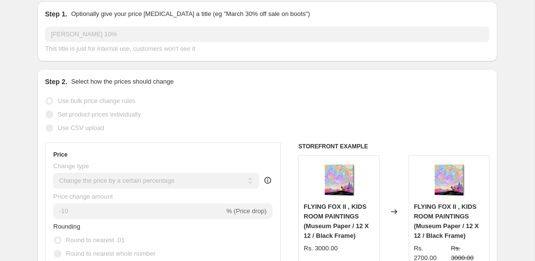
scroll to position [64, 0]
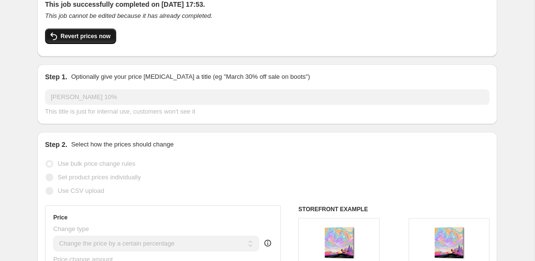
click at [96, 33] on span "Revert prices now" at bounding box center [85, 36] width 50 height 8
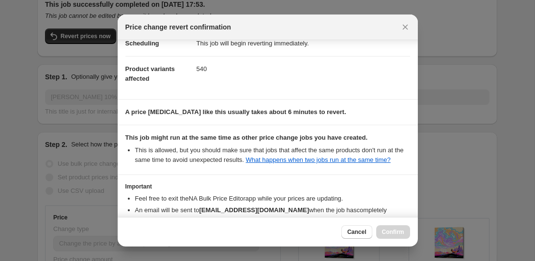
scroll to position [116, 0]
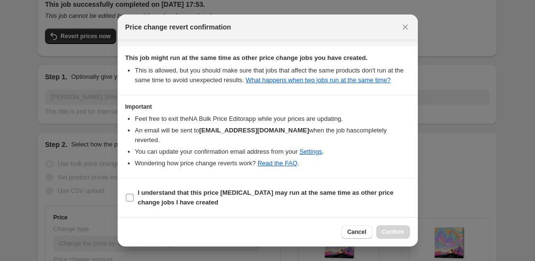
click at [340, 186] on label "I understand that this price change job may run at the same time as other price…" at bounding box center [267, 197] width 284 height 23
click at [134, 194] on input "I understand that this price change job may run at the same time as other price…" at bounding box center [130, 198] width 8 height 8
checkbox input "true"
click at [387, 227] on button "Confirm" at bounding box center [393, 232] width 34 height 14
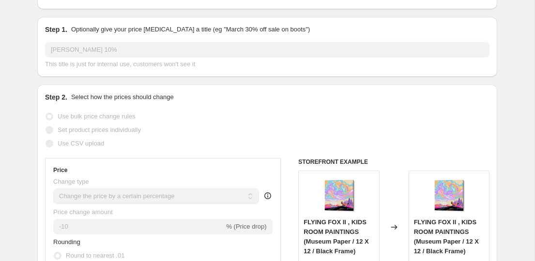
scroll to position [0, 0]
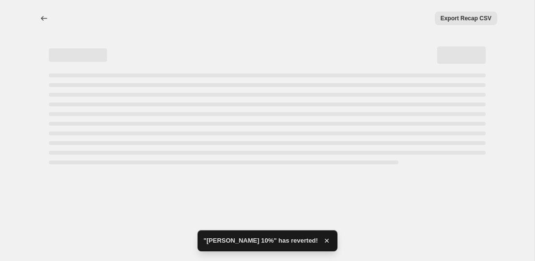
select select "percentage"
select select "collection"
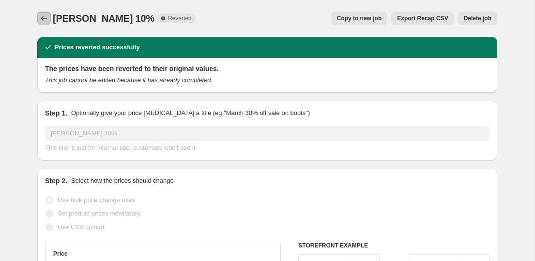
click at [37, 15] on button "Price change jobs" at bounding box center [44, 19] width 14 height 14
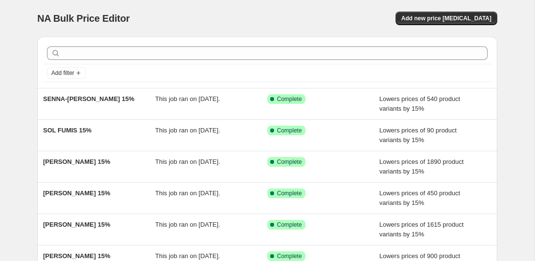
click at [173, 61] on div at bounding box center [267, 53] width 448 height 21
click at [426, 17] on span "Add new price [MEDICAL_DATA]" at bounding box center [446, 19] width 90 height 8
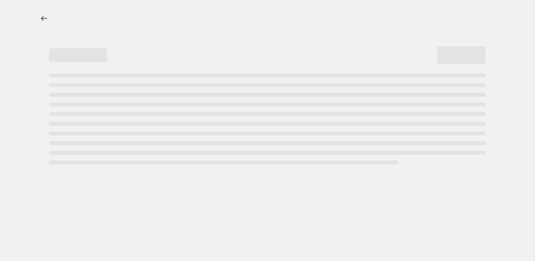
select select "percentage"
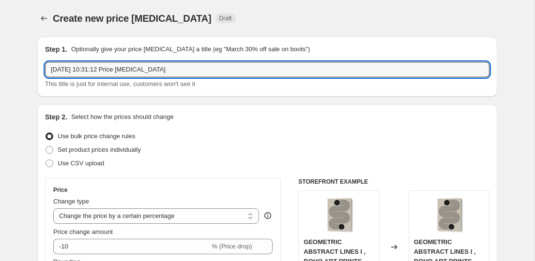
paste input "TIAGO LEITAO"
click at [100, 73] on input "TIAGO LEITAO" at bounding box center [267, 69] width 444 height 15
click at [134, 67] on input "TIAGO LEITAO" at bounding box center [267, 69] width 444 height 15
type input "[PERSON_NAME] 15%"
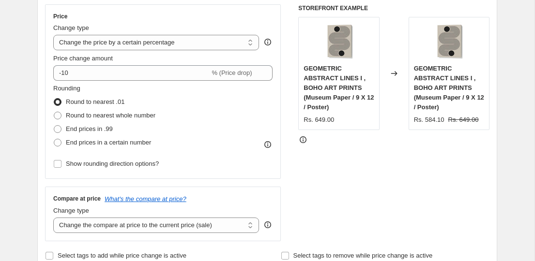
scroll to position [215, 0]
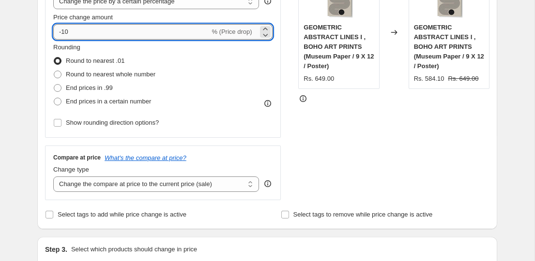
click at [143, 36] on input "-10" at bounding box center [131, 31] width 156 height 15
type input "-15"
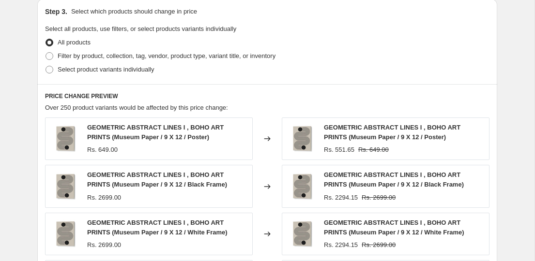
scroll to position [474, 0]
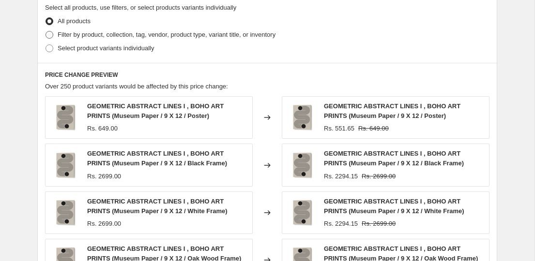
click at [91, 35] on span "Filter by product, collection, tag, vendor, product type, variant title, or inv…" at bounding box center [167, 34] width 218 height 7
click at [46, 31] on input "Filter by product, collection, tag, vendor, product type, variant title, or inv…" at bounding box center [45, 31] width 0 height 0
radio input "true"
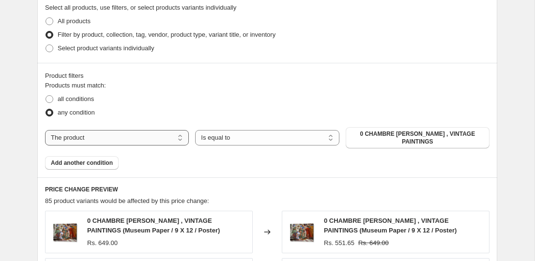
click at [105, 133] on select "The product The product's collection The product's tag The product's vendor The…" at bounding box center [117, 137] width 144 height 15
select select "collection"
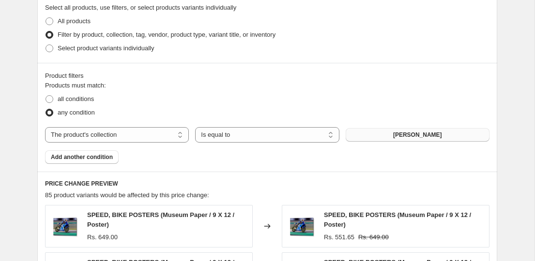
click at [410, 134] on span "ABDELKADER ALLAM" at bounding box center [417, 135] width 49 height 8
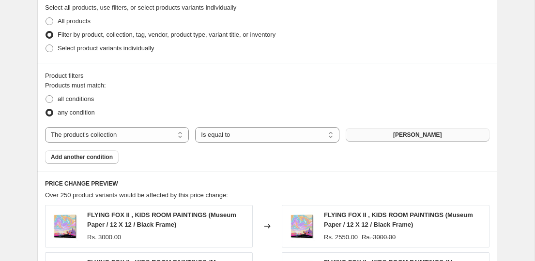
scroll to position [830, 0]
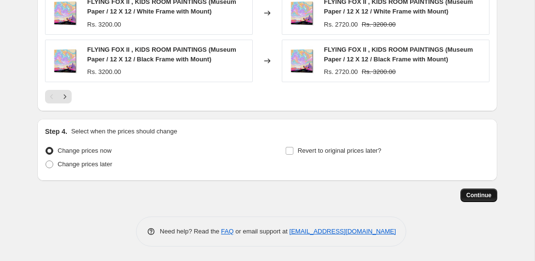
click at [494, 194] on button "Continue" at bounding box center [478, 196] width 37 height 14
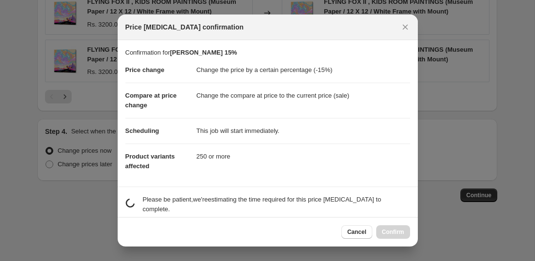
click at [493, 194] on div at bounding box center [267, 130] width 535 height 261
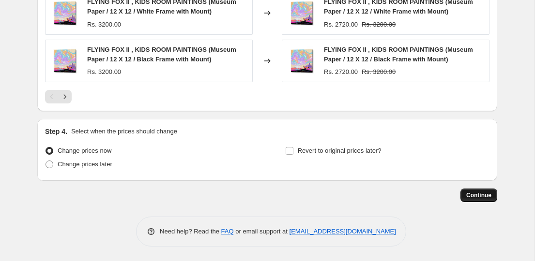
click at [480, 194] on span "Continue" at bounding box center [478, 196] width 25 height 8
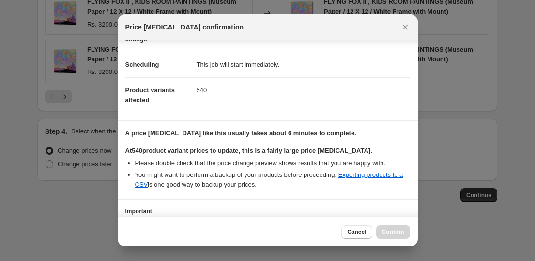
scroll to position [140, 0]
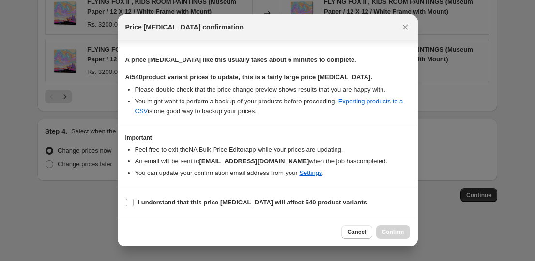
click at [310, 194] on section "I understand that this price change job will affect 540 product variants" at bounding box center [268, 202] width 300 height 29
click at [325, 199] on b "I understand that this price change job will affect 540 product variants" at bounding box center [252, 202] width 229 height 7
click at [134, 199] on input "I understand that this price change job will affect 540 product variants" at bounding box center [130, 203] width 8 height 8
checkbox input "true"
click at [388, 231] on span "Confirm" at bounding box center [393, 232] width 22 height 8
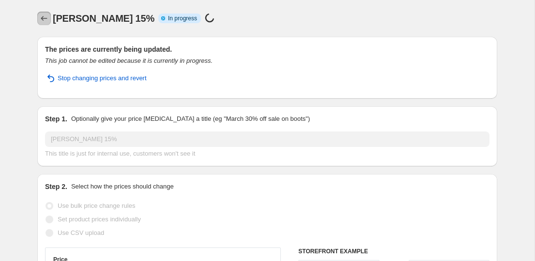
click at [45, 16] on icon "Price change jobs" at bounding box center [44, 19] width 10 height 10
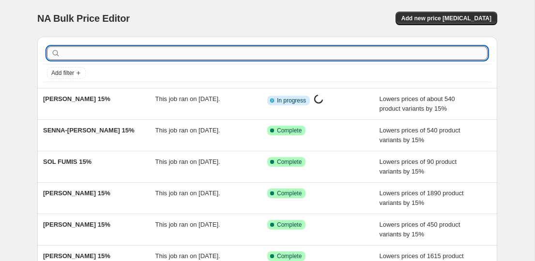
click at [165, 56] on input "text" at bounding box center [274, 53] width 425 height 14
paste input "TOVE HÖGLUND"
type input "TOVE HÖGLUND"
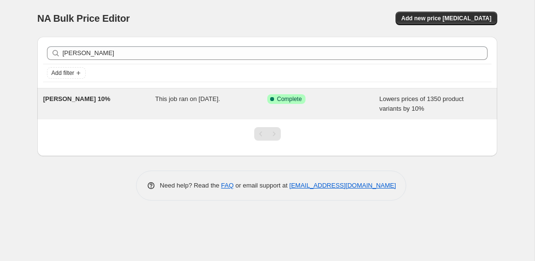
click at [112, 99] on div "TOVE HÖGLUND 10%" at bounding box center [99, 103] width 112 height 19
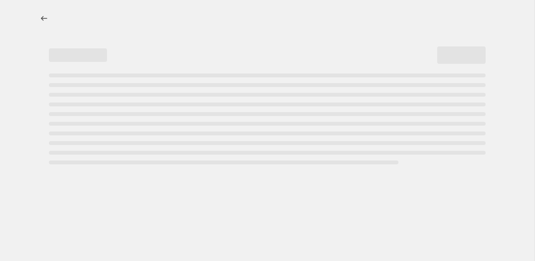
select select "percentage"
select select "collection"
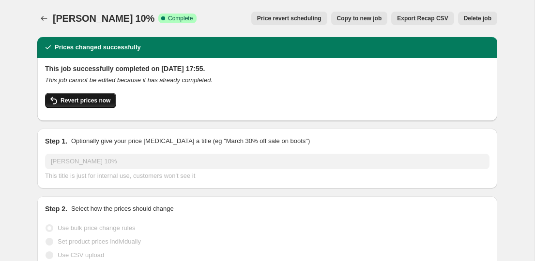
click at [104, 103] on span "Revert prices now" at bounding box center [85, 101] width 50 height 8
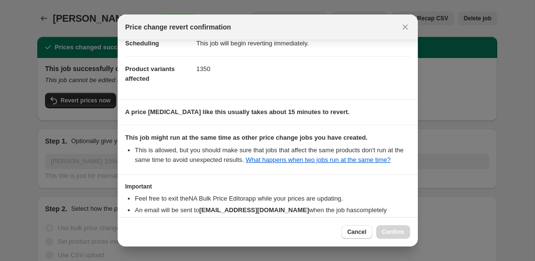
scroll to position [116, 0]
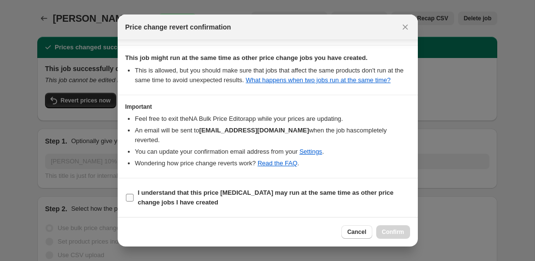
click at [366, 193] on b "I understand that this price change job may run at the same time as other price…" at bounding box center [265, 197] width 255 height 17
click at [134, 194] on input "I understand that this price change job may run at the same time as other price…" at bounding box center [130, 198] width 8 height 8
checkbox input "true"
click at [391, 234] on span "Confirm" at bounding box center [393, 232] width 22 height 8
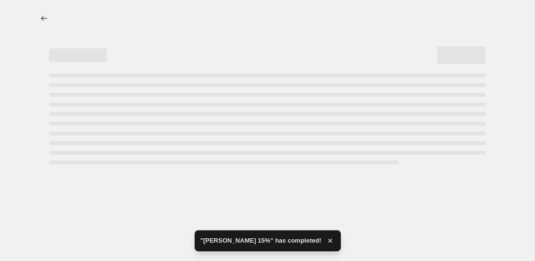
select select "percentage"
select select "collection"
select select "percentage"
select select "collection"
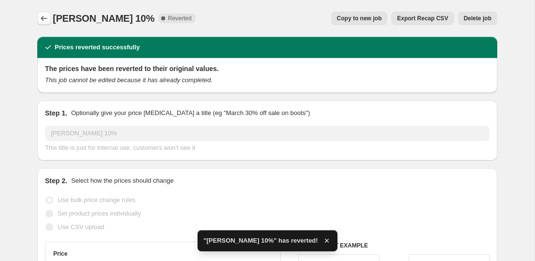
click at [45, 18] on icon "Price change jobs" at bounding box center [44, 19] width 10 height 10
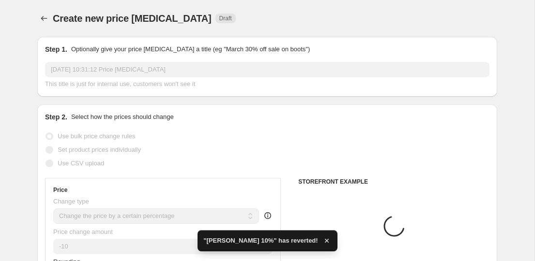
select select "percentage"
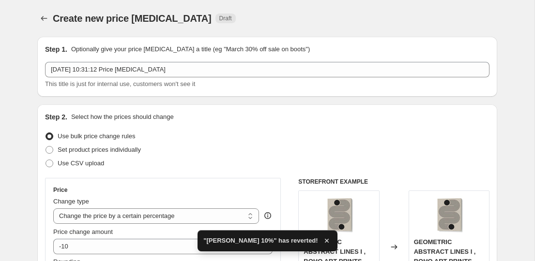
click at [193, 59] on div "Step 1. Optionally give your price [MEDICAL_DATA] a title (eg "March 30% off sa…" at bounding box center [267, 67] width 444 height 45
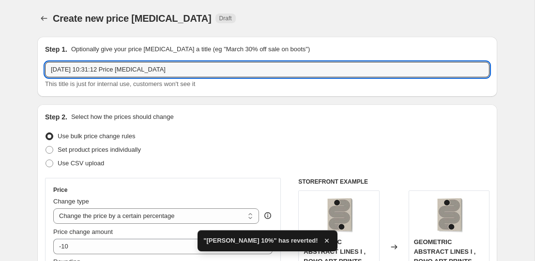
drag, startPoint x: 193, startPoint y: 67, endPoint x: 43, endPoint y: 63, distance: 150.5
click at [43, 63] on div "Step 1. Optionally give your price [MEDICAL_DATA] a title (eg "March 30% off sa…" at bounding box center [267, 67] width 460 height 60
paste input "[PERSON_NAME]"
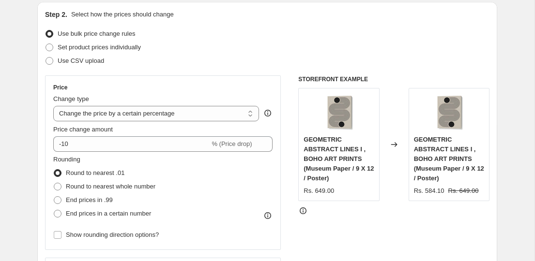
scroll to position [114, 0]
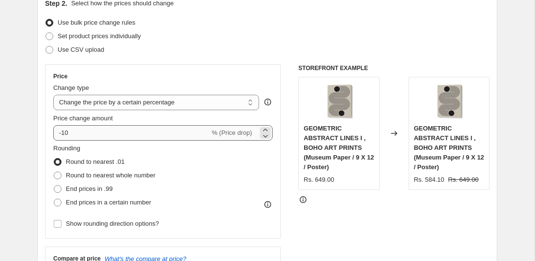
type input "TOVE HÖGLUND 15%"
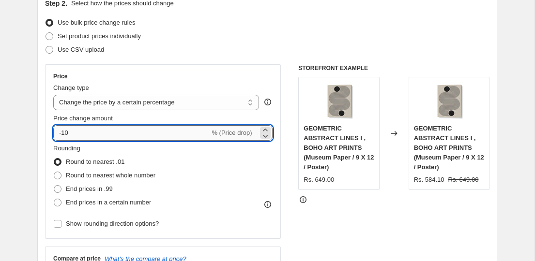
click at [124, 132] on input "-10" at bounding box center [131, 132] width 156 height 15
type input "-15"
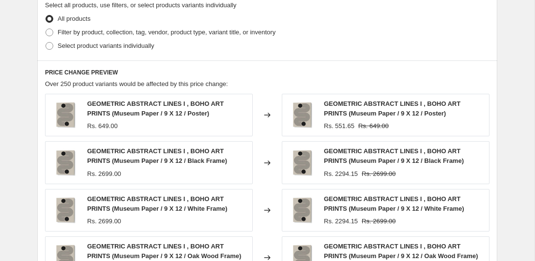
scroll to position [446, 0]
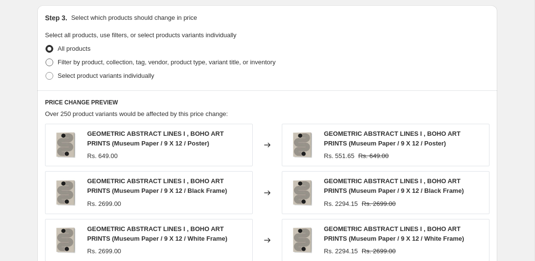
click at [70, 63] on span "Filter by product, collection, tag, vendor, product type, variant title, or inv…" at bounding box center [167, 62] width 218 height 7
click at [46, 59] on input "Filter by product, collection, tag, vendor, product type, variant title, or inv…" at bounding box center [45, 59] width 0 height 0
radio input "true"
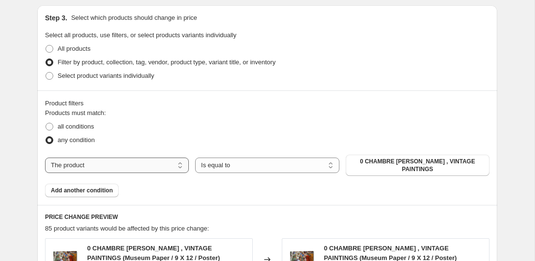
click at [111, 163] on select "The product The product's collection The product's tag The product's vendor The…" at bounding box center [117, 165] width 144 height 15
select select "collection"
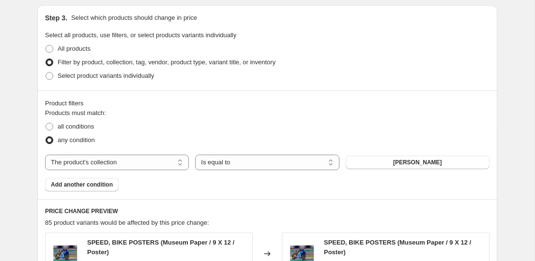
click at [424, 160] on span "ABDELKADER ALLAM" at bounding box center [417, 163] width 49 height 8
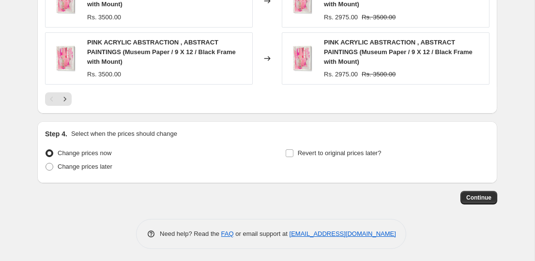
scroll to position [859, 0]
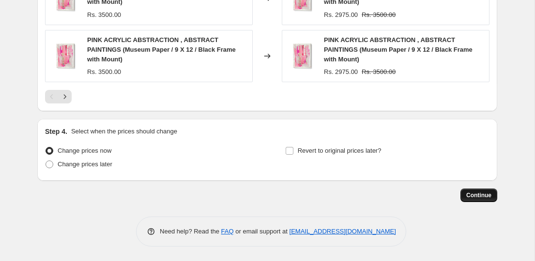
click at [466, 195] on span "Continue" at bounding box center [478, 196] width 25 height 8
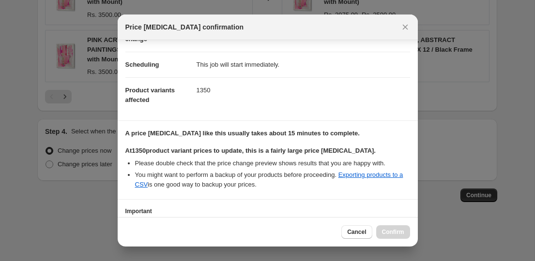
scroll to position [140, 0]
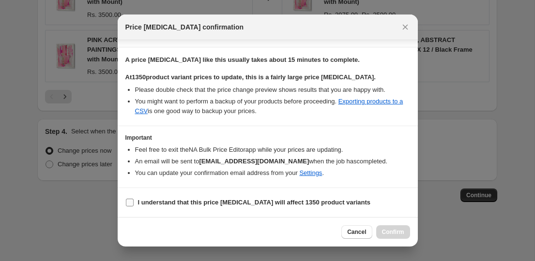
click at [266, 204] on b "I understand that this price change job will affect 1350 product variants" at bounding box center [254, 202] width 233 height 7
click at [134, 204] on input "I understand that this price change job will affect 1350 product variants" at bounding box center [130, 203] width 8 height 8
checkbox input "true"
click at [393, 230] on span "Confirm" at bounding box center [393, 232] width 22 height 8
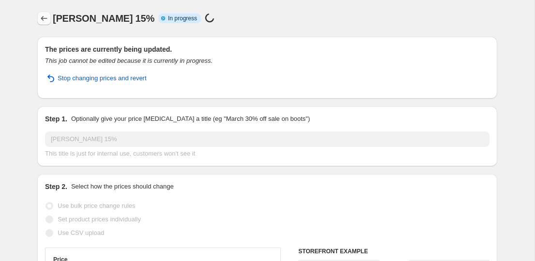
click at [42, 22] on icon "Price change jobs" at bounding box center [44, 19] width 10 height 10
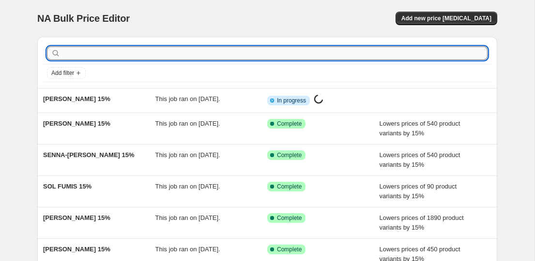
click at [139, 52] on input "text" at bounding box center [274, 53] width 425 height 14
paste input "TREECHILD"
type input "TREECHILD"
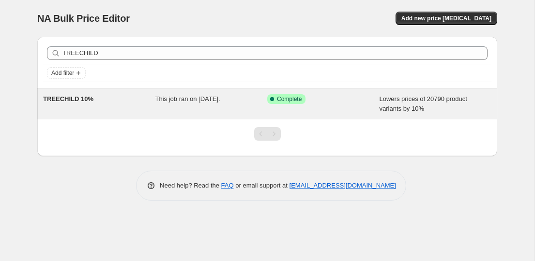
click at [100, 106] on div "TREECHILD 10%" at bounding box center [99, 103] width 112 height 19
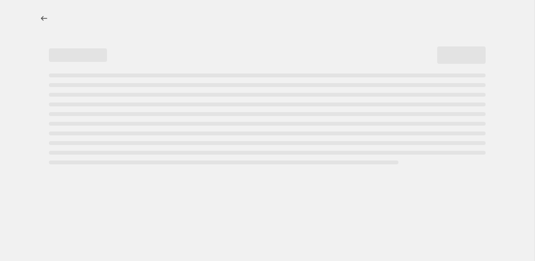
select select "percentage"
select select "collection"
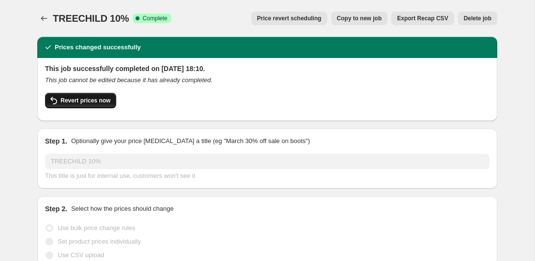
click at [88, 101] on span "Revert prices now" at bounding box center [85, 101] width 50 height 8
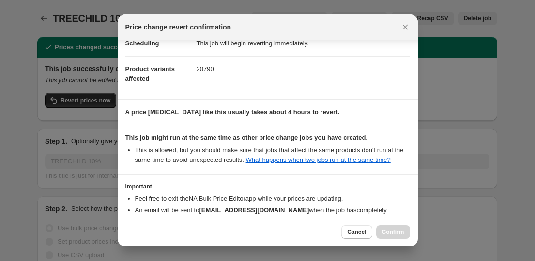
scroll to position [116, 0]
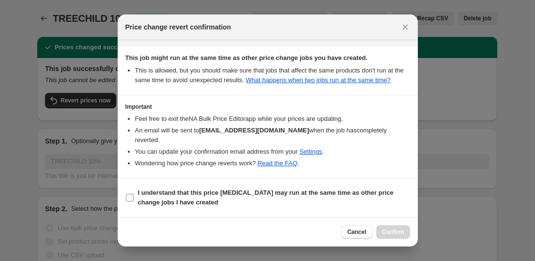
click at [253, 207] on span "I understand that this price change job may run at the same time as other price…" at bounding box center [274, 197] width 272 height 19
click at [134, 202] on input "I understand that this price change job may run at the same time as other price…" at bounding box center [130, 198] width 8 height 8
checkbox input "true"
click at [413, 234] on div "Cancel Confirm" at bounding box center [268, 232] width 300 height 30
click at [404, 234] on button "Confirm" at bounding box center [393, 232] width 34 height 14
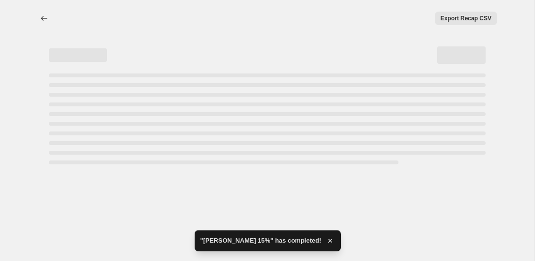
select select "percentage"
select select "collection"
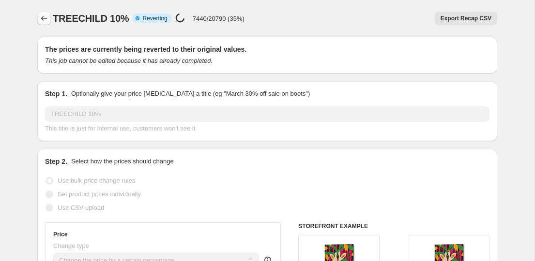
click at [40, 15] on icon "Price change jobs" at bounding box center [44, 19] width 10 height 10
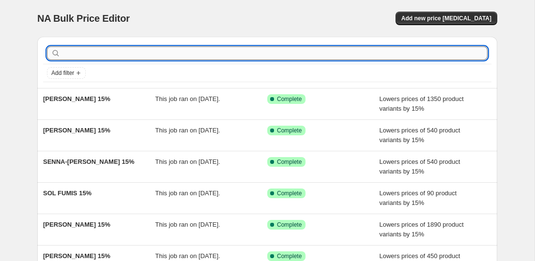
click at [118, 49] on input "text" at bounding box center [274, 53] width 425 height 14
paste input "THING DESIGN"
type input "THING DESIGN"
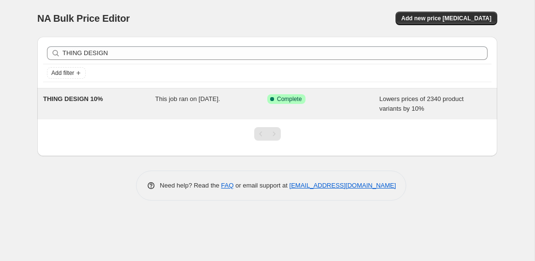
click at [74, 96] on span "THING DESIGN 10%" at bounding box center [73, 98] width 60 height 7
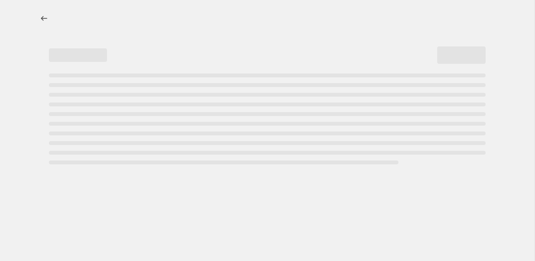
select select "percentage"
select select "collection"
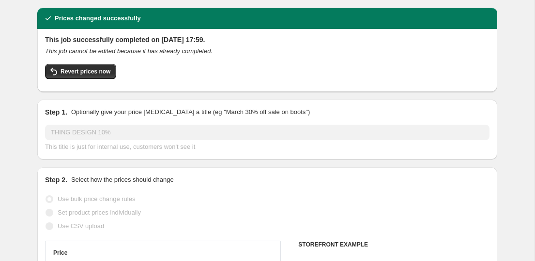
scroll to position [30, 0]
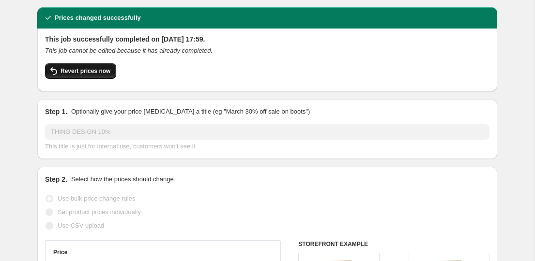
click at [86, 75] on button "Revert prices now" at bounding box center [80, 70] width 71 height 15
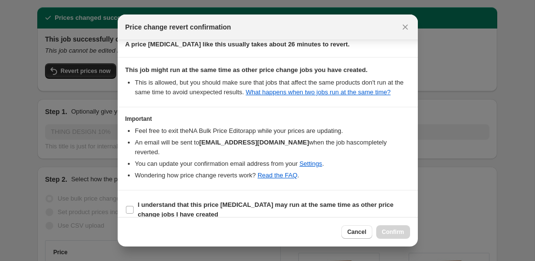
scroll to position [116, 0]
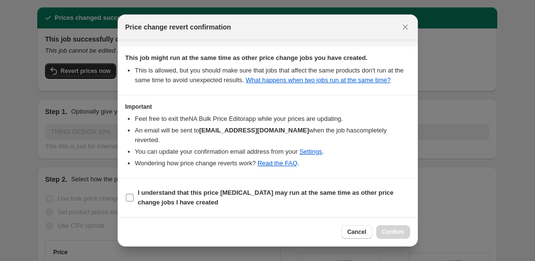
click at [161, 208] on label "I understand that this price change job may run at the same time as other price…" at bounding box center [267, 197] width 284 height 23
click at [134, 202] on input "I understand that this price change job may run at the same time as other price…" at bounding box center [130, 198] width 8 height 8
checkbox input "true"
click at [387, 228] on button "Confirm" at bounding box center [393, 232] width 34 height 14
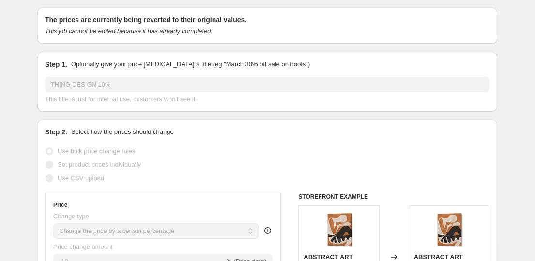
scroll to position [0, 0]
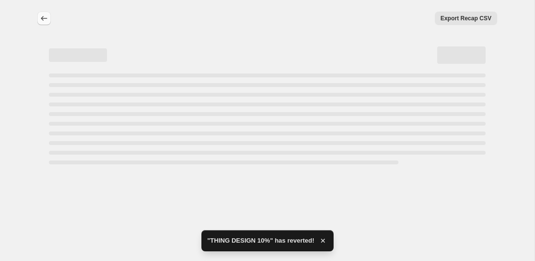
select select "percentage"
select select "collection"
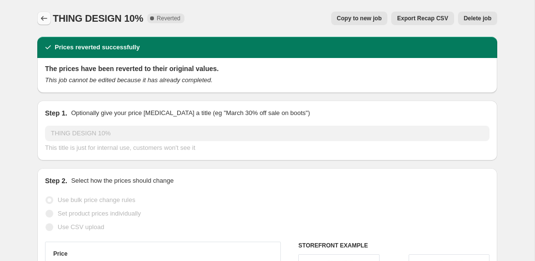
click at [46, 18] on icon "Price change jobs" at bounding box center [44, 18] width 6 height 5
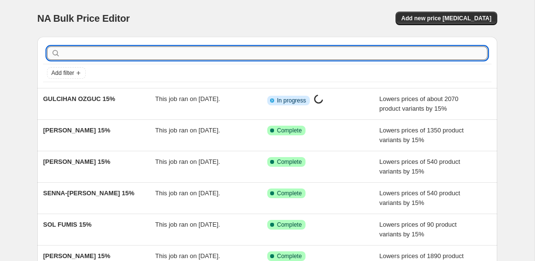
click at [211, 49] on input "text" at bounding box center [274, 53] width 425 height 14
paste input "TREECHILD"
type input "TREECHILD"
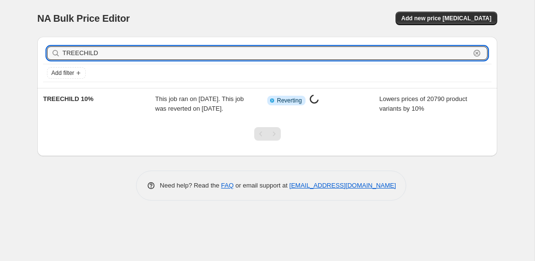
drag, startPoint x: 112, startPoint y: 51, endPoint x: 48, endPoint y: 50, distance: 64.3
click at [48, 50] on div "TREECHILD Clear" at bounding box center [267, 53] width 440 height 14
paste input "HING DESIGN"
type input "THING DESIGN"
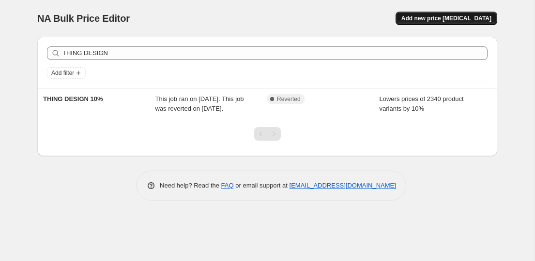
click at [445, 16] on span "Add new price [MEDICAL_DATA]" at bounding box center [446, 19] width 90 height 8
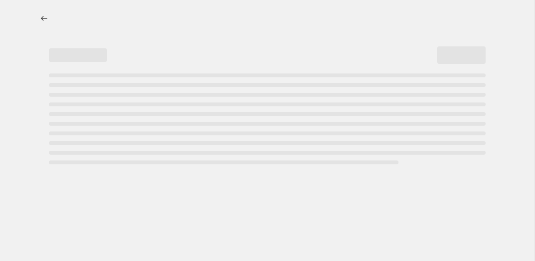
select select "percentage"
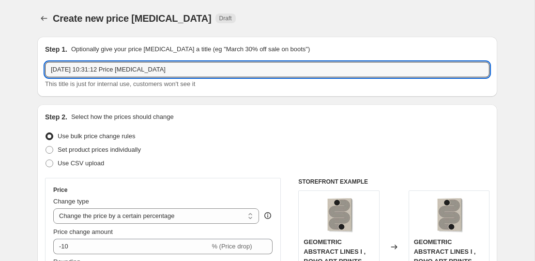
paste input "THING DESIGN"
click at [129, 66] on input "THING DESIGN" at bounding box center [267, 69] width 444 height 15
type input "THING DESIGN"
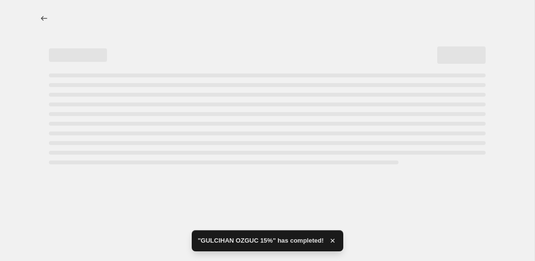
select select "percentage"
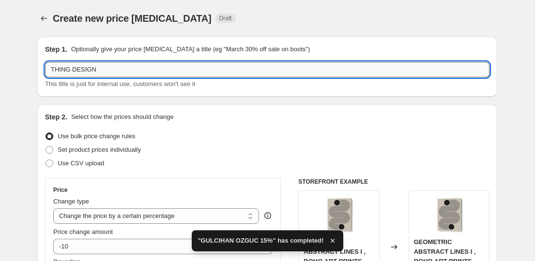
click at [113, 71] on input "THING DESIGN" at bounding box center [267, 69] width 444 height 15
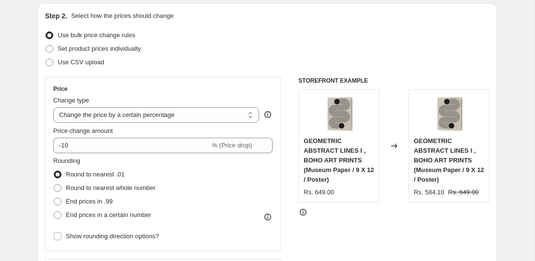
scroll to position [147, 0]
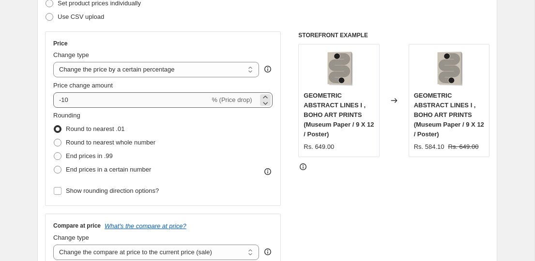
type input "THING DESIGN 15%"
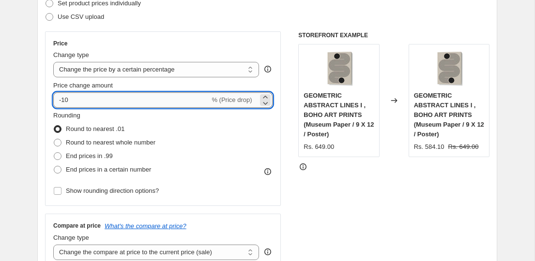
click at [92, 96] on input "-10" at bounding box center [131, 99] width 156 height 15
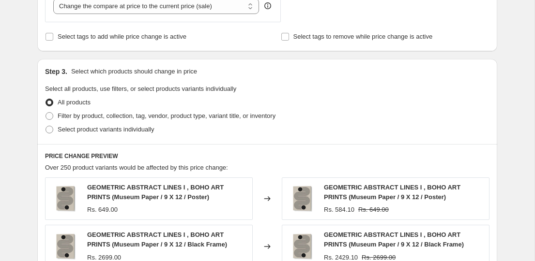
scroll to position [392, 0]
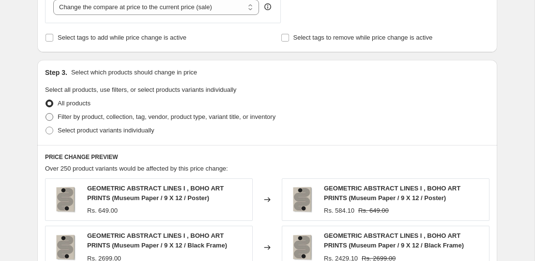
type input "-15"
click at [115, 117] on span "Filter by product, collection, tag, vendor, product type, variant title, or inv…" at bounding box center [167, 116] width 218 height 7
click at [46, 114] on input "Filter by product, collection, tag, vendor, product type, variant title, or inv…" at bounding box center [45, 113] width 0 height 0
radio input "true"
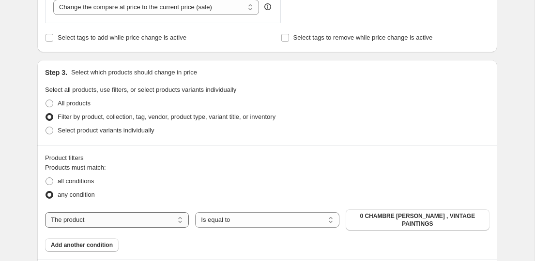
click at [105, 219] on select "The product The product's collection The product's tag The product's vendor The…" at bounding box center [117, 219] width 144 height 15
select select "collection"
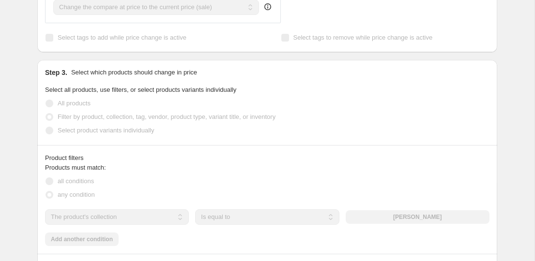
click at [391, 218] on div "The product The product's collection The product's tag The product's vendor The…" at bounding box center [267, 216] width 444 height 15
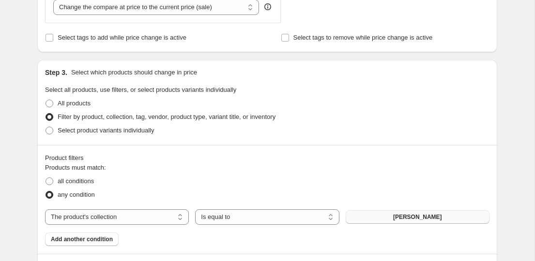
click at [397, 217] on span "ABDELKADER ALLAM" at bounding box center [417, 217] width 49 height 8
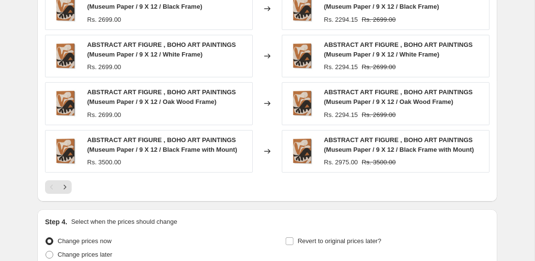
scroll to position [830, 0]
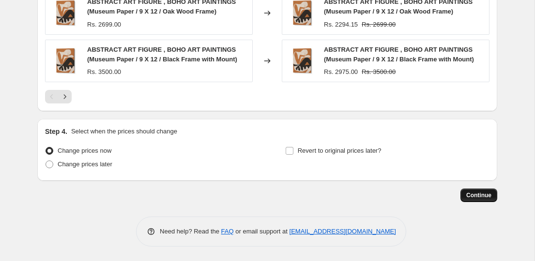
click at [477, 191] on button "Continue" at bounding box center [478, 196] width 37 height 14
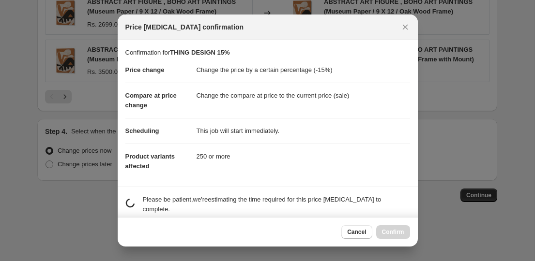
scroll to position [209, 0]
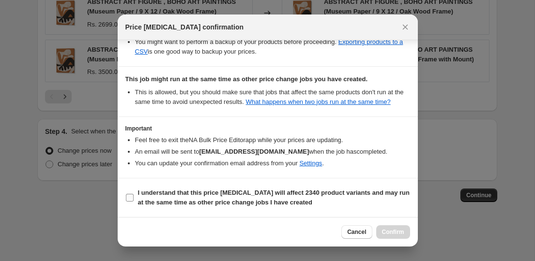
click at [210, 205] on b "I understand that this price change job will affect 2340 product variants and m…" at bounding box center [274, 197] width 272 height 17
click at [134, 202] on input "I understand that this price change job will affect 2340 product variants and m…" at bounding box center [130, 198] width 8 height 8
checkbox input "true"
click at [398, 228] on span "Confirm" at bounding box center [393, 232] width 22 height 8
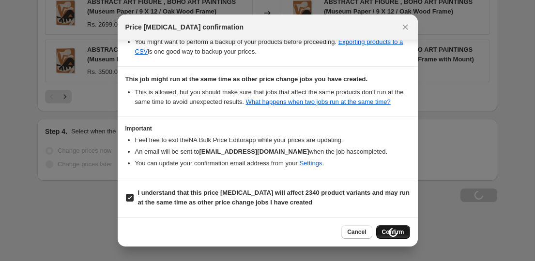
type input "THING DESIGN 15%"
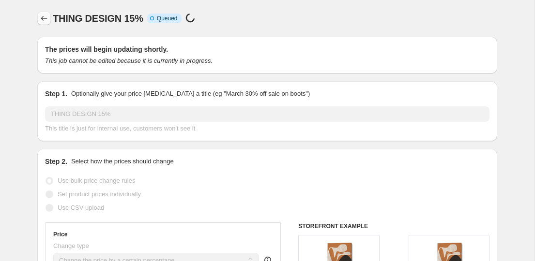
click at [42, 15] on icon "Price change jobs" at bounding box center [44, 19] width 10 height 10
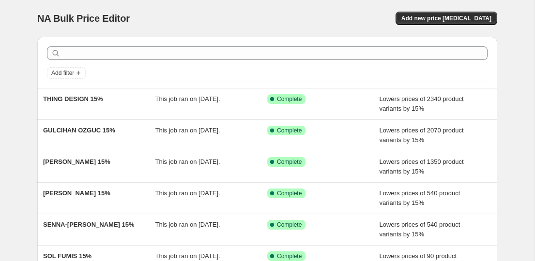
click at [133, 43] on div at bounding box center [267, 53] width 448 height 21
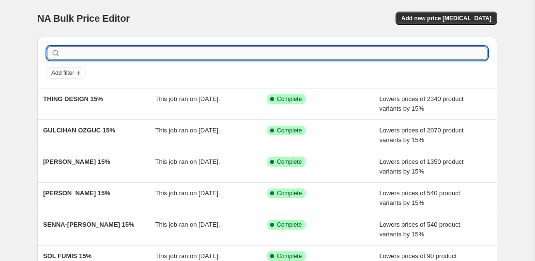
click at [133, 48] on input "text" at bounding box center [274, 53] width 425 height 14
paste input "TREECHILD"
type input "TREECHILD"
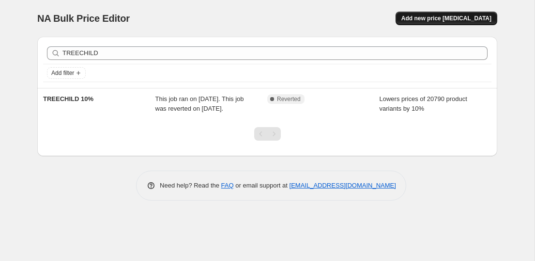
click at [459, 12] on button "Add new price [MEDICAL_DATA]" at bounding box center [446, 19] width 102 height 14
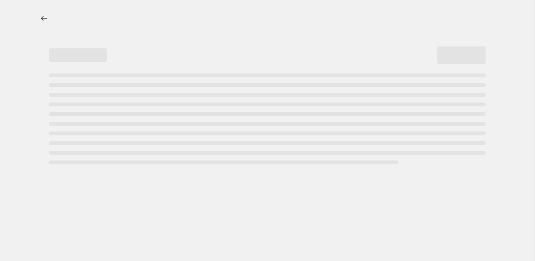
select select "percentage"
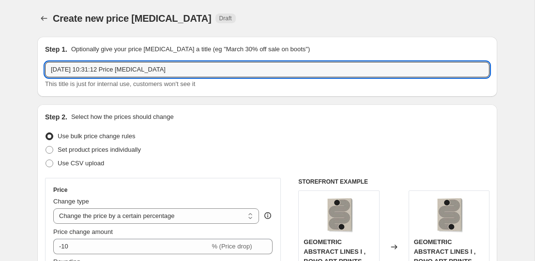
drag, startPoint x: 197, startPoint y: 67, endPoint x: 30, endPoint y: 55, distance: 168.3
paste input "TREECHILD"
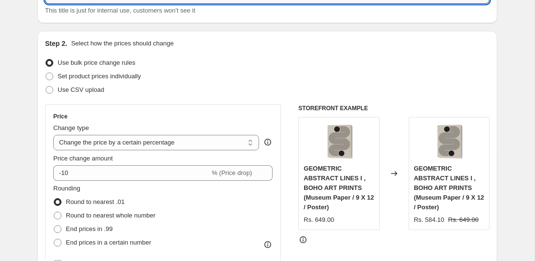
scroll to position [77, 0]
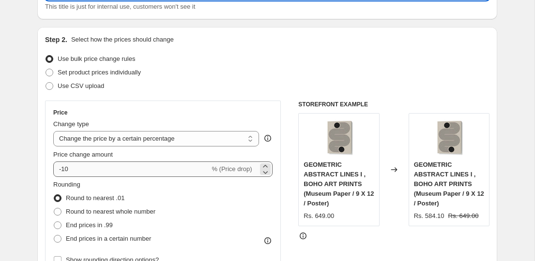
type input "TREECHILD 15%"
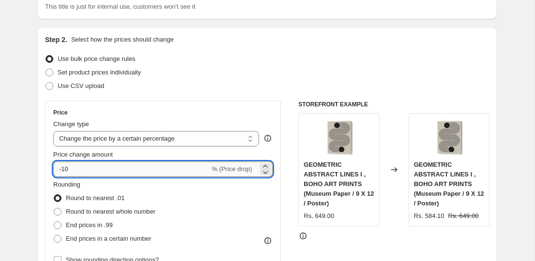
click at [124, 162] on input "-10" at bounding box center [131, 169] width 156 height 15
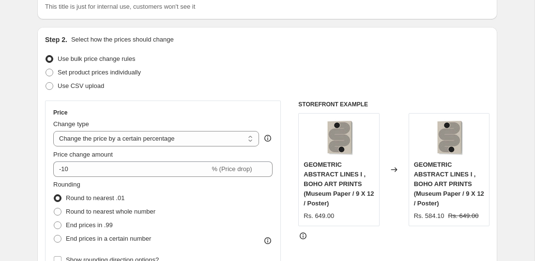
click at [129, 178] on div "Price Change type Change the price to a certain amount Change the price by a ce…" at bounding box center [162, 188] width 219 height 158
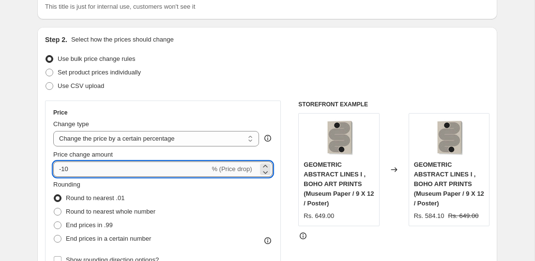
click at [132, 169] on input "-10" at bounding box center [131, 169] width 156 height 15
type input "-15"
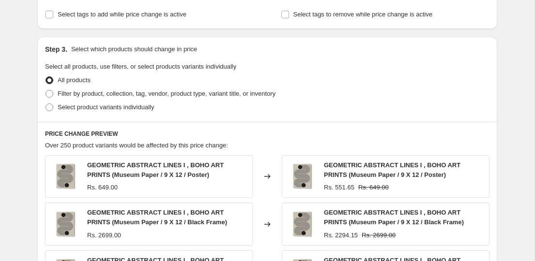
scroll to position [414, 0]
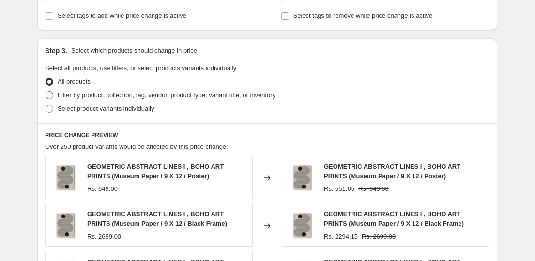
click at [112, 91] on span "Filter by product, collection, tag, vendor, product type, variant title, or inv…" at bounding box center [167, 94] width 218 height 7
click at [46, 91] on input "Filter by product, collection, tag, vendor, product type, variant title, or inv…" at bounding box center [45, 91] width 0 height 0
radio input "true"
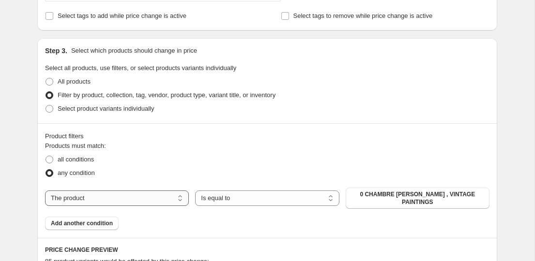
click at [127, 200] on select "The product The product's collection The product's tag The product's vendor The…" at bounding box center [117, 198] width 144 height 15
select select "collection"
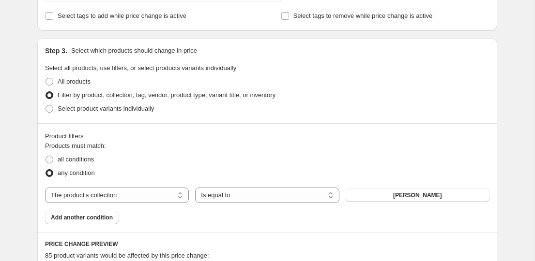
click at [372, 194] on button "ABDELKADER ALLAM" at bounding box center [417, 196] width 144 height 14
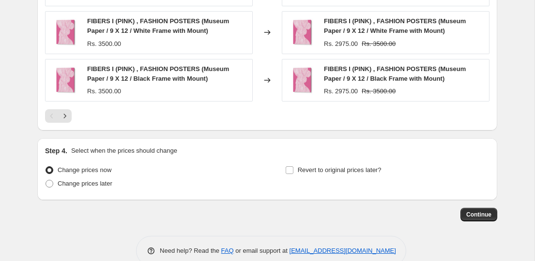
scroll to position [830, 0]
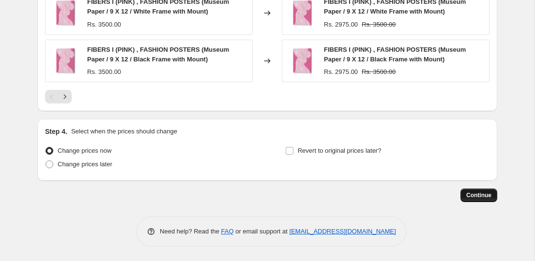
click at [472, 195] on span "Continue" at bounding box center [478, 196] width 25 height 8
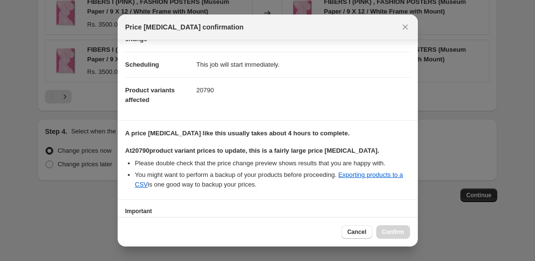
scroll to position [140, 0]
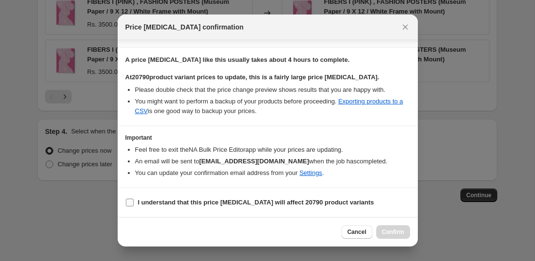
click at [291, 205] on b "I understand that this price change job will affect 20790 product variants" at bounding box center [256, 202] width 236 height 7
click at [134, 205] on input "I understand that this price change job will affect 20790 product variants" at bounding box center [130, 203] width 8 height 8
checkbox input "true"
click at [394, 231] on span "Confirm" at bounding box center [393, 232] width 22 height 8
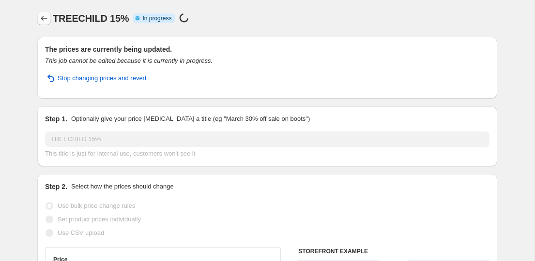
click at [44, 20] on icon "Price change jobs" at bounding box center [44, 19] width 10 height 10
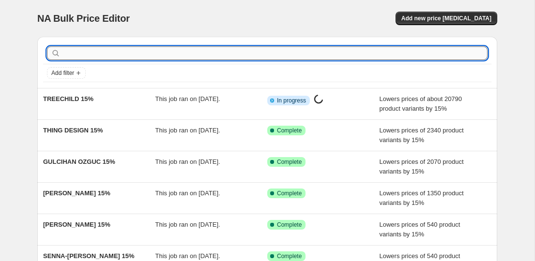
click at [168, 53] on input "text" at bounding box center [274, 53] width 425 height 14
paste input "THE MIUUS STUDIO"
type input "THE MIUUS STUDIO"
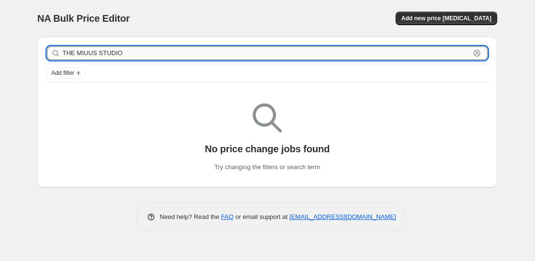
click at [149, 51] on input "THE MIUUS STUDIO" at bounding box center [265, 53] width 407 height 14
click at [141, 52] on input "THE MIUUS STUDIO" at bounding box center [265, 53] width 407 height 14
drag, startPoint x: 141, startPoint y: 54, endPoint x: 43, endPoint y: 51, distance: 98.2
click at [43, 51] on div "THE MIUUS STUDIO Clear" at bounding box center [267, 53] width 448 height 21
click at [129, 28] on div "NA Bulk Price Editor. This page is ready NA Bulk Price Editor Add new price cha…" at bounding box center [267, 18] width 460 height 37
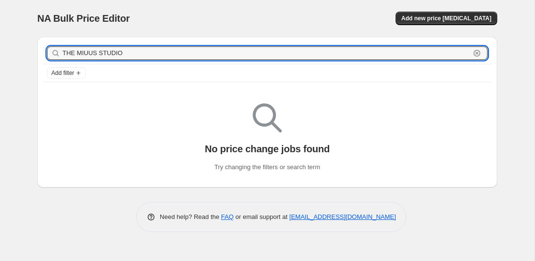
drag, startPoint x: 144, startPoint y: 56, endPoint x: 54, endPoint y: 54, distance: 90.0
click at [54, 54] on div "THE MIUUS STUDIO Clear" at bounding box center [267, 53] width 440 height 14
paste input "U PLUS ME"
type input "U PLUS ME STUDIO"
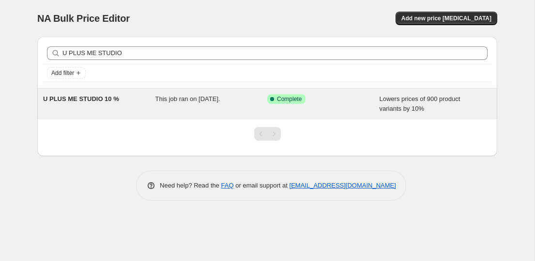
click at [112, 101] on span "U PLUS ME STUDIO 10 %" at bounding box center [81, 98] width 76 height 7
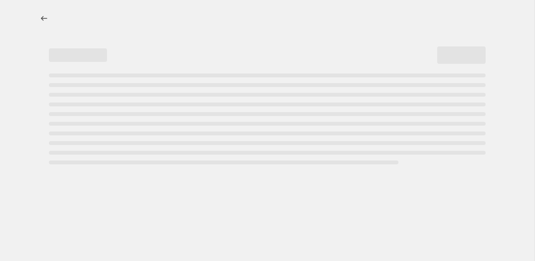
select select "percentage"
select select "collection"
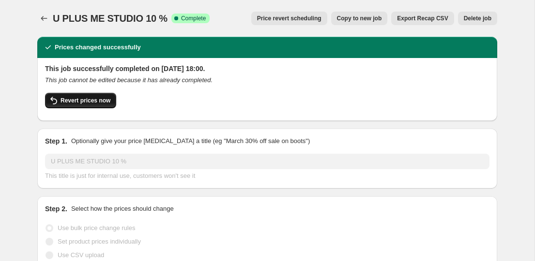
click at [91, 102] on span "Revert prices now" at bounding box center [85, 101] width 50 height 8
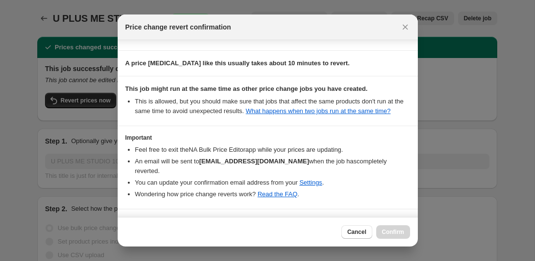
scroll to position [116, 0]
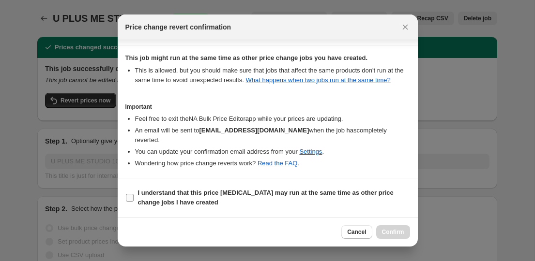
click at [272, 196] on span "I understand that this price change job may run at the same time as other price…" at bounding box center [274, 197] width 272 height 19
click at [134, 196] on input "I understand that this price change job may run at the same time as other price…" at bounding box center [130, 198] width 8 height 8
checkbox input "true"
click at [383, 229] on span "Confirm" at bounding box center [393, 232] width 22 height 8
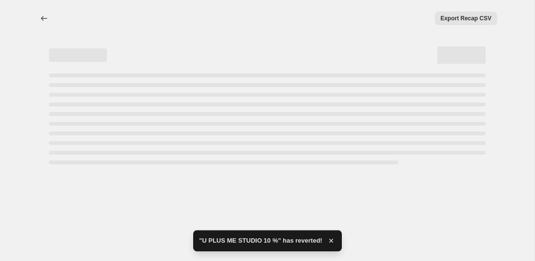
select select "percentage"
select select "collection"
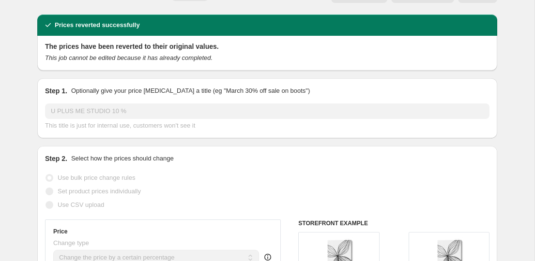
scroll to position [0, 0]
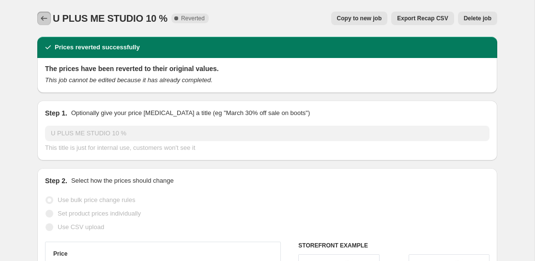
click at [43, 17] on icon "Price change jobs" at bounding box center [44, 19] width 10 height 10
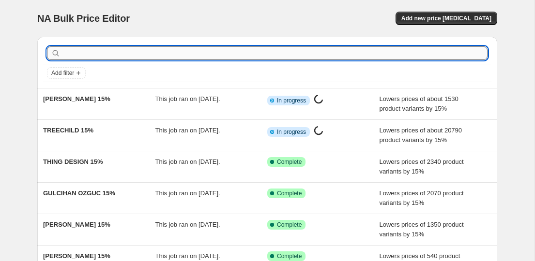
click at [227, 51] on input "text" at bounding box center [274, 53] width 425 height 14
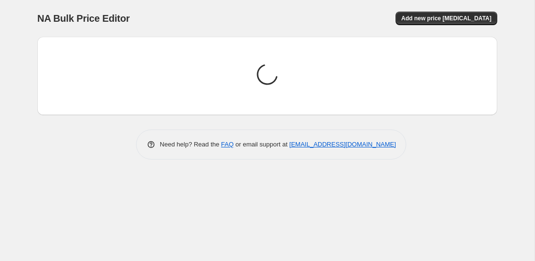
click at [183, 41] on div "Loading price change jobs..." at bounding box center [267, 76] width 460 height 78
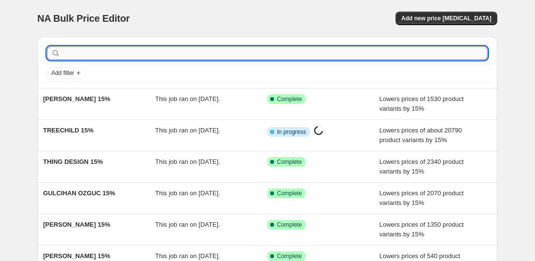
click at [146, 55] on input "text" at bounding box center [274, 53] width 425 height 14
paste input "U PLUS ME STUDIO"
type input "U PLUS ME STUDIO"
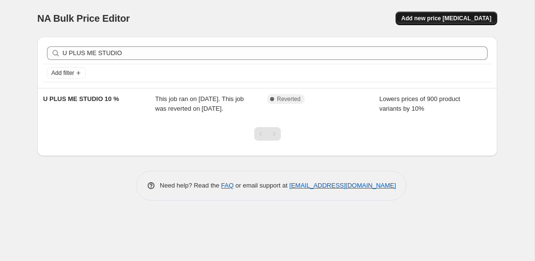
click at [421, 14] on button "Add new price [MEDICAL_DATA]" at bounding box center [446, 19] width 102 height 14
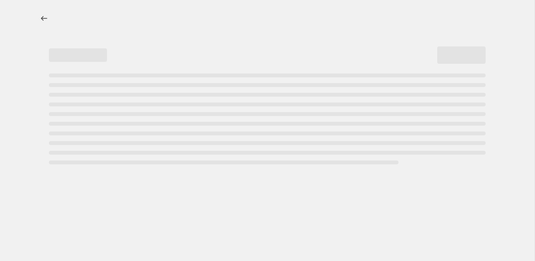
select select "percentage"
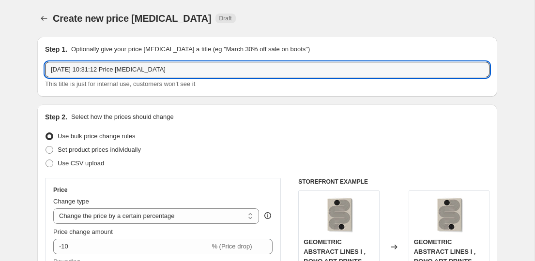
drag, startPoint x: 184, startPoint y: 72, endPoint x: -69, endPoint y: 67, distance: 252.6
click at [0, 67] on html "Home Settings Plans Skip to content Create new price change job. This page is r…" at bounding box center [267, 130] width 535 height 261
paste input "U PLUS ME STUDIO"
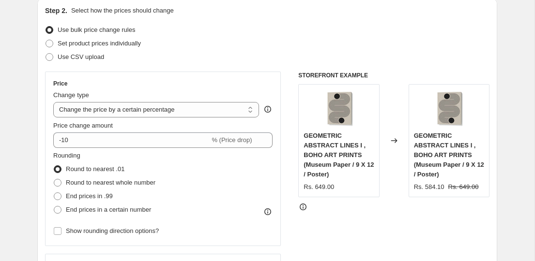
scroll to position [179, 0]
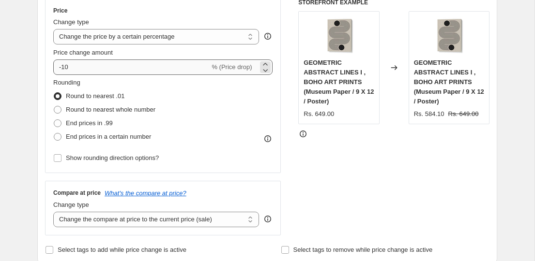
type input "U PLUS ME STUDIO 15%"
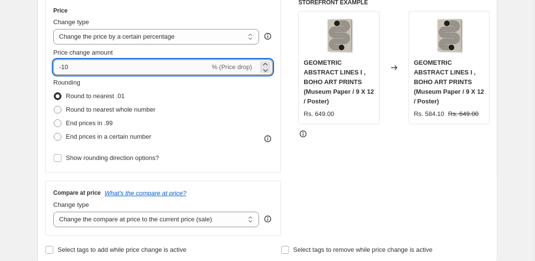
click at [100, 66] on input "-10" at bounding box center [131, 66] width 156 height 15
type input "-15"
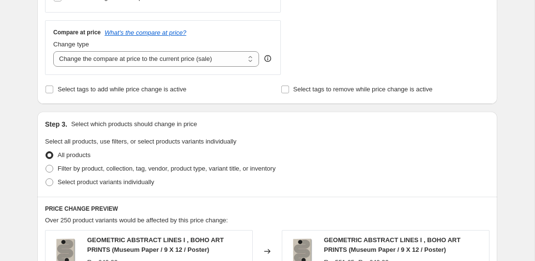
scroll to position [353, 0]
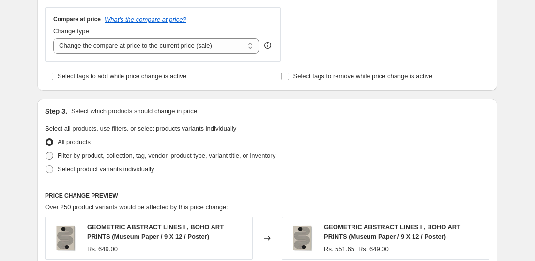
click at [115, 156] on span "Filter by product, collection, tag, vendor, product type, variant title, or inv…" at bounding box center [167, 155] width 218 height 7
click at [46, 152] on input "Filter by product, collection, tag, vendor, product type, variant title, or inv…" at bounding box center [45, 152] width 0 height 0
radio input "true"
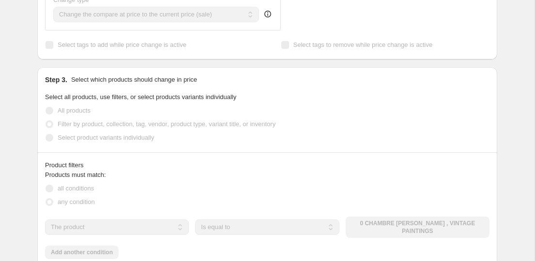
scroll to position [397, 0]
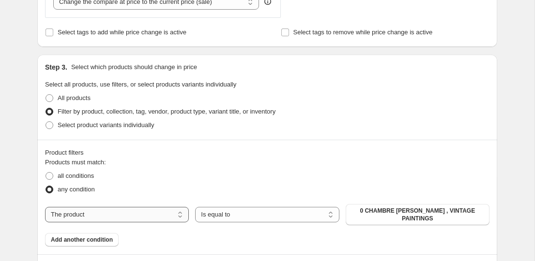
click at [113, 219] on select "The product The product's collection The product's tag The product's vendor The…" at bounding box center [117, 214] width 144 height 15
select select "collection"
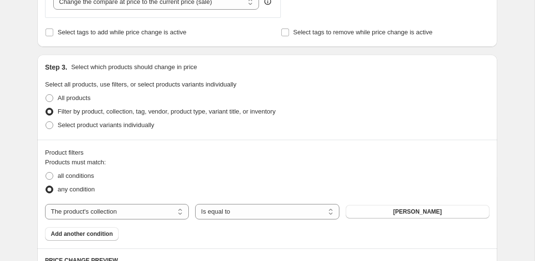
click at [417, 211] on span "ABDELKADER ALLAM" at bounding box center [417, 212] width 49 height 8
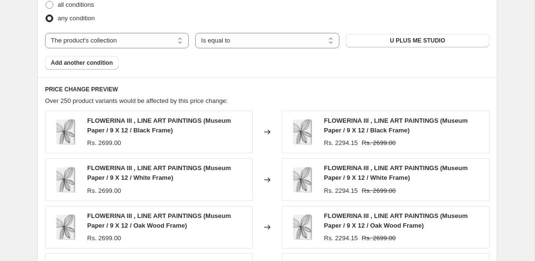
scroll to position [830, 0]
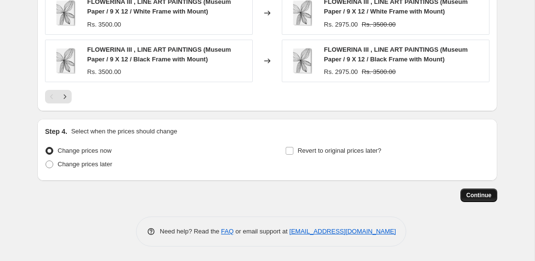
click at [474, 193] on span "Continue" at bounding box center [478, 196] width 25 height 8
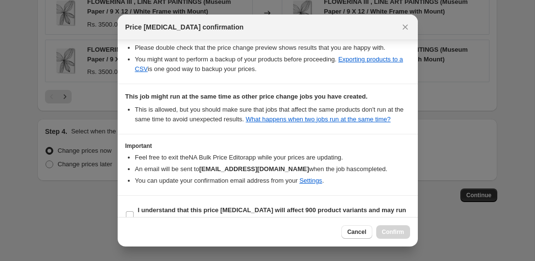
scroll to position [209, 0]
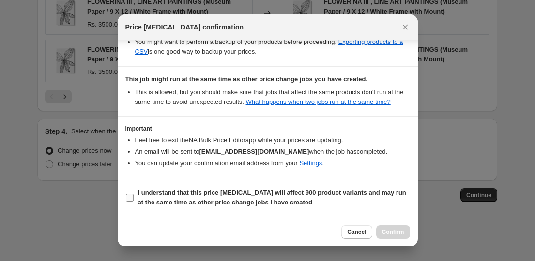
click at [283, 192] on b "I understand that this price change job will affect 900 product variants and ma…" at bounding box center [272, 197] width 268 height 17
click at [134, 194] on input "I understand that this price change job will affect 900 product variants and ma…" at bounding box center [130, 198] width 8 height 8
checkbox input "true"
click at [384, 231] on span "Confirm" at bounding box center [393, 232] width 22 height 8
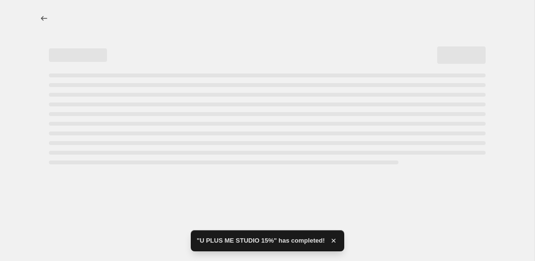
select select "percentage"
select select "collection"
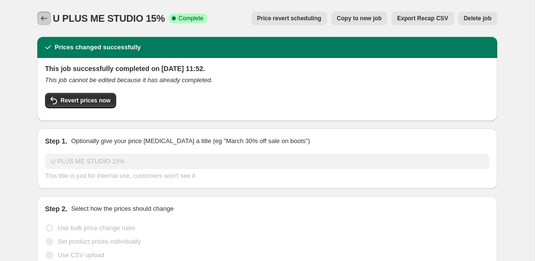
click at [45, 21] on icon "Price change jobs" at bounding box center [44, 19] width 10 height 10
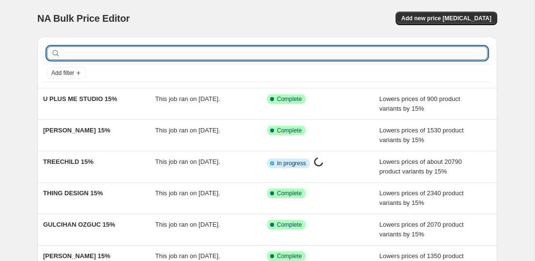
click at [125, 54] on input "text" at bounding box center [274, 53] width 425 height 14
paste input "WALLCHART"
type input "WALLCHART"
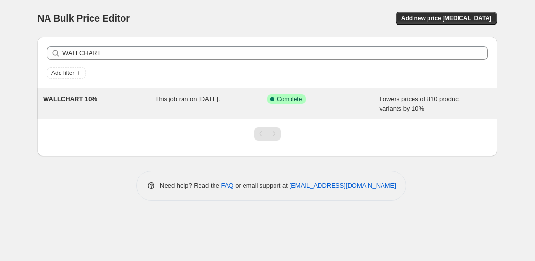
click at [75, 107] on div "WALLCHART 10%" at bounding box center [99, 103] width 112 height 19
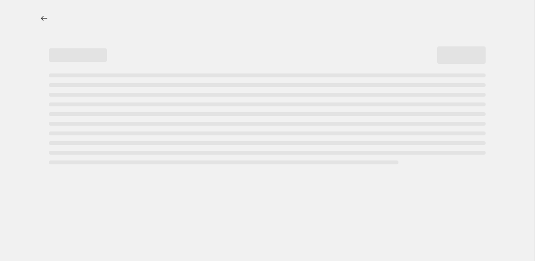
select select "percentage"
select select "collection"
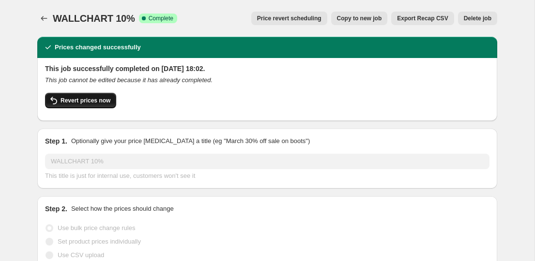
click at [97, 98] on span "Revert prices now" at bounding box center [85, 101] width 50 height 8
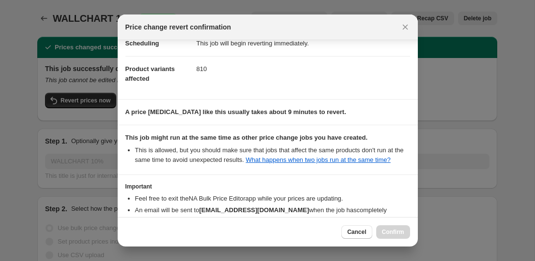
scroll to position [116, 0]
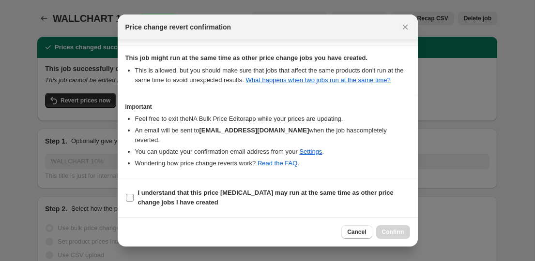
click at [205, 191] on b "I understand that this price change job may run at the same time as other price…" at bounding box center [265, 197] width 255 height 17
click at [134, 194] on input "I understand that this price change job may run at the same time as other price…" at bounding box center [130, 198] width 8 height 8
checkbox input "true"
click at [394, 232] on span "Confirm" at bounding box center [393, 232] width 22 height 8
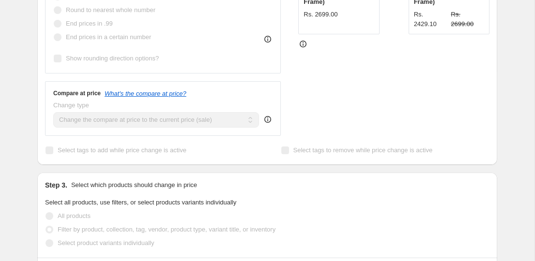
scroll to position [0, 0]
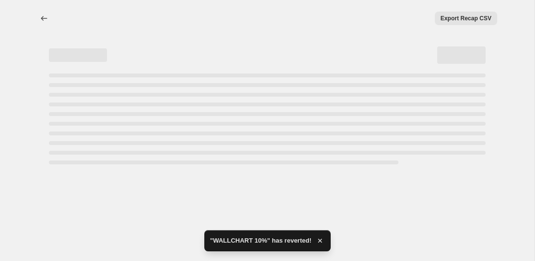
select select "percentage"
select select "collection"
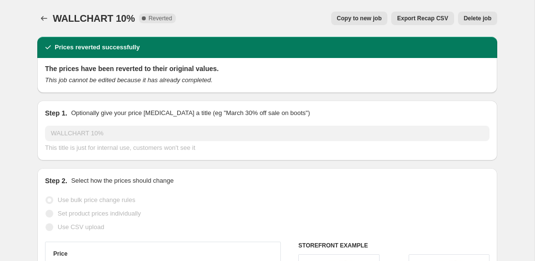
click at [302, 20] on div "Copy to new job Export Recap CSV Delete job" at bounding box center [339, 19] width 313 height 14
click at [49, 17] on button "Price change jobs" at bounding box center [44, 19] width 14 height 14
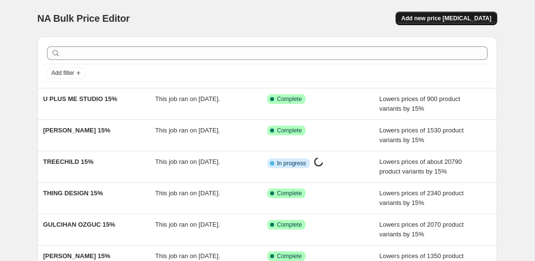
click at [431, 13] on button "Add new price [MEDICAL_DATA]" at bounding box center [446, 19] width 102 height 14
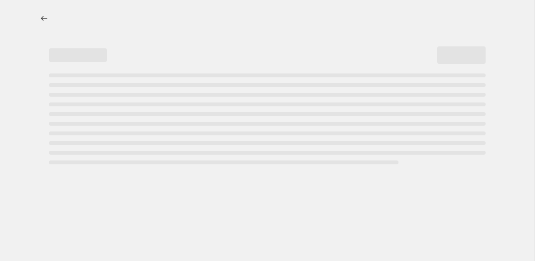
select select "percentage"
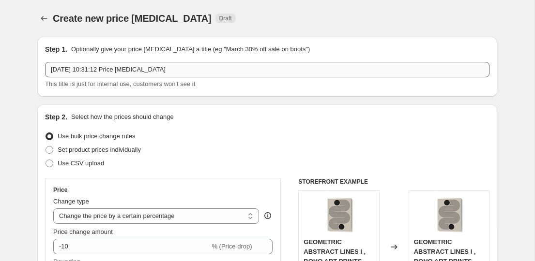
click at [171, 62] on input "17 Sept 2025, 10:31:12 Price change job" at bounding box center [267, 69] width 444 height 15
click at [179, 77] on div "17 Sept 2025, 10:31:12 Price change job This title is just for internal use, cu…" at bounding box center [267, 75] width 444 height 27
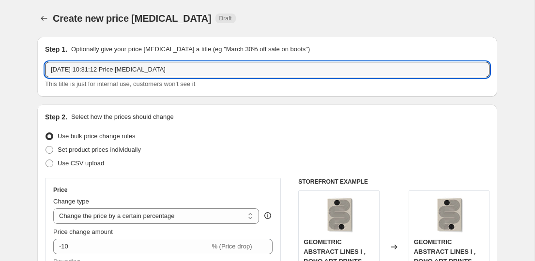
drag, startPoint x: 179, startPoint y: 72, endPoint x: -3, endPoint y: 55, distance: 182.7
click at [0, 55] on html "Home Settings Plans Skip to content Create new price change job. This page is r…" at bounding box center [267, 130] width 535 height 261
paste input "WALLCHART"
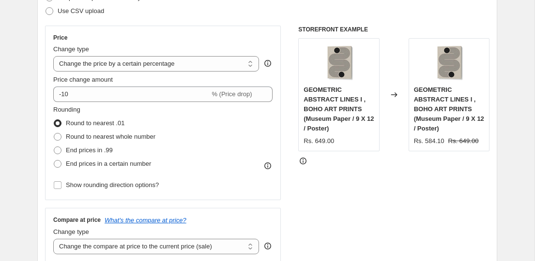
scroll to position [215, 0]
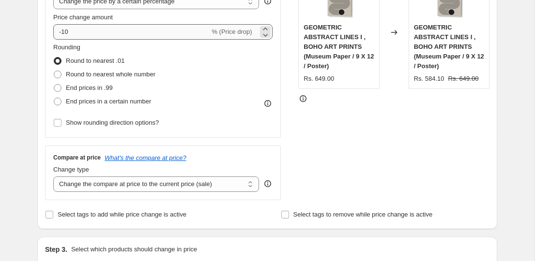
type input "WALLCHART 15%"
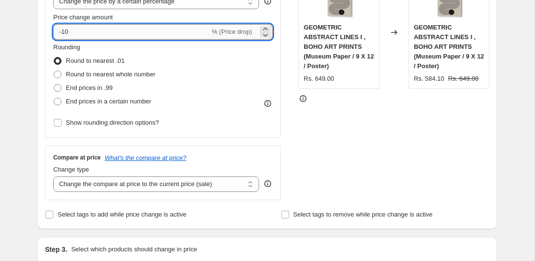
click at [94, 33] on input "-10" at bounding box center [131, 31] width 156 height 15
type input "-15"
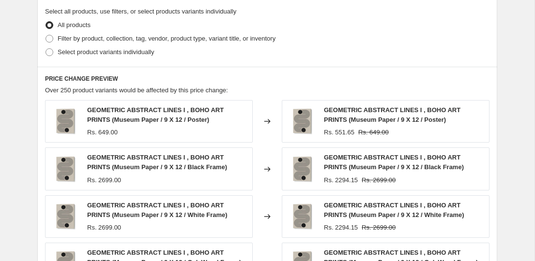
scroll to position [473, 0]
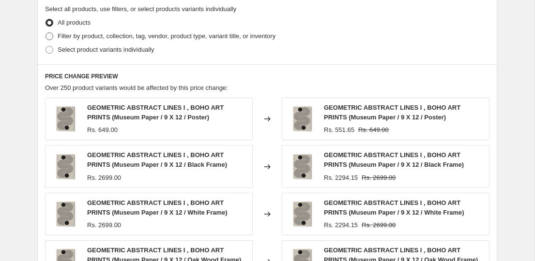
click at [72, 38] on span "Filter by product, collection, tag, vendor, product type, variant title, or inv…" at bounding box center [167, 35] width 218 height 7
click at [46, 33] on input "Filter by product, collection, tag, vendor, product type, variant title, or inv…" at bounding box center [45, 32] width 0 height 0
radio input "true"
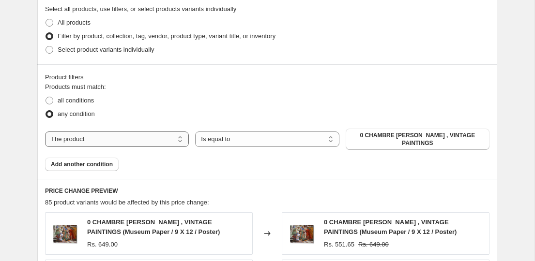
click at [100, 135] on select "The product The product's collection The product's tag The product's vendor The…" at bounding box center [117, 139] width 144 height 15
select select "collection"
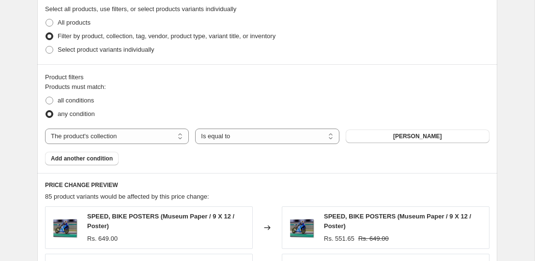
click at [418, 138] on span "ABDELKADER ALLAM" at bounding box center [417, 137] width 49 height 8
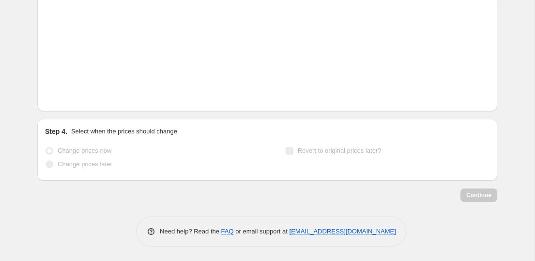
scroll to position [830, 0]
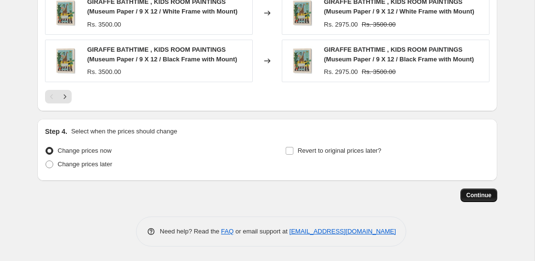
click at [484, 198] on span "Continue" at bounding box center [478, 196] width 25 height 8
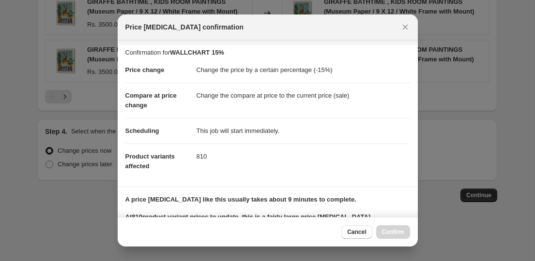
scroll to position [209, 0]
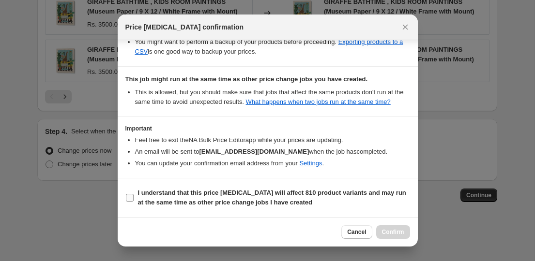
click at [236, 197] on span "I understand that this price change job will affect 810 product variants and ma…" at bounding box center [274, 197] width 272 height 19
click at [134, 197] on input "I understand that this price change job will affect 810 product variants and ma…" at bounding box center [130, 198] width 8 height 8
checkbox input "true"
click at [392, 229] on span "Confirm" at bounding box center [393, 232] width 22 height 8
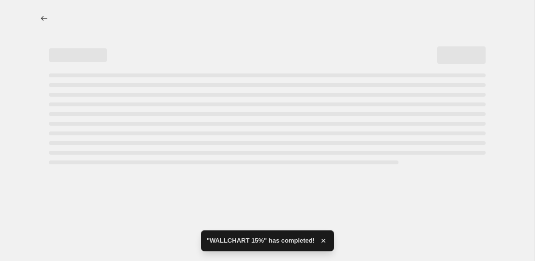
select select "percentage"
select select "collection"
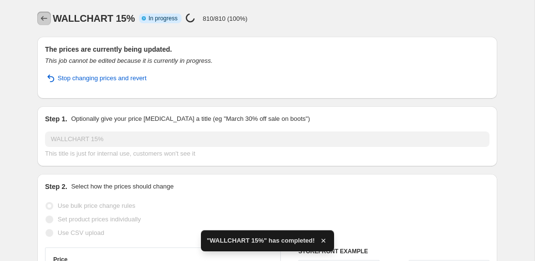
click at [43, 16] on icon "Price change jobs" at bounding box center [44, 18] width 6 height 5
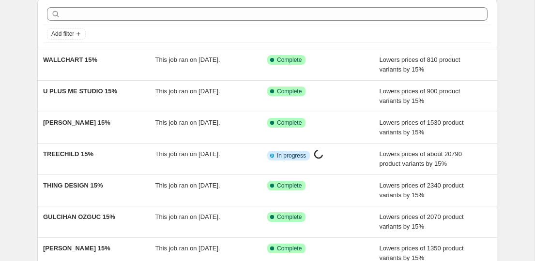
scroll to position [40, 0]
